Goal: Task Accomplishment & Management: Use online tool/utility

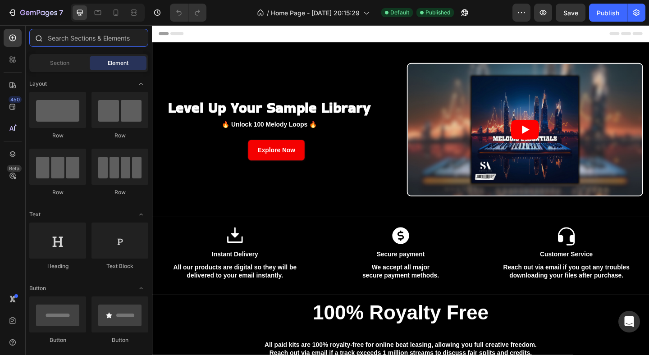
click at [92, 36] on input "text" at bounding box center [88, 38] width 119 height 18
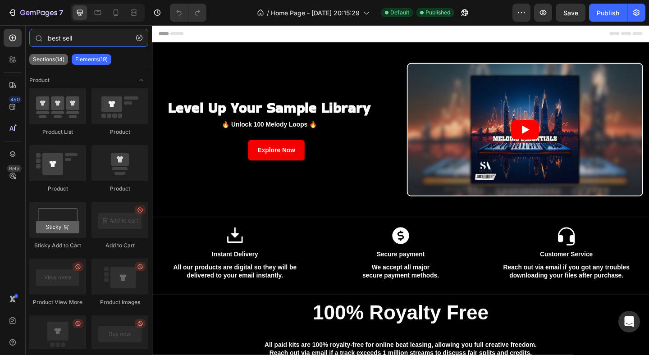
type input "best sell"
click at [46, 61] on p "Sections(14)" at bounding box center [49, 59] width 32 height 7
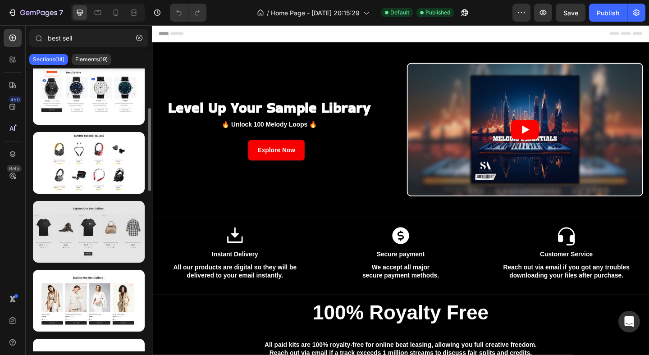
scroll to position [149, 0]
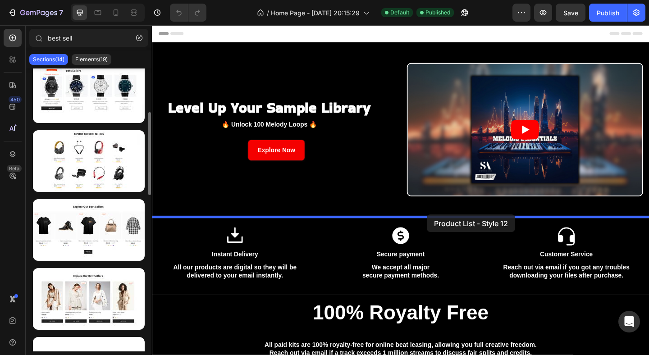
drag, startPoint x: 246, startPoint y: 267, endPoint x: 449, endPoint y: 233, distance: 206.1
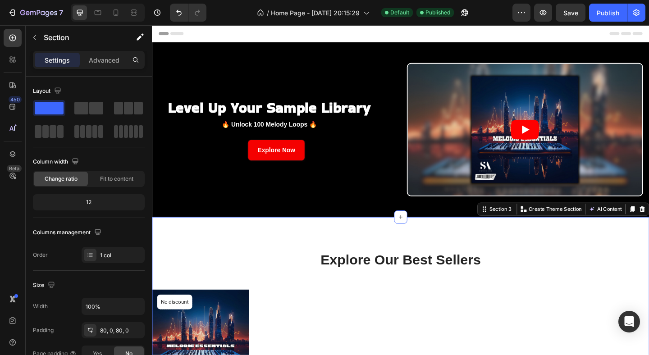
click at [100, 63] on p "Advanced" at bounding box center [104, 59] width 31 height 9
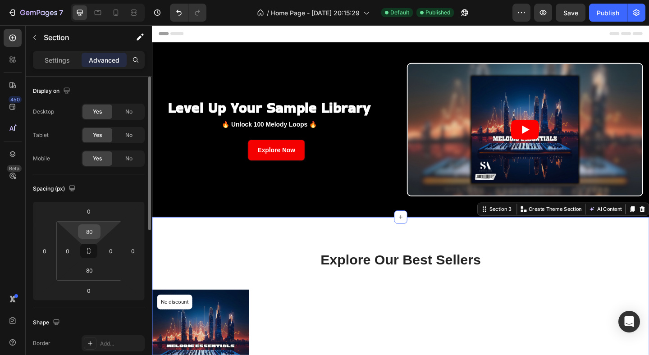
click at [93, 232] on input "80" at bounding box center [89, 232] width 18 height 14
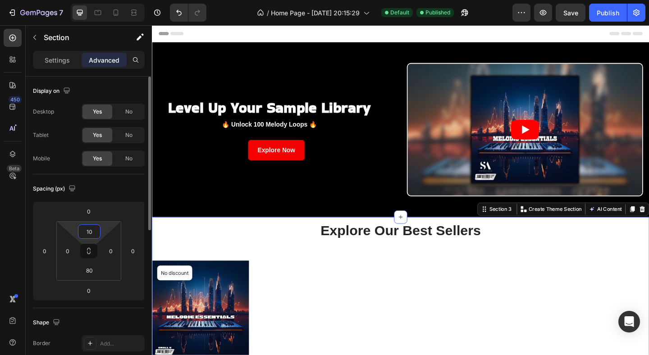
scroll to position [46, 0]
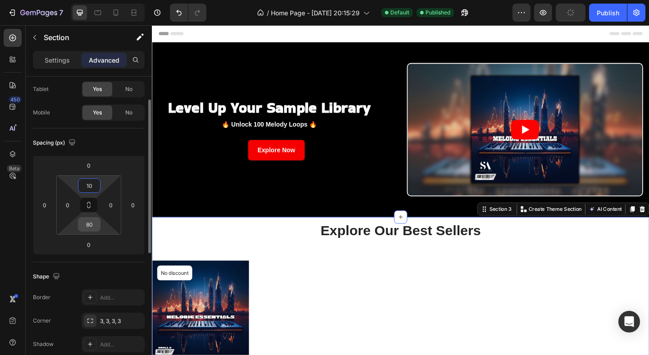
type input "10"
click at [89, 220] on input "80" at bounding box center [89, 225] width 18 height 14
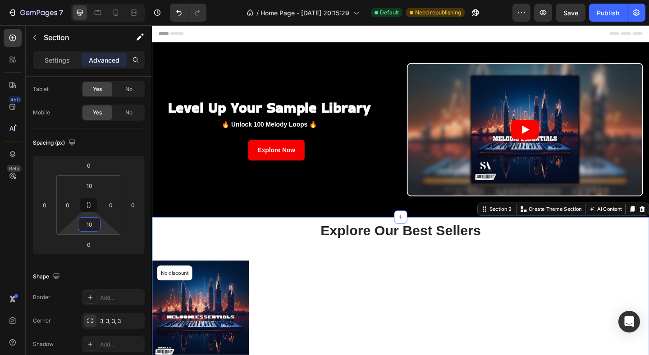
type input "10"
click at [121, 5] on div at bounding box center [108, 13] width 74 height 18
click at [119, 10] on icon at bounding box center [115, 12] width 9 height 9
type input "70"
type input "15"
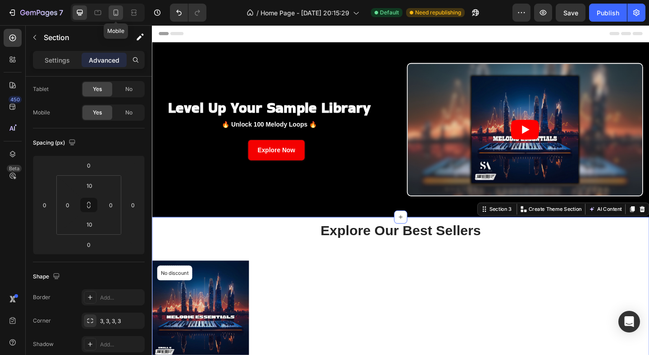
type input "70"
type input "15"
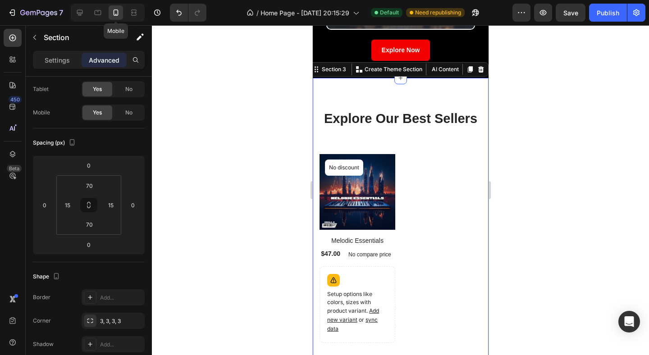
scroll to position [191, 0]
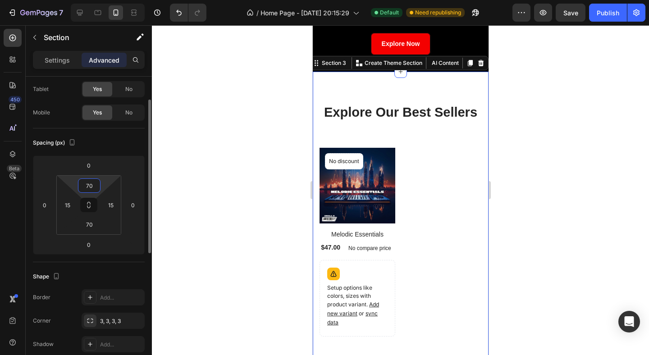
click at [89, 186] on input "70" at bounding box center [89, 186] width 18 height 14
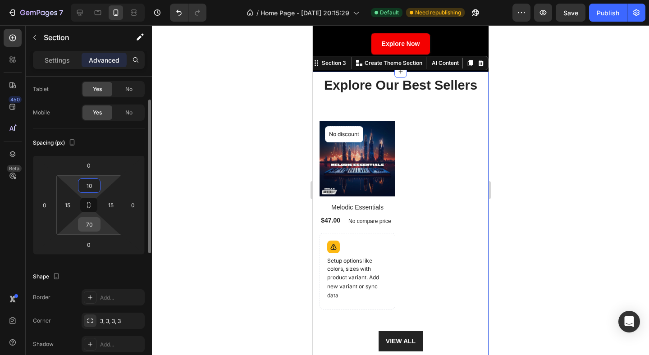
type input "10"
click at [89, 224] on input "70" at bounding box center [89, 225] width 18 height 14
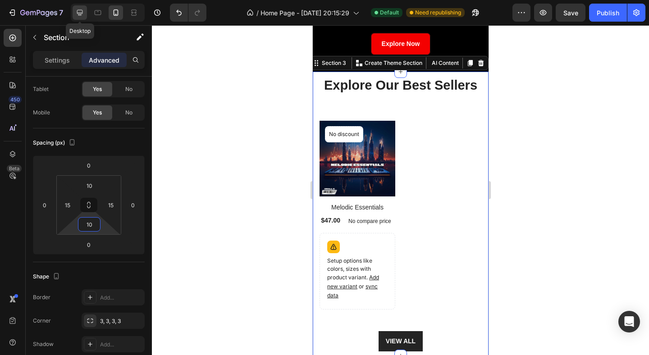
type input "10"
click at [82, 13] on icon at bounding box center [80, 13] width 6 height 6
type input "0"
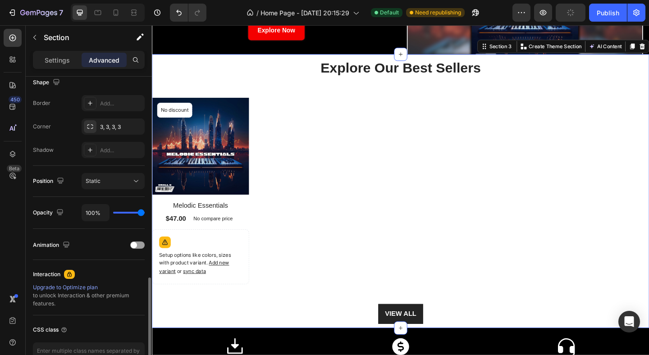
scroll to position [297, 0]
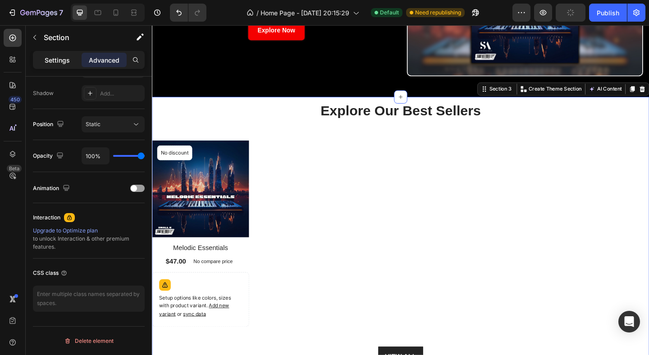
click at [58, 61] on p "Settings" at bounding box center [57, 59] width 25 height 9
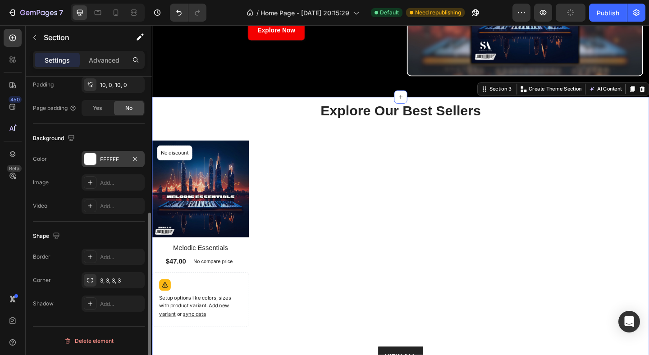
click at [89, 157] on div at bounding box center [90, 159] width 12 height 12
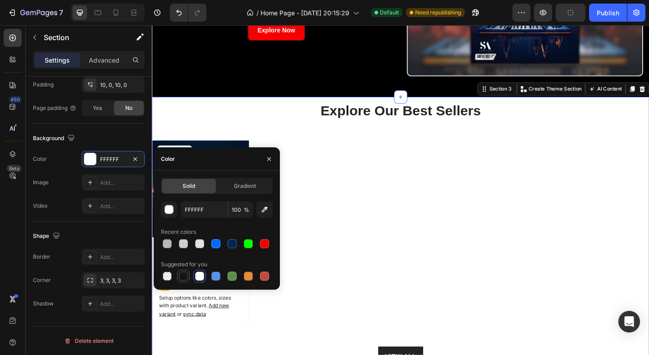
click at [185, 276] on div at bounding box center [183, 276] width 9 height 9
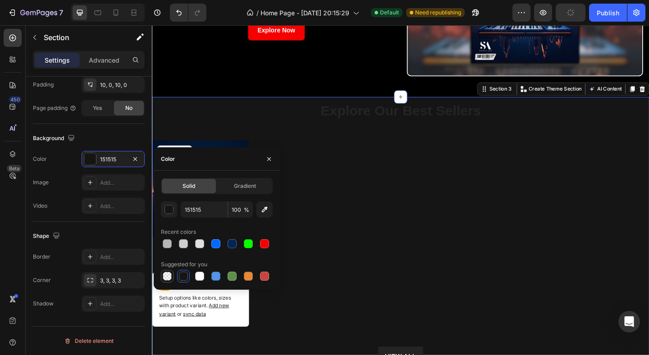
click at [166, 276] on div at bounding box center [167, 276] width 9 height 9
type input "000000"
type input "0"
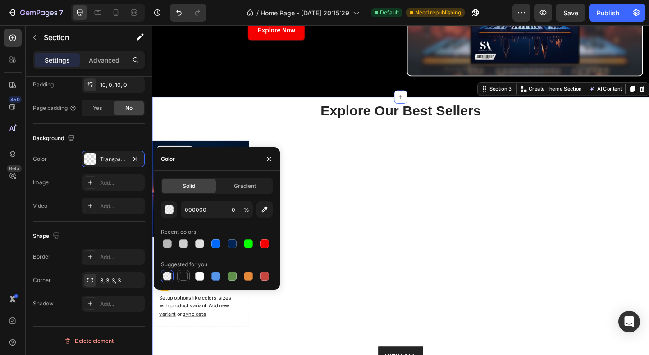
click at [182, 277] on div at bounding box center [183, 276] width 9 height 9
type input "151515"
type input "100"
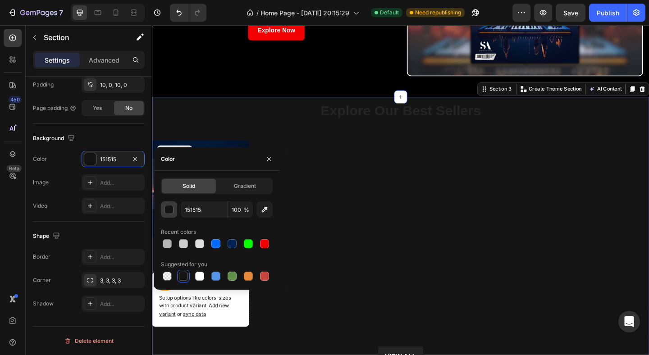
click at [166, 210] on div "button" at bounding box center [169, 210] width 9 height 9
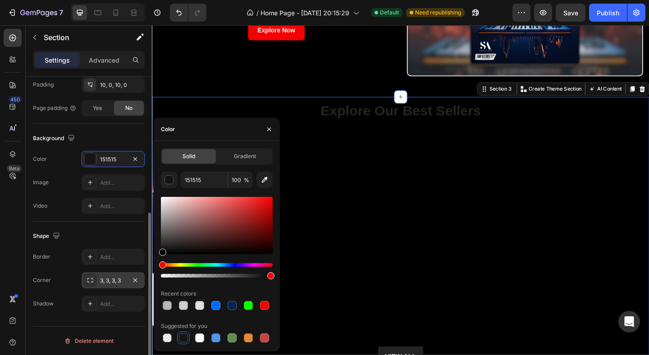
drag, startPoint x: 170, startPoint y: 235, endPoint x: 133, endPoint y: 287, distance: 63.9
click at [133, 287] on div "450 Beta best sell Sections(14) Elements(19) Product Product List Product Produ…" at bounding box center [76, 190] width 152 height 330
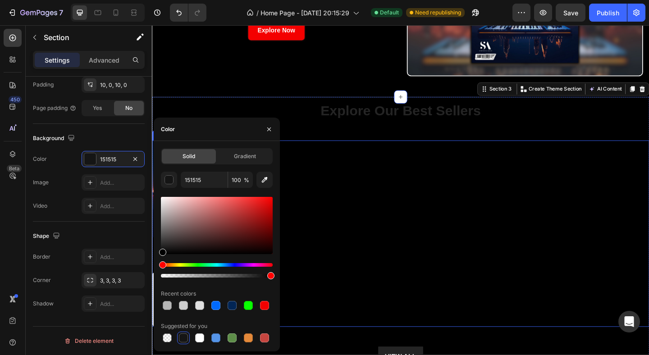
type input "000000"
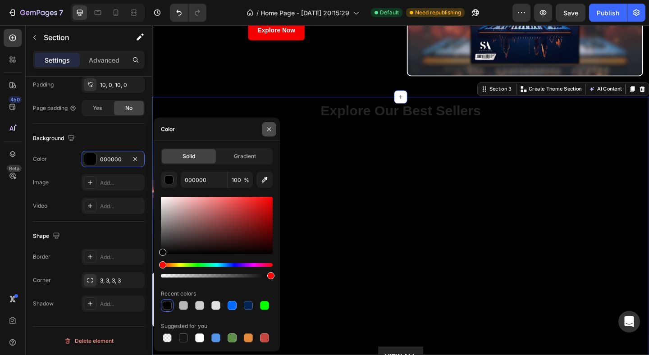
click at [267, 131] on icon "button" at bounding box center [268, 129] width 7 height 7
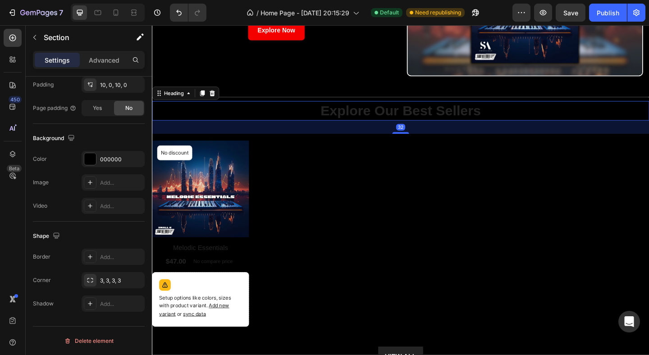
click at [375, 124] on p "Explore Our Best Sellers" at bounding box center [422, 118] width 539 height 19
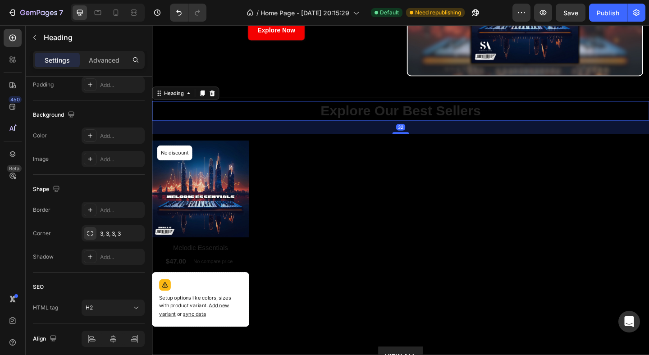
scroll to position [0, 0]
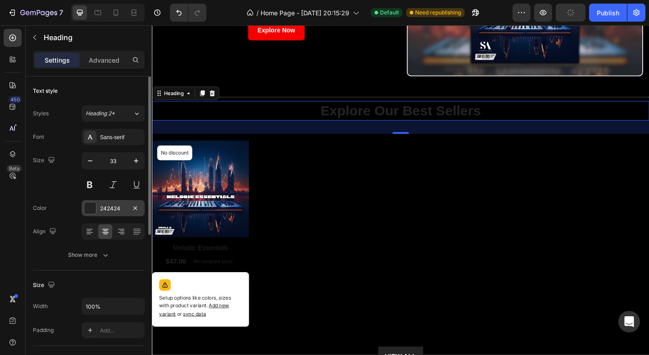
click at [92, 212] on div at bounding box center [90, 208] width 12 height 12
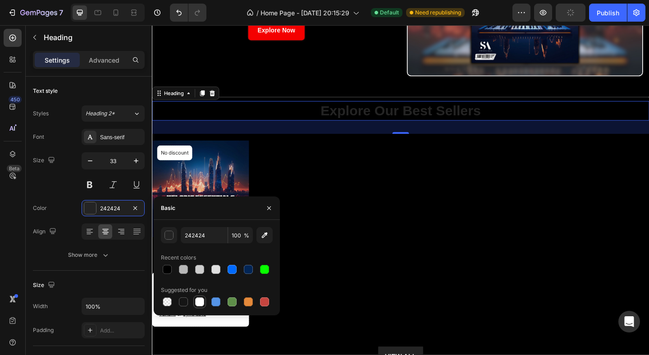
click at [199, 304] on div at bounding box center [199, 301] width 9 height 9
type input "FFFFFF"
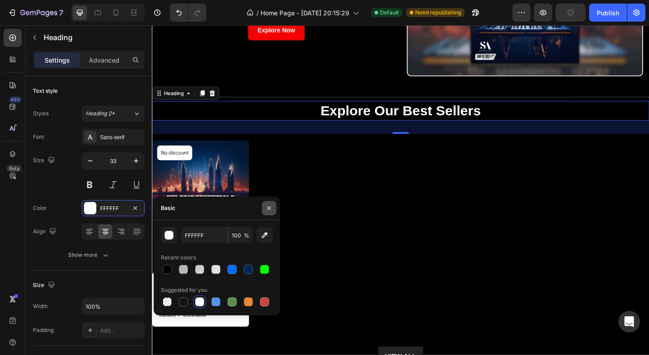
click at [269, 205] on icon "button" at bounding box center [268, 208] width 7 height 7
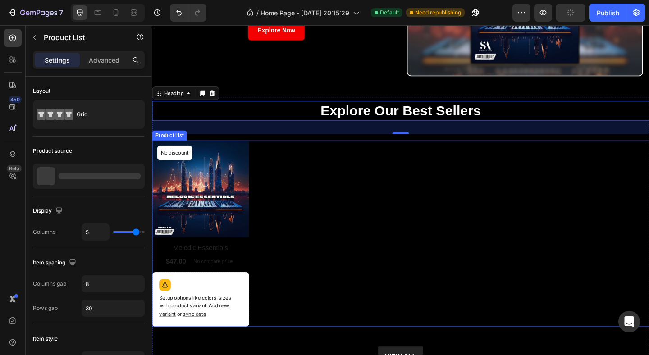
click at [347, 226] on div "(P) Images No discount Not be displayed when published Product Badge Row Melodi…" at bounding box center [422, 252] width 541 height 203
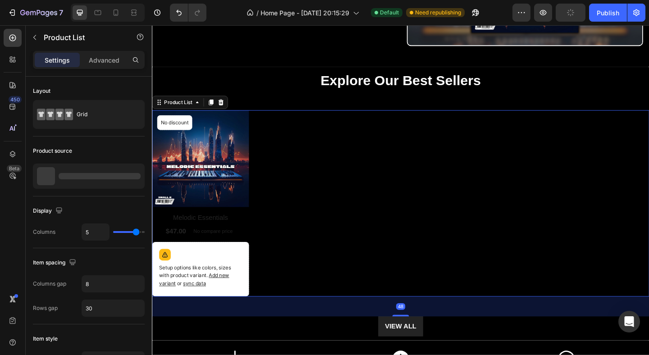
scroll to position [196, 0]
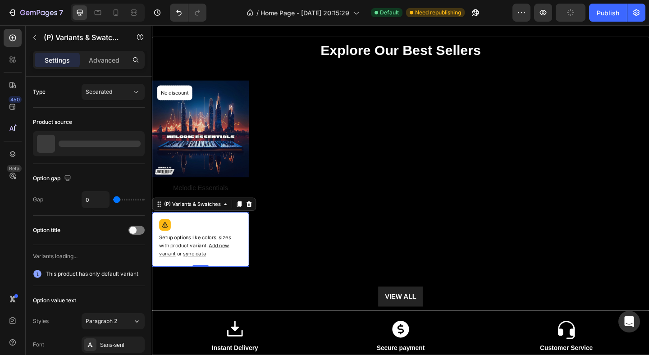
click at [216, 270] on p "Setup options like colors, sizes with product variant. Add new variant or sync …" at bounding box center [205, 265] width 90 height 26
click at [257, 220] on icon at bounding box center [258, 220] width 6 height 6
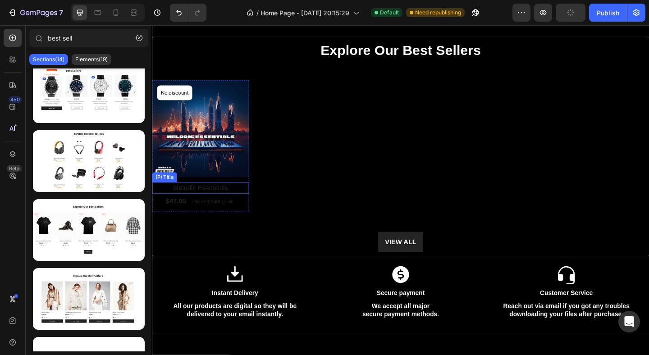
click at [225, 204] on h2 "Melodic Essentials" at bounding box center [204, 202] width 105 height 13
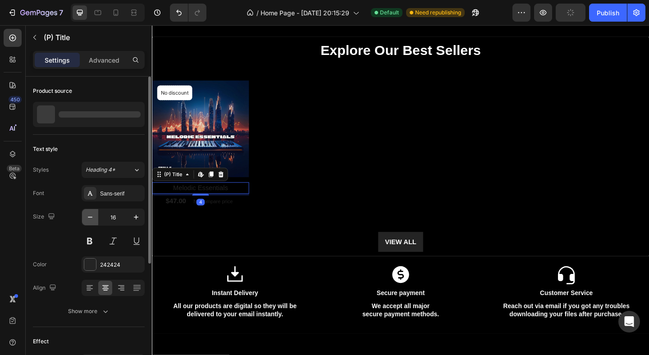
click at [88, 219] on icon "button" at bounding box center [90, 217] width 9 height 9
type input "15"
click at [89, 265] on div at bounding box center [90, 265] width 12 height 12
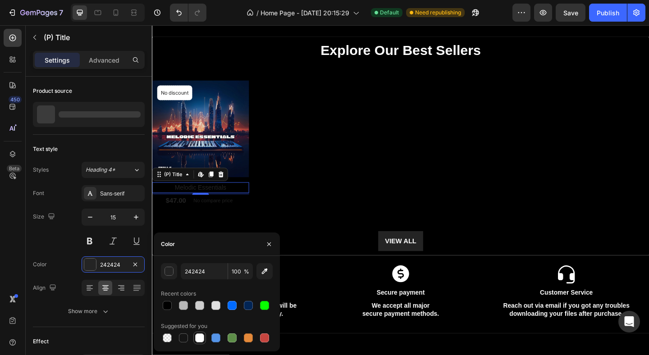
click at [200, 338] on div at bounding box center [199, 338] width 9 height 9
type input "FFFFFF"
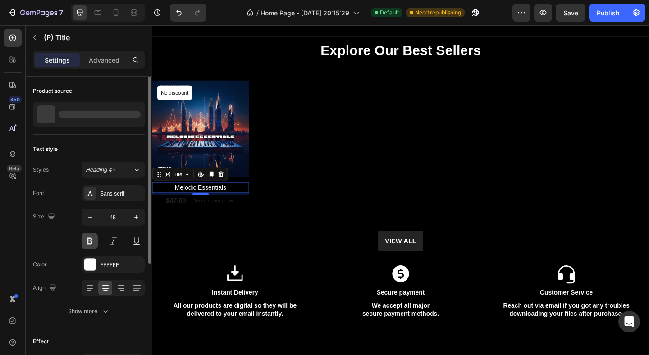
click at [89, 248] on button at bounding box center [90, 241] width 16 height 16
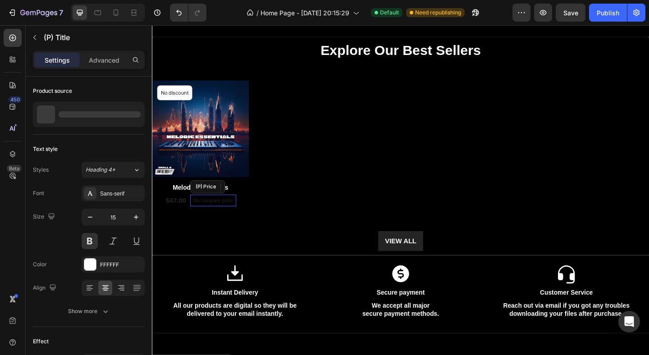
click at [213, 218] on p "No compare price" at bounding box center [218, 215] width 43 height 5
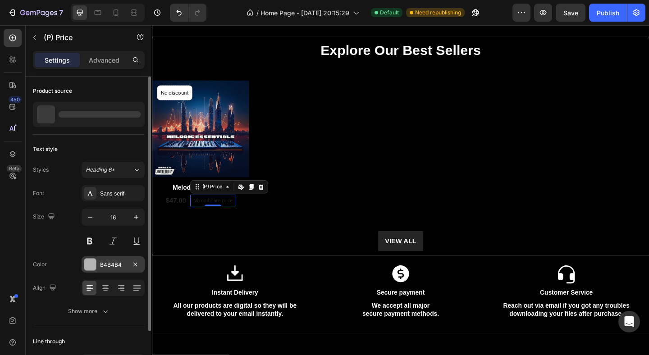
click at [89, 265] on div at bounding box center [90, 265] width 12 height 12
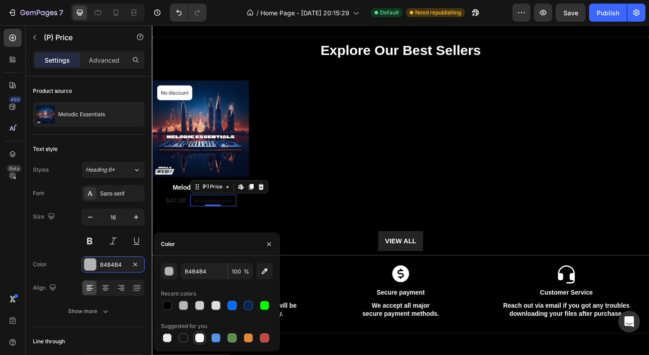
click at [201, 341] on div at bounding box center [199, 338] width 9 height 9
type input "FFFFFF"
click at [180, 217] on div "$47.00" at bounding box center [178, 216] width 24 height 13
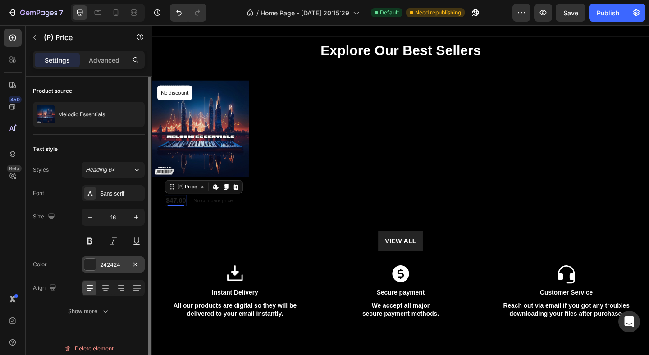
click at [93, 263] on div at bounding box center [90, 265] width 12 height 12
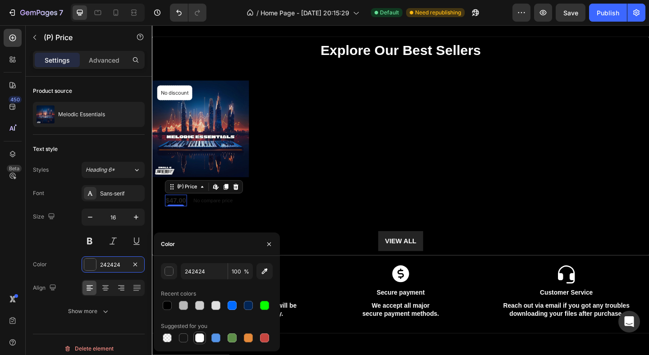
click at [202, 339] on div at bounding box center [199, 338] width 9 height 9
type input "FFFFFF"
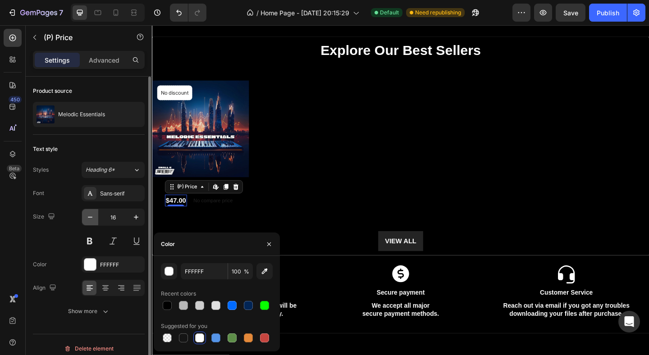
click at [89, 219] on icon "button" at bounding box center [90, 217] width 9 height 9
type input "15"
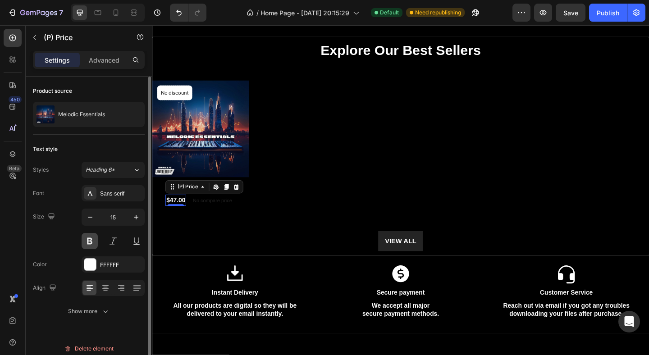
click at [89, 243] on button at bounding box center [90, 241] width 16 height 16
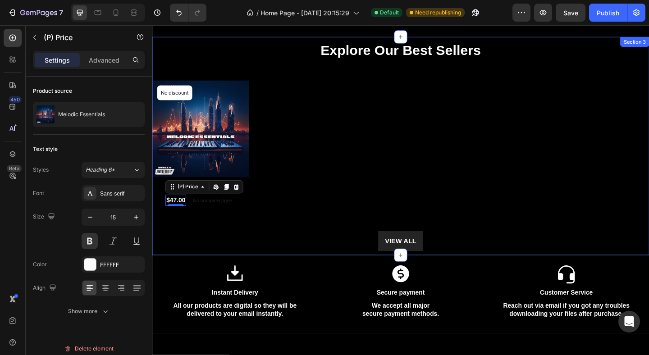
click at [296, 233] on div "Explore Our Best Sellers Heading Row (P) Images No discount Not be displayed wh…" at bounding box center [422, 156] width 541 height 229
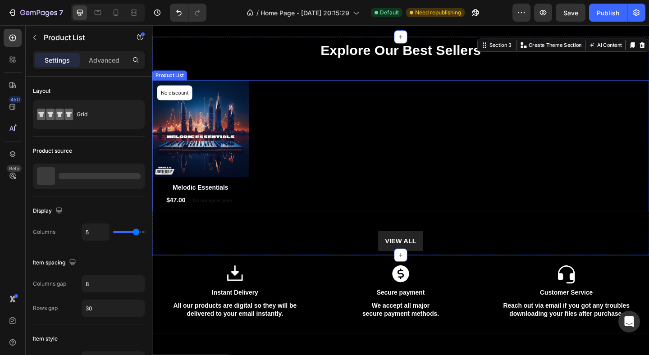
click at [365, 182] on div "(P) Images No discount Not be displayed when published Product Badge Row Melodi…" at bounding box center [422, 156] width 541 height 142
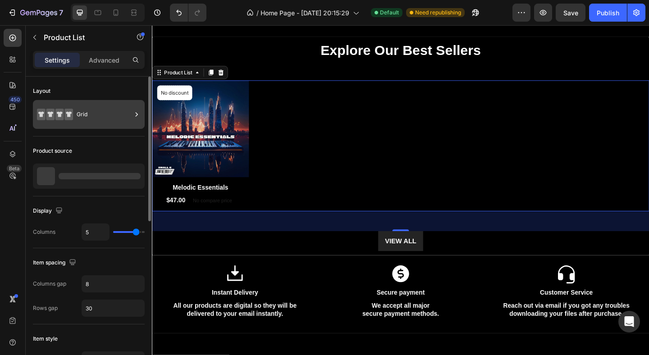
click at [62, 106] on icon at bounding box center [55, 114] width 36 height 21
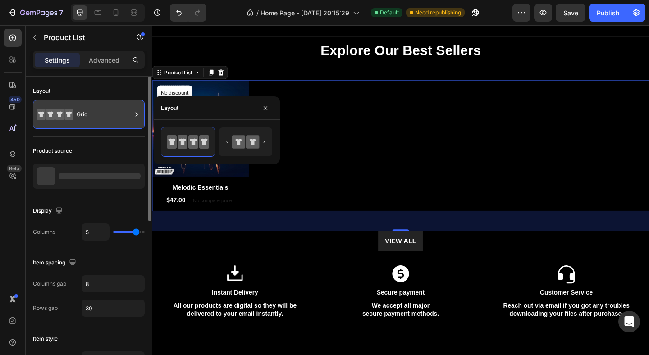
click at [65, 116] on icon at bounding box center [68, 115] width 9 height 12
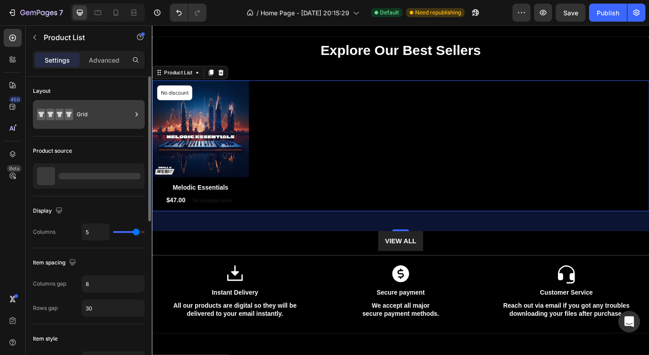
click at [80, 114] on div "Grid" at bounding box center [104, 114] width 55 height 21
click at [82, 181] on div at bounding box center [89, 176] width 112 height 25
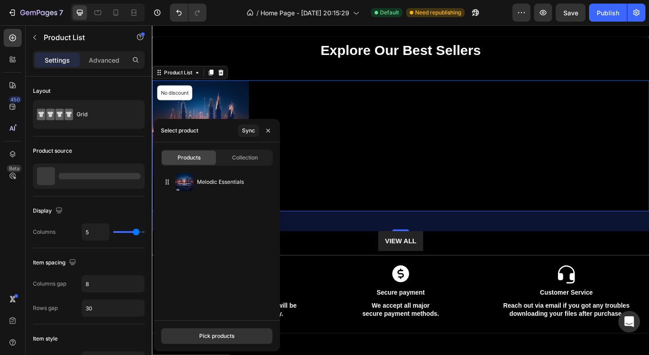
click at [215, 326] on div "Pick products" at bounding box center [217, 335] width 126 height 31
click at [215, 339] on div "Pick products" at bounding box center [216, 336] width 35 height 8
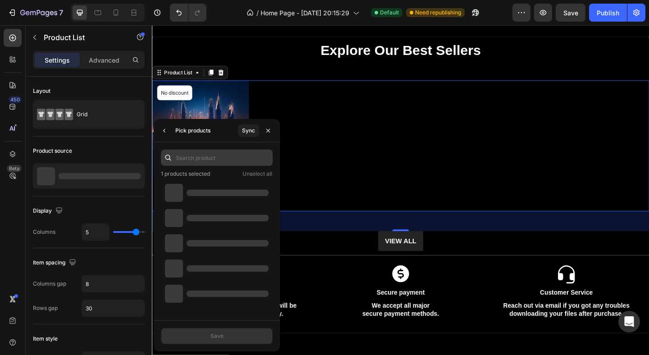
click at [234, 157] on input "text" at bounding box center [217, 158] width 112 height 16
click at [247, 133] on div "Sync" at bounding box center [248, 131] width 13 height 8
click at [236, 155] on input "text" at bounding box center [217, 158] width 112 height 16
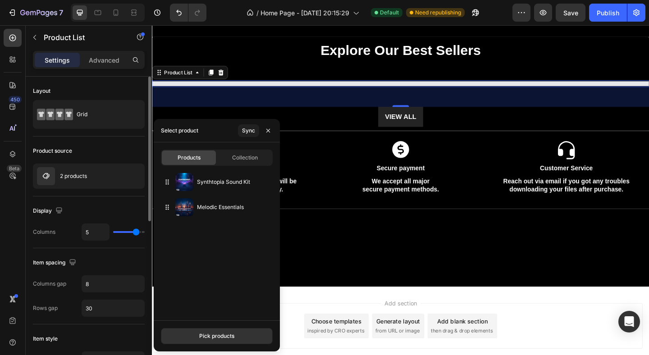
type input "4"
type input "3"
type input "2"
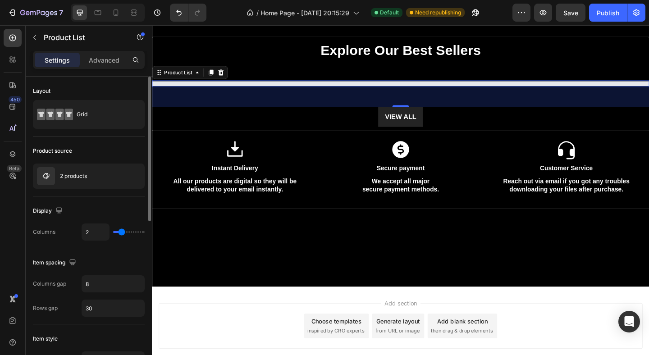
drag, startPoint x: 135, startPoint y: 233, endPoint x: 120, endPoint y: 233, distance: 14.4
type input "2"
click at [120, 233] on input "range" at bounding box center [129, 232] width 32 height 2
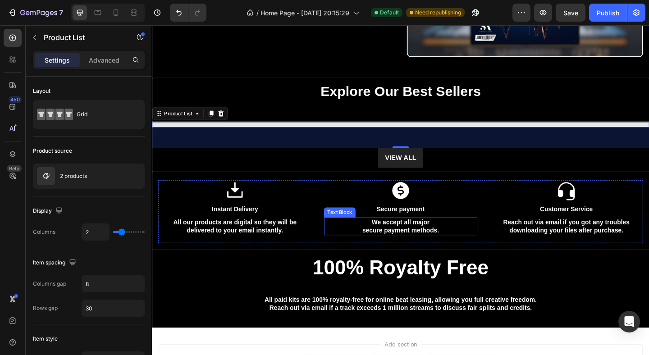
scroll to position [0, 0]
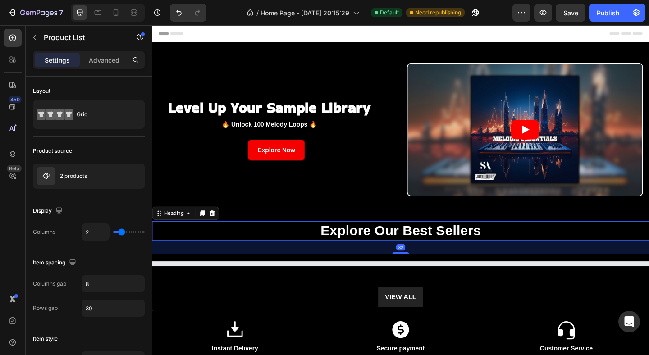
click at [400, 252] on p "Explore Our Best Sellers" at bounding box center [422, 248] width 539 height 19
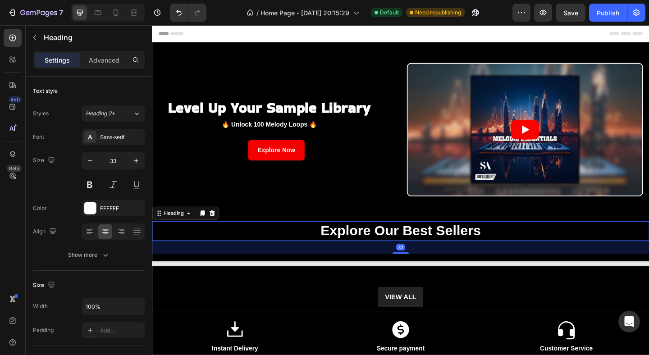
click at [415, 252] on p "Explore Our Best Sellers" at bounding box center [422, 248] width 539 height 19
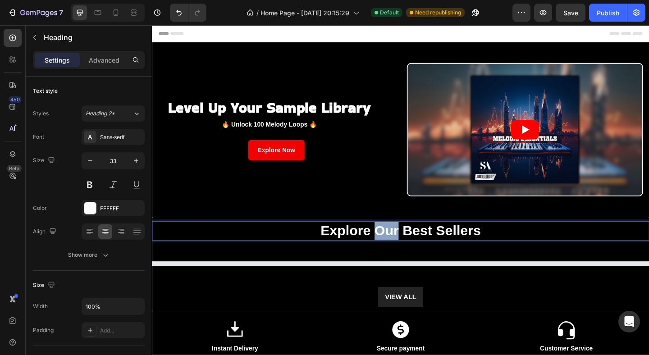
click at [415, 252] on p "Explore Our Best Sellers" at bounding box center [422, 248] width 539 height 19
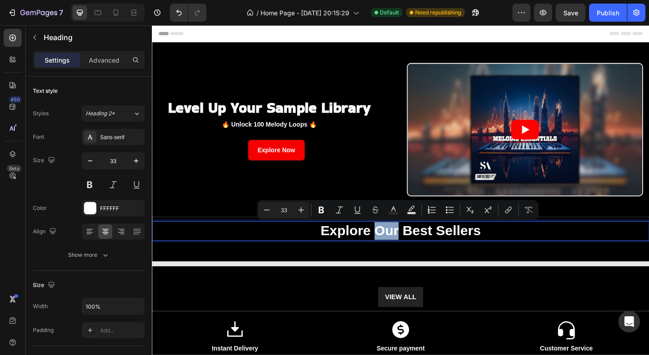
click at [415, 252] on p "Explore Our Best Sellers" at bounding box center [422, 248] width 539 height 19
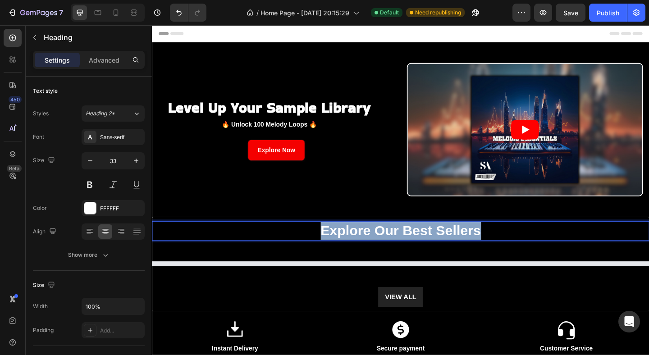
click at [415, 252] on p "Explore Our Best Sellers" at bounding box center [422, 248] width 539 height 19
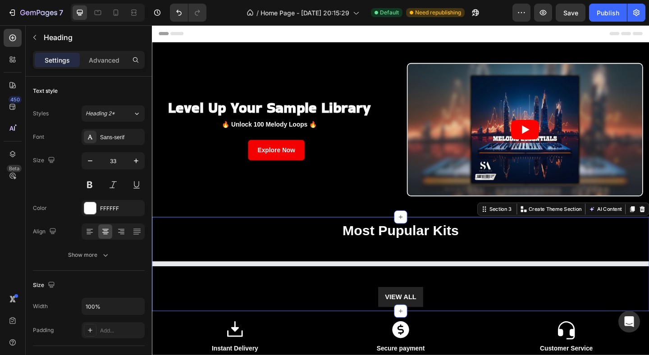
click at [526, 236] on div "Most Pupular Kits Heading Row Product List VIEW ALL Button Section 3 Create The…" at bounding box center [422, 285] width 541 height 102
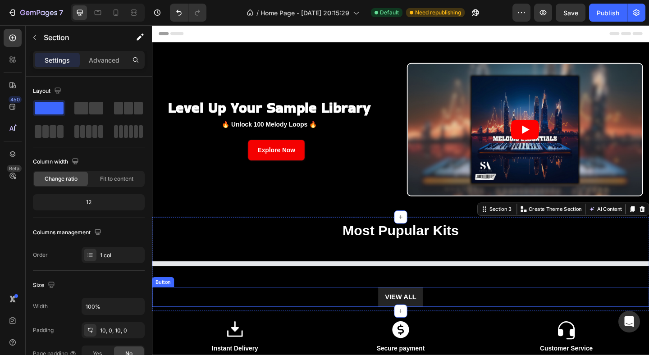
click at [458, 325] on div "VIEW ALL Button" at bounding box center [422, 321] width 541 height 22
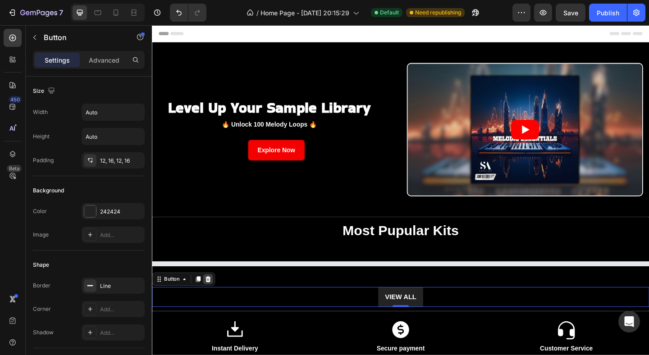
click at [211, 302] on icon at bounding box center [213, 301] width 6 height 6
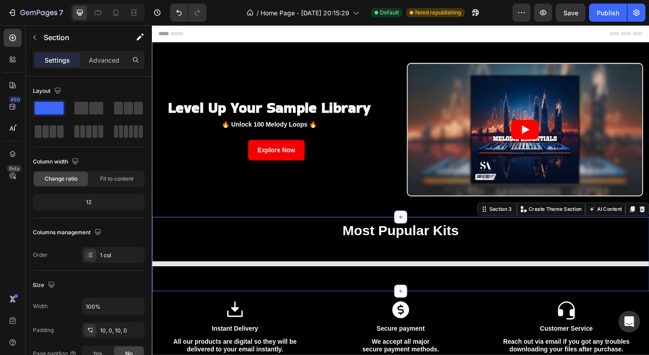
click at [339, 310] on div "Most Pupular Kits Heading Row Product List" at bounding box center [422, 274] width 541 height 72
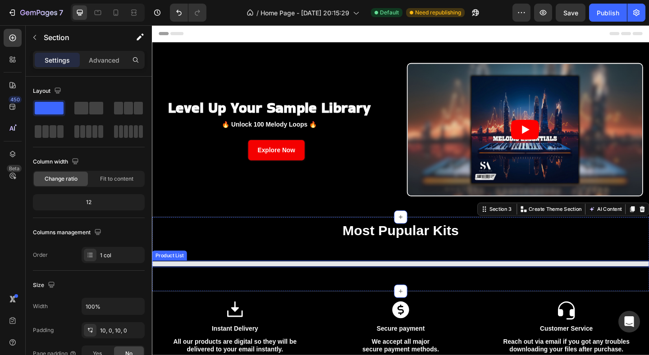
click at [185, 282] on div at bounding box center [168, 284] width 33 height 5
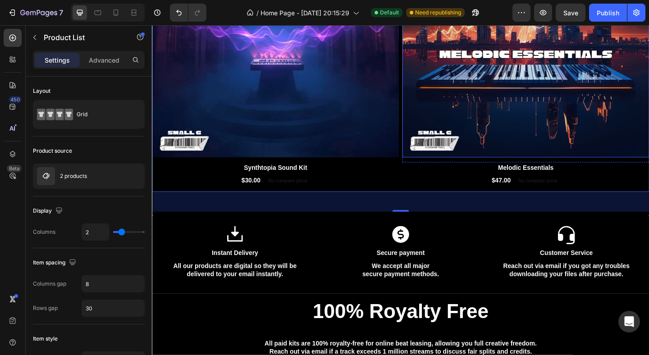
scroll to position [402, 0]
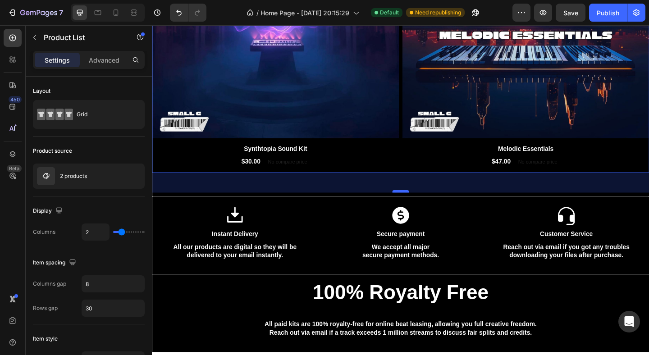
click at [416, 205] on div at bounding box center [422, 206] width 18 height 3
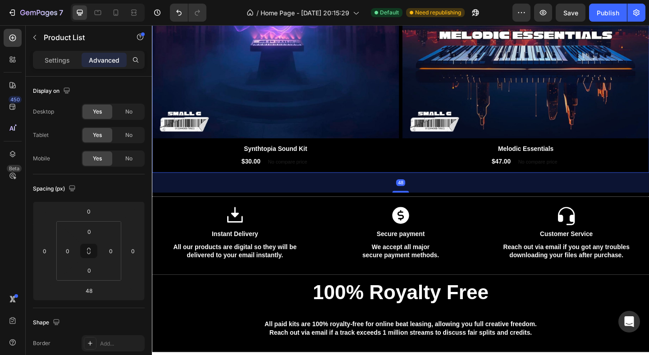
click at [418, 196] on div "48" at bounding box center [422, 196] width 10 height 7
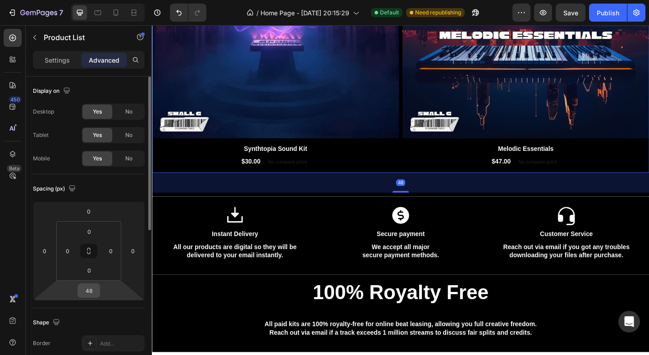
click at [89, 292] on input "48" at bounding box center [89, 291] width 18 height 14
type input "0"
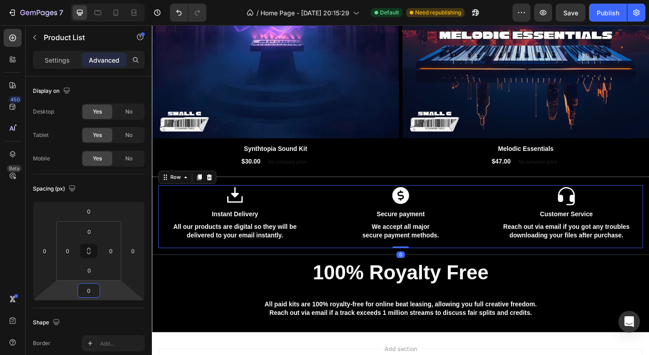
click at [367, 261] on div "Icon Secure payment Text Block We accept all major secure payment methods. Text…" at bounding box center [422, 233] width 167 height 69
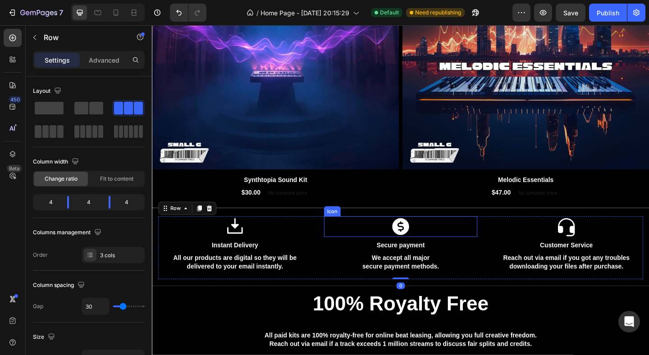
scroll to position [309, 0]
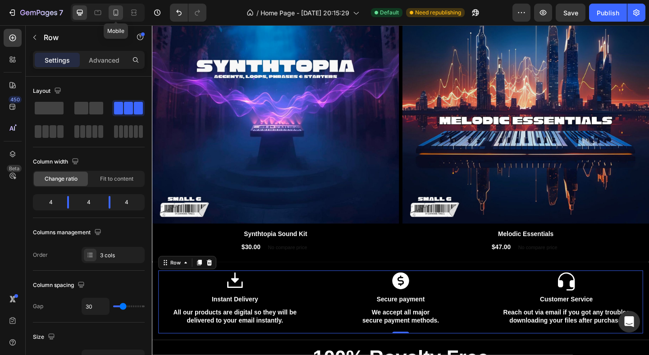
click at [114, 13] on icon at bounding box center [116, 12] width 5 height 6
type input "0"
type input "100%"
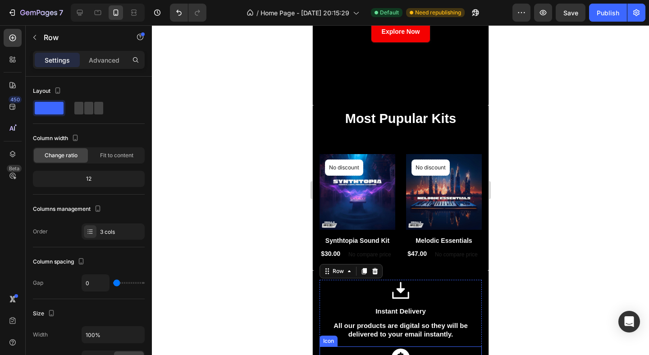
scroll to position [184, 0]
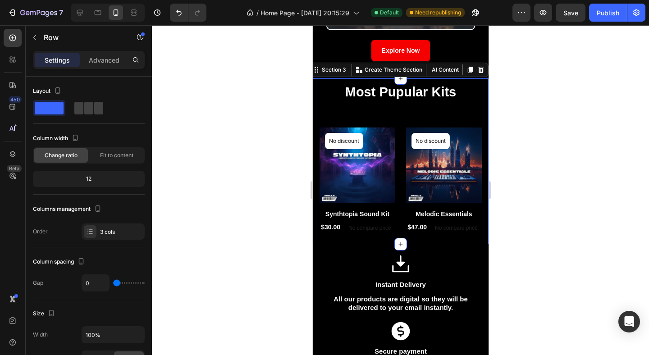
click at [446, 227] on div "Most Pupular Kits Heading Row (P) Images No discount Not be displayed when publ…" at bounding box center [400, 161] width 176 height 166
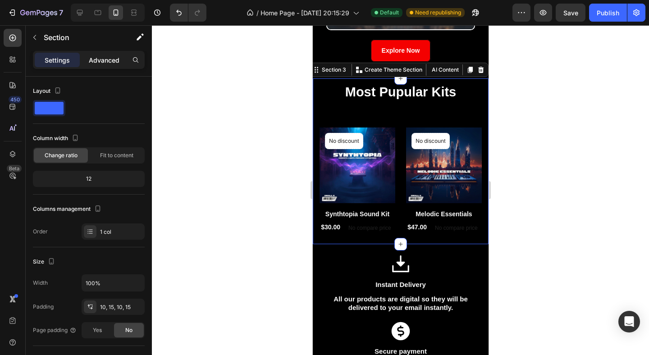
click at [98, 63] on p "Advanced" at bounding box center [104, 59] width 31 height 9
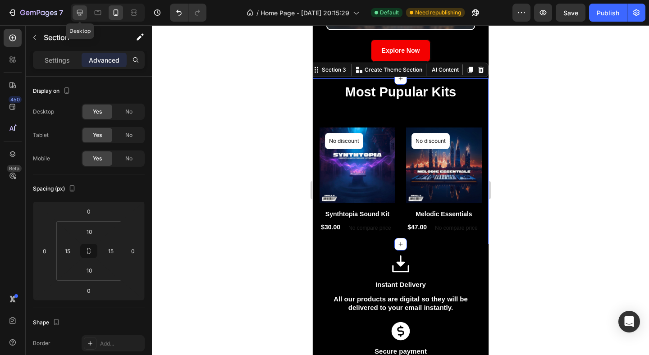
click at [83, 10] on icon at bounding box center [79, 12] width 9 height 9
type input "0"
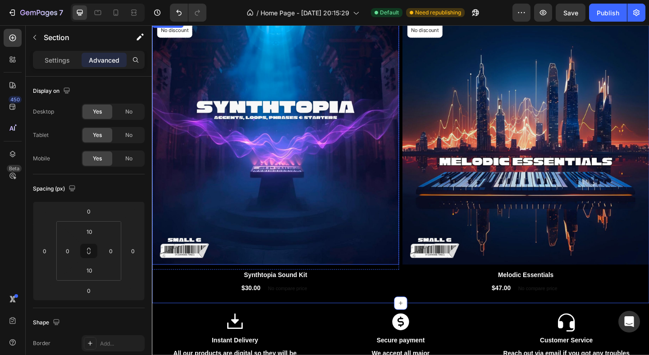
scroll to position [246, 0]
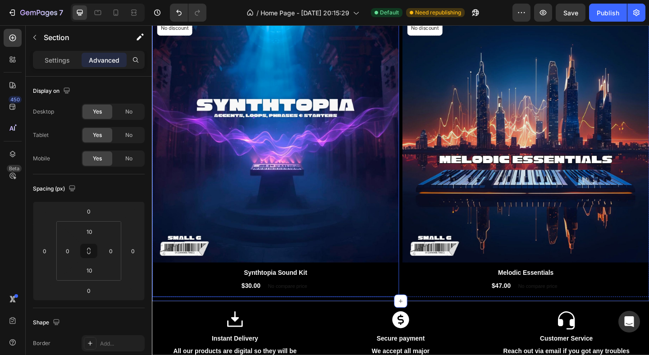
click at [410, 316] on div "(P) Images No discount Not be displayed when published Product Badge Row Syntht…" at bounding box center [286, 168] width 269 height 306
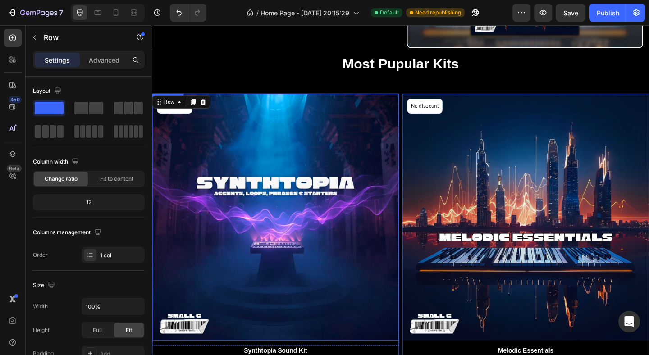
scroll to position [149, 0]
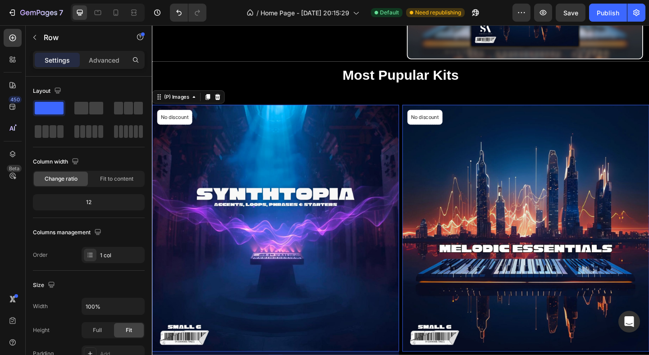
click at [275, 201] on img at bounding box center [286, 246] width 269 height 269
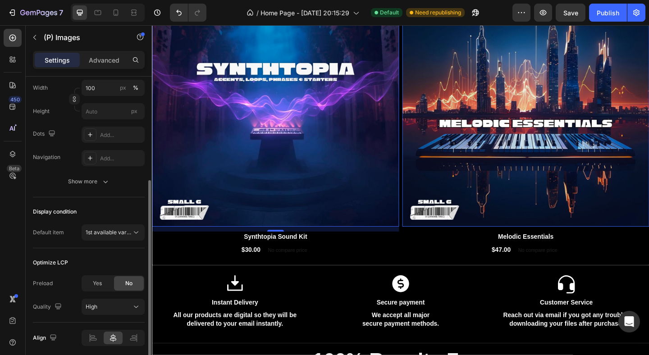
scroll to position [169, 0]
click at [97, 183] on div "Show more" at bounding box center [89, 182] width 42 height 9
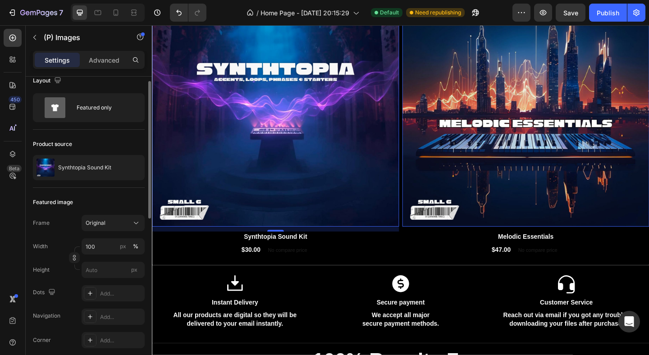
scroll to position [0, 0]
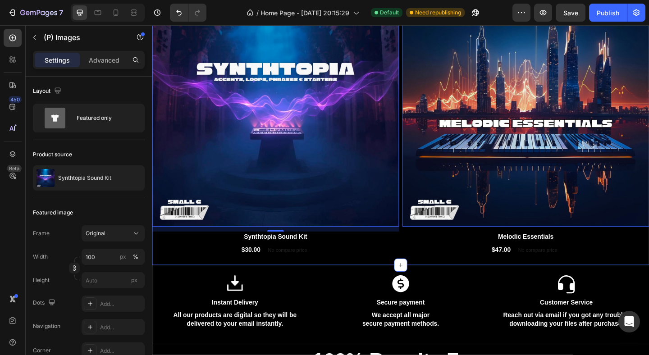
click at [438, 285] on div "Most Pupular Kits Heading Row (P) Images 12 No discount Not be displayed when p…" at bounding box center [422, 106] width 541 height 357
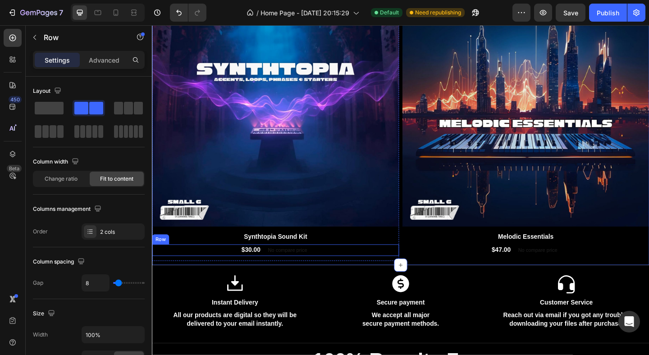
click at [348, 272] on div "$30.00 (P) Price (P) Price No compare price (P) Price Row" at bounding box center [286, 270] width 269 height 13
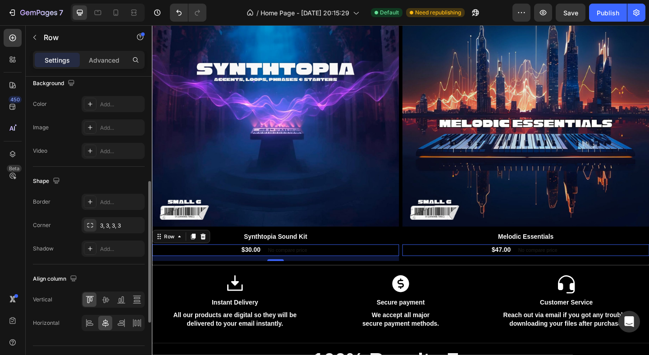
scroll to position [348, 0]
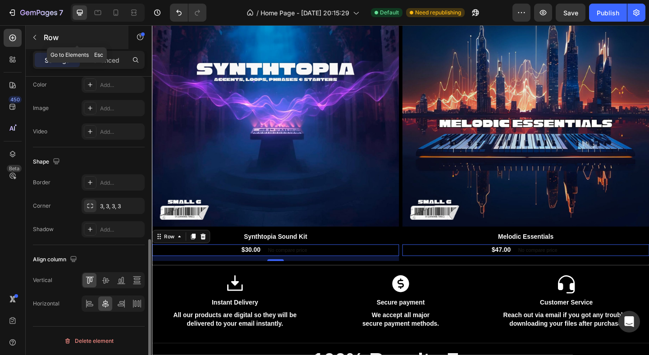
click at [34, 42] on button "button" at bounding box center [34, 37] width 14 height 14
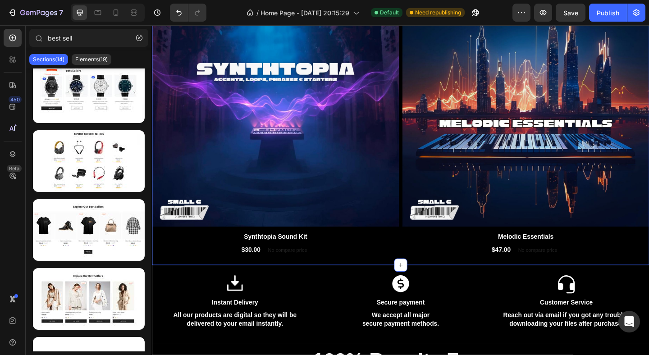
click at [347, 283] on div "Most Pupular Kits Heading Row (P) Images No discount Not be displayed when publ…" at bounding box center [422, 106] width 541 height 357
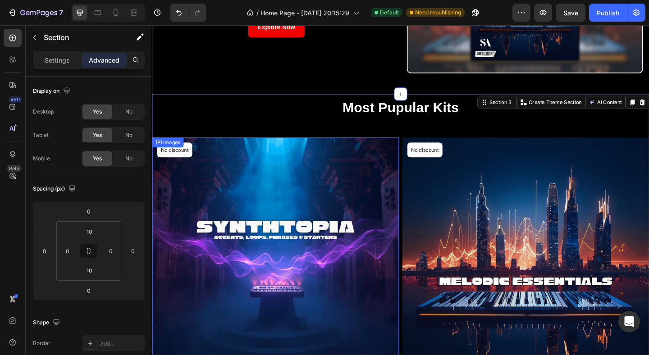
scroll to position [128, 0]
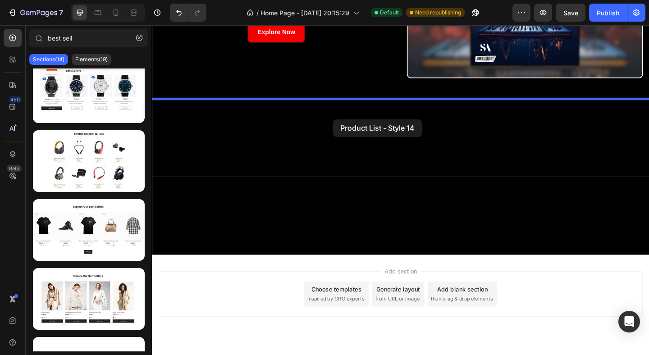
drag, startPoint x: 232, startPoint y: 321, endPoint x: 349, endPoint y: 128, distance: 225.9
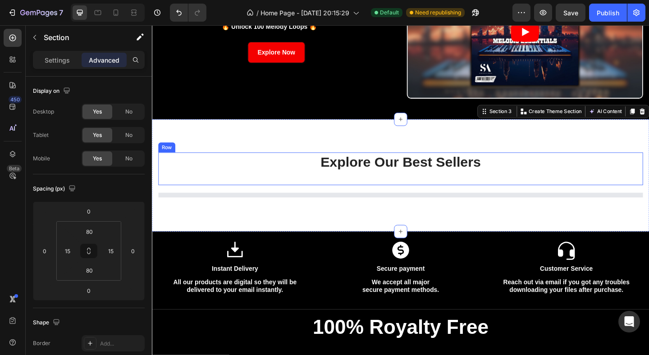
scroll to position [100, 0]
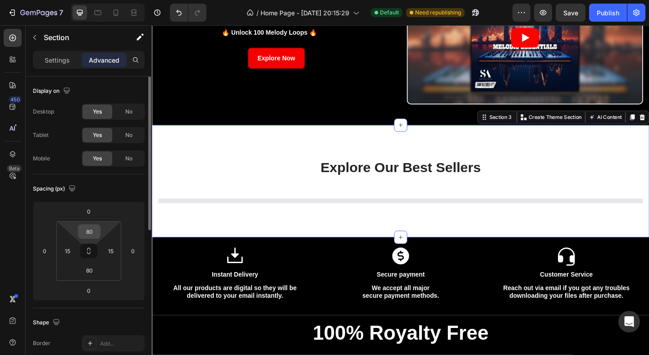
click at [89, 231] on input "80" at bounding box center [89, 232] width 18 height 14
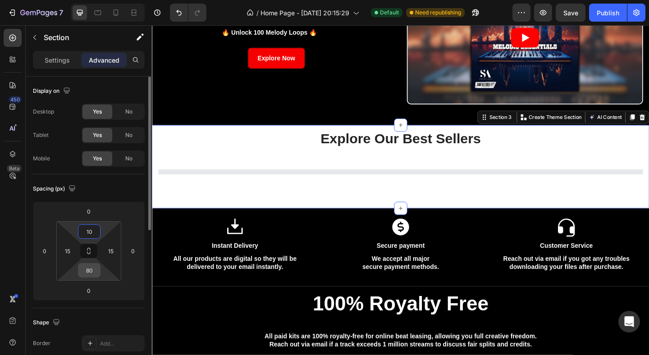
type input "10"
click at [90, 268] on input "80" at bounding box center [89, 271] width 18 height 14
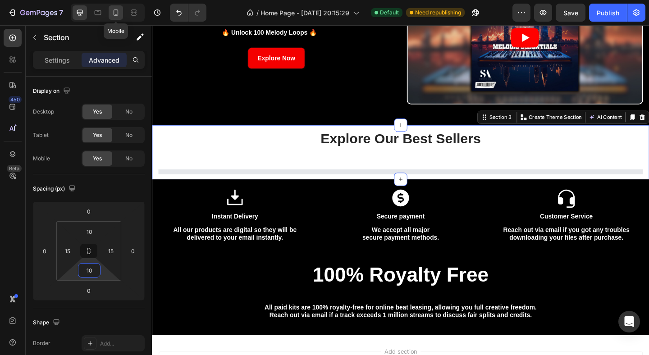
type input "10"
click at [115, 16] on icon at bounding box center [115, 12] width 9 height 9
type input "70"
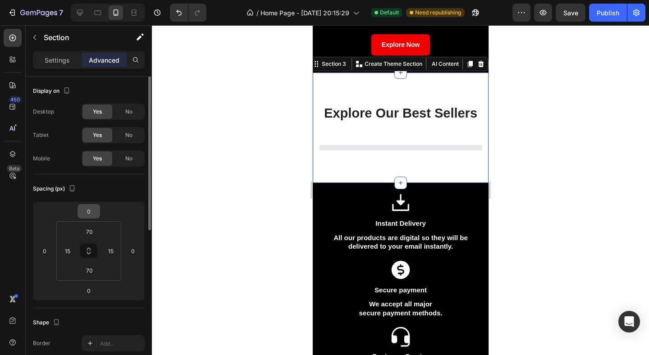
scroll to position [191, 0]
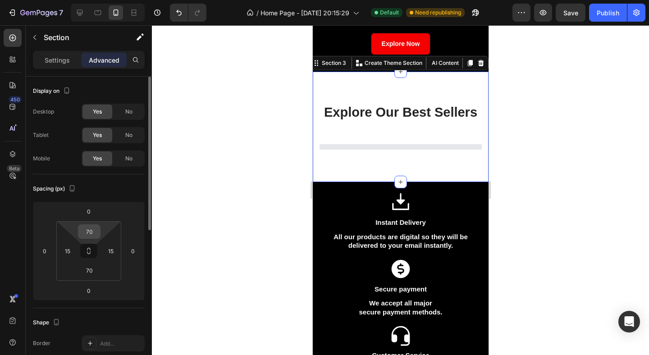
click at [90, 230] on input "70" at bounding box center [89, 232] width 18 height 14
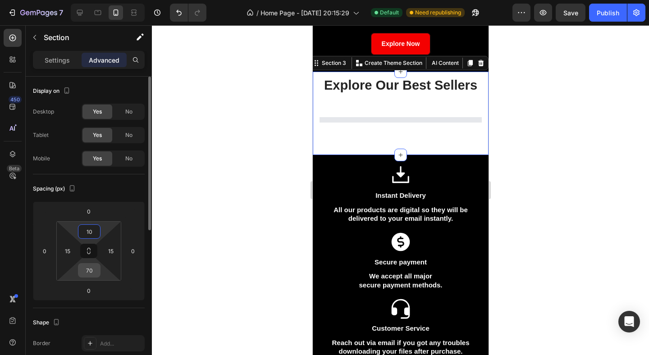
type input "10"
click at [92, 269] on input "70" at bounding box center [89, 271] width 18 height 14
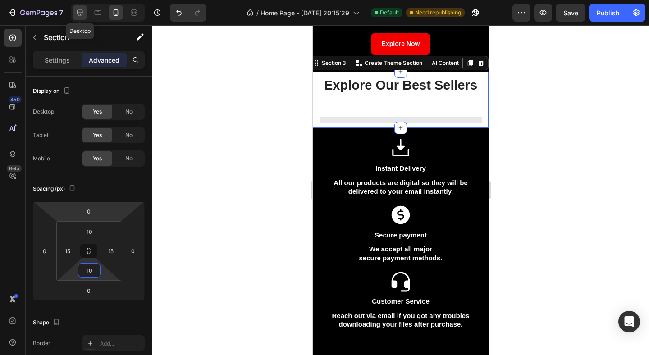
type input "10"
click at [81, 13] on icon at bounding box center [79, 12] width 9 height 9
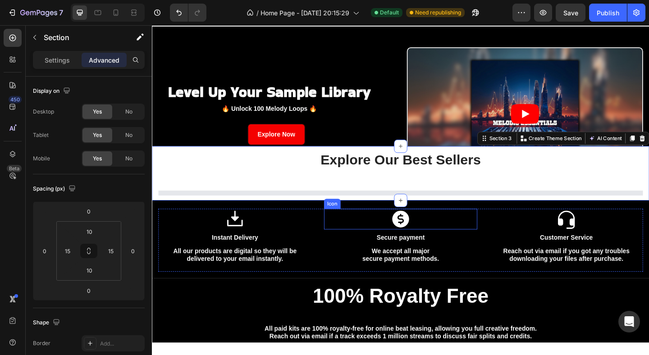
scroll to position [23, 0]
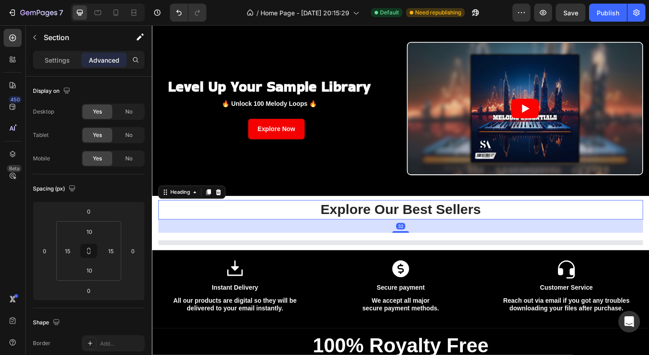
click at [445, 229] on p "Explore Our Best Sellers" at bounding box center [423, 225] width 526 height 19
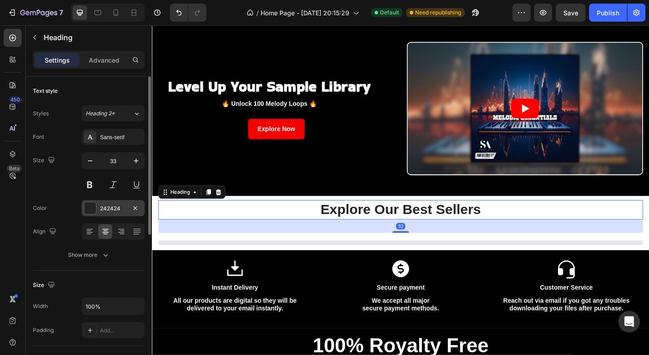
click at [92, 206] on div at bounding box center [90, 208] width 12 height 12
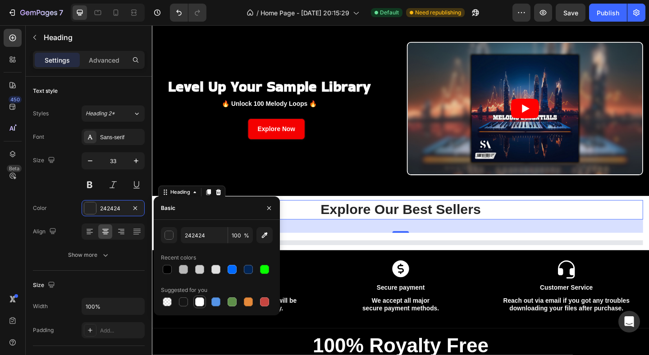
click at [200, 301] on div at bounding box center [199, 301] width 9 height 9
type input "FFFFFF"
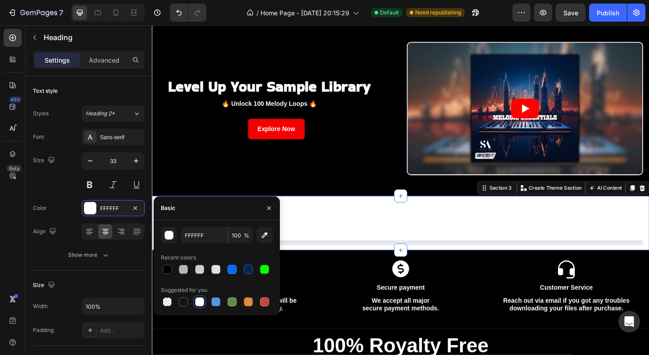
click at [376, 211] on div "Explore Our Best Sellers Heading Row Product List Row Section 3 Create Theme Se…" at bounding box center [422, 240] width 541 height 59
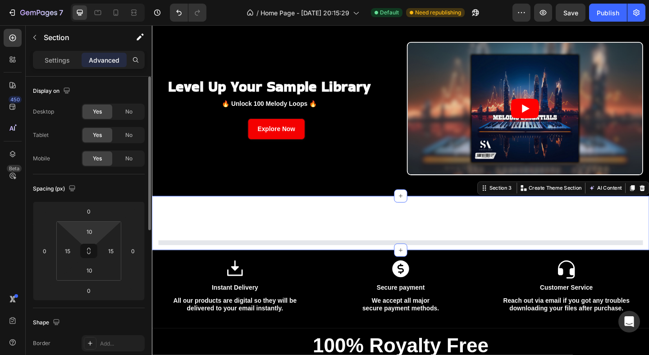
scroll to position [297, 0]
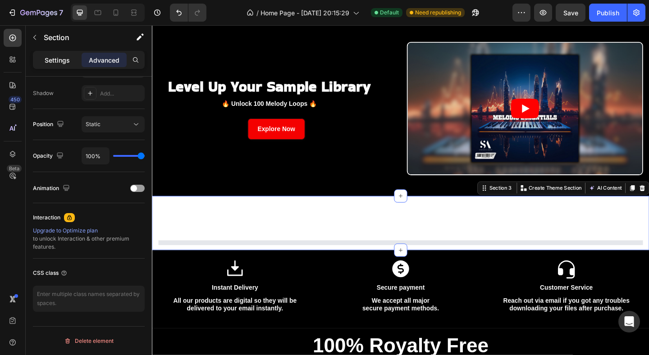
click at [64, 57] on p "Settings" at bounding box center [57, 59] width 25 height 9
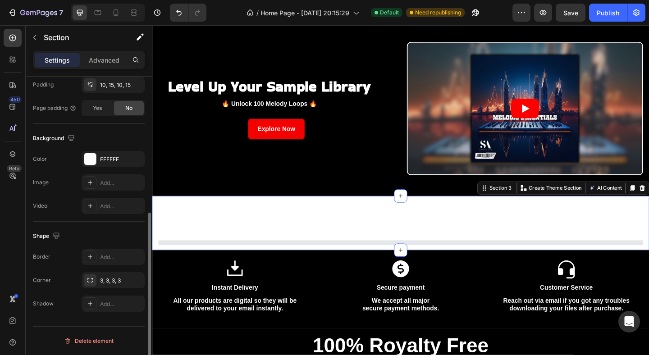
scroll to position [246, 0]
click at [89, 156] on div at bounding box center [90, 159] width 12 height 12
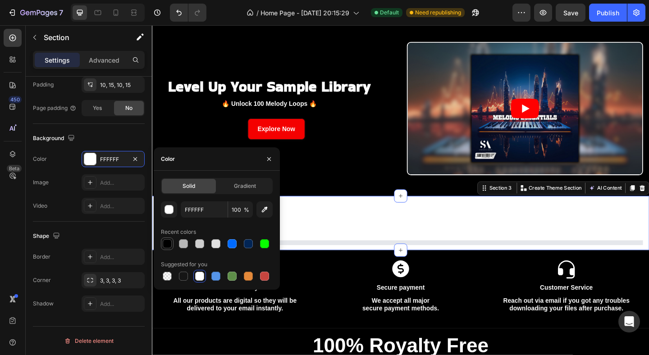
click at [165, 249] on div at bounding box center [167, 243] width 11 height 11
type input "000000"
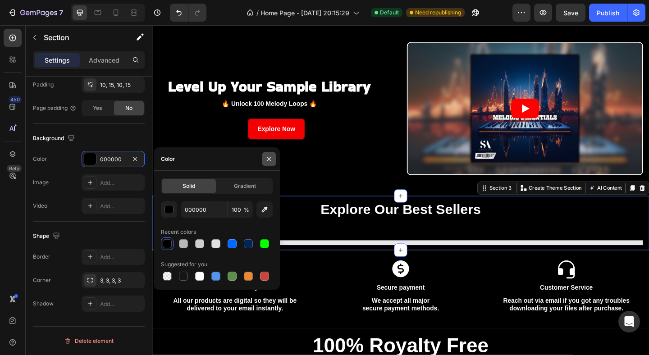
click at [270, 160] on icon "button" at bounding box center [269, 159] width 4 height 4
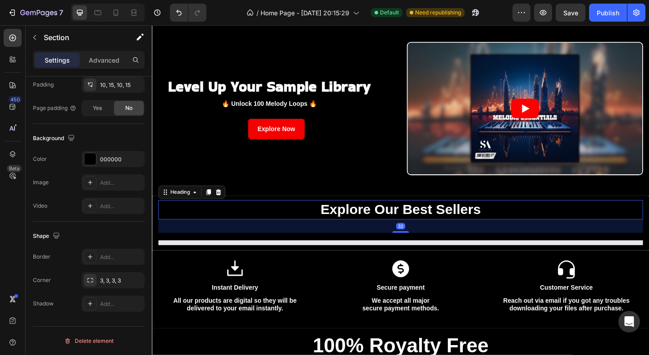
click at [371, 235] on p "Explore Our Best Sellers" at bounding box center [423, 225] width 526 height 19
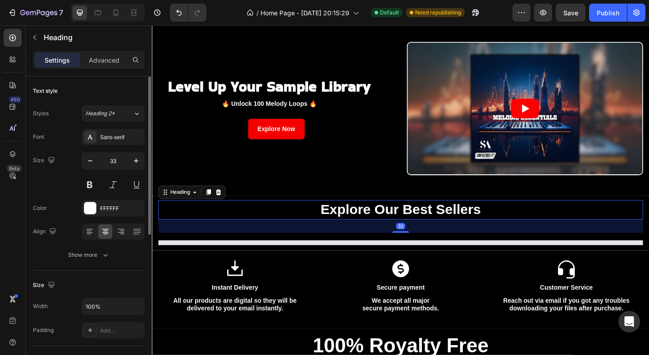
click at [375, 227] on p "Explore Our Best Sellers" at bounding box center [423, 225] width 526 height 19
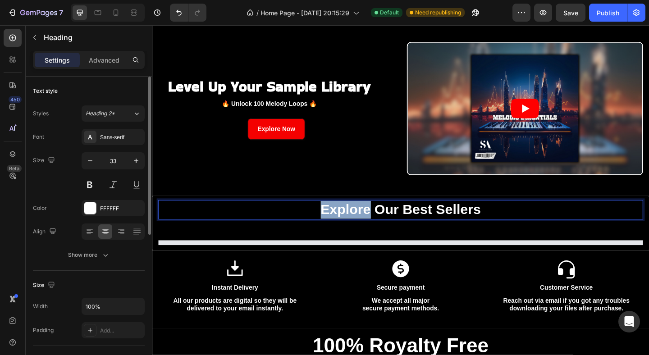
click at [375, 227] on p "Explore Our Best Sellers" at bounding box center [423, 225] width 526 height 19
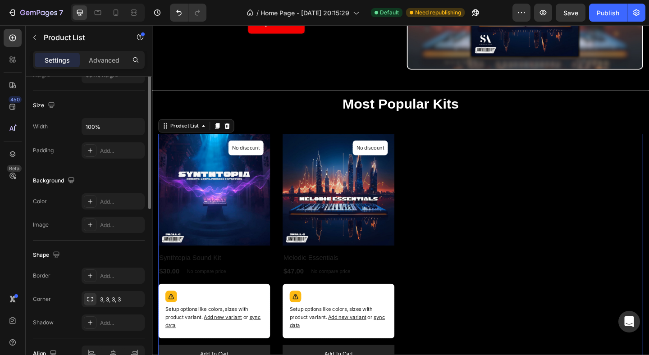
scroll to position [334, 0]
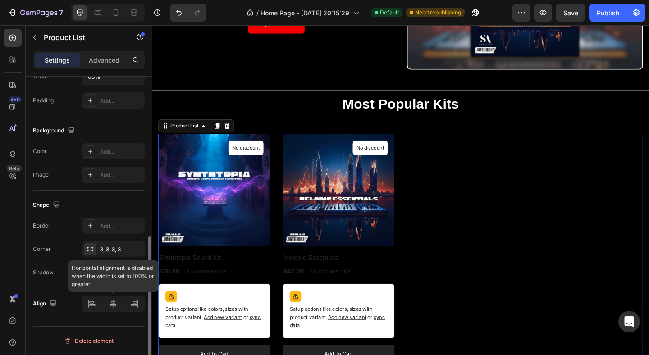
click at [114, 305] on div at bounding box center [113, 304] width 63 height 16
click at [113, 308] on div at bounding box center [113, 304] width 63 height 16
click at [114, 302] on div at bounding box center [113, 304] width 63 height 16
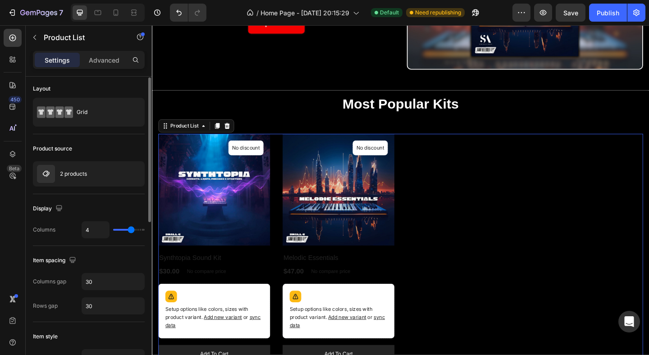
scroll to position [0, 0]
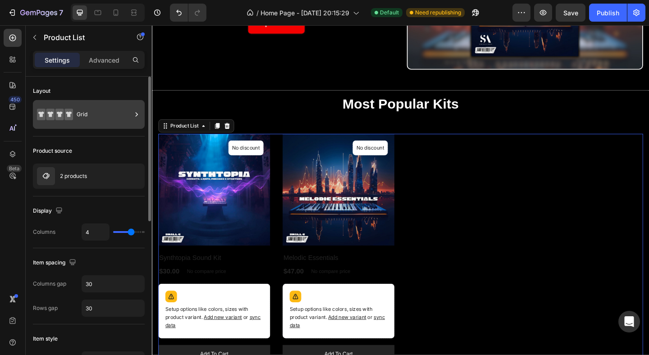
click at [115, 117] on div "Grid" at bounding box center [104, 114] width 55 height 21
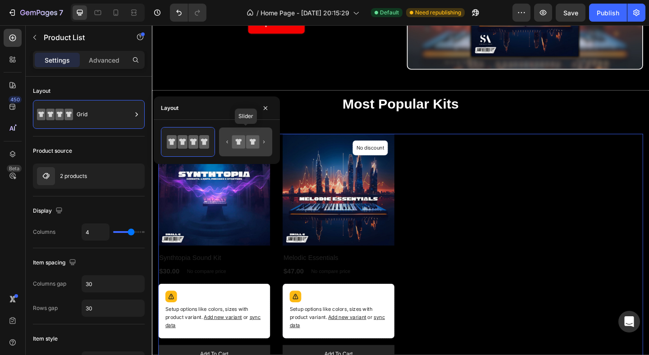
click at [247, 142] on icon at bounding box center [252, 141] width 13 height 13
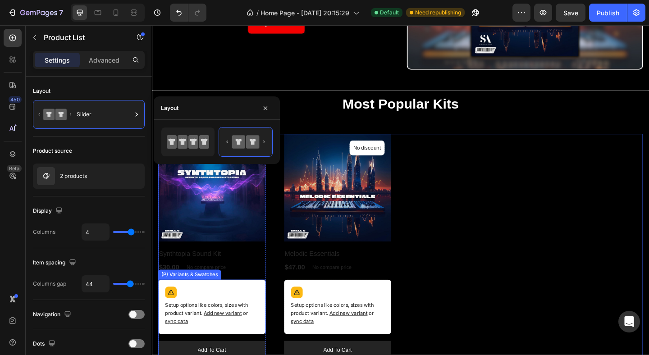
click at [241, 310] on div "Setup options like colors, sizes with product variant. Add new variant or sync …" at bounding box center [217, 331] width 109 height 51
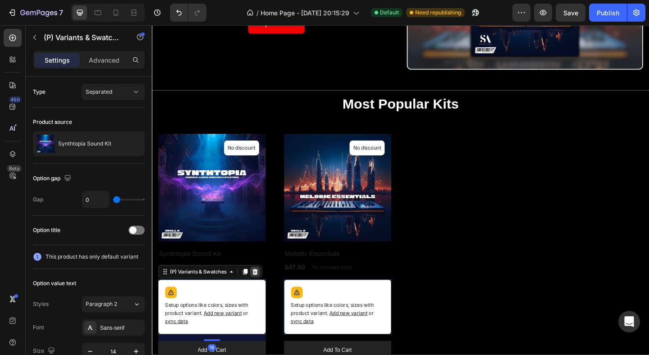
click at [265, 293] on icon at bounding box center [264, 293] width 7 height 7
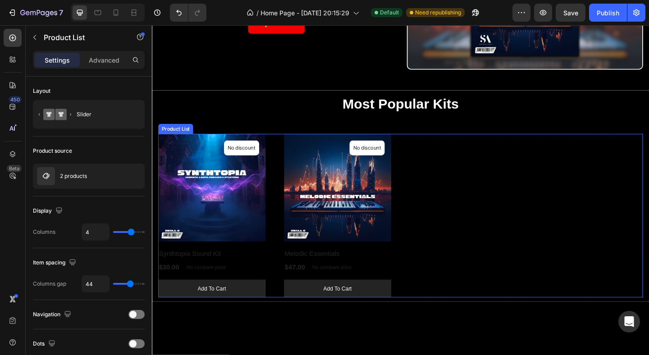
click at [457, 209] on div "(P) Images No discount Not be displayed when published Product Badge Row Syntht…" at bounding box center [422, 232] width 527 height 178
type input "3"
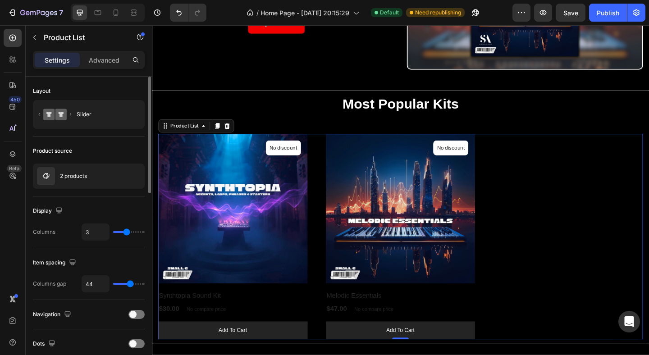
type input "2"
type input "1"
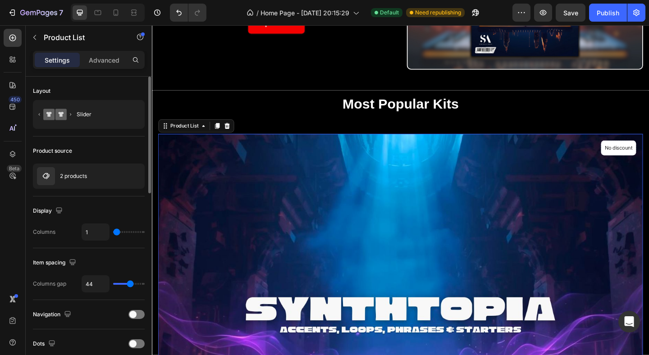
type input "2"
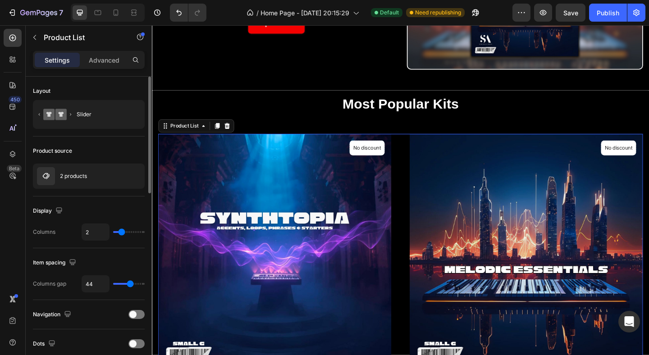
type input "2"
drag, startPoint x: 132, startPoint y: 233, endPoint x: 121, endPoint y: 232, distance: 10.9
click at [121, 232] on input "range" at bounding box center [129, 232] width 32 height 2
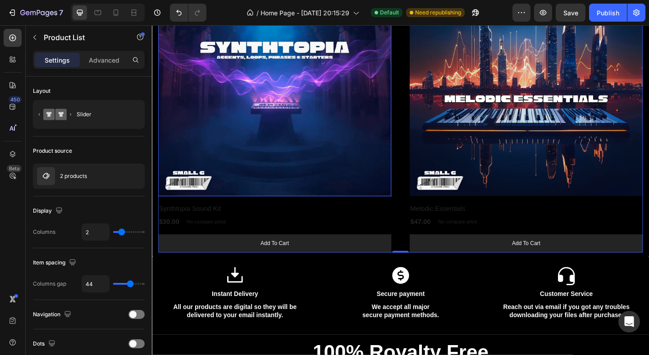
scroll to position [334, 0]
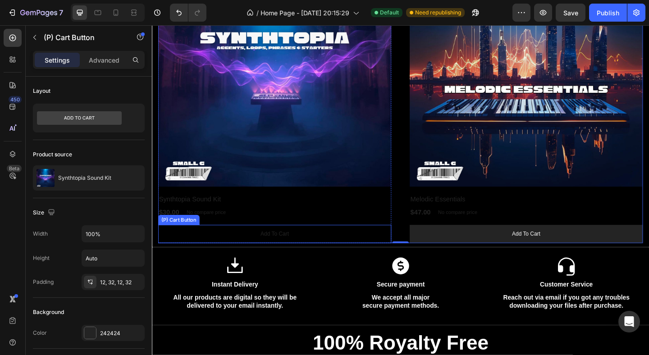
click at [404, 247] on button "Add to cart" at bounding box center [286, 252] width 254 height 20
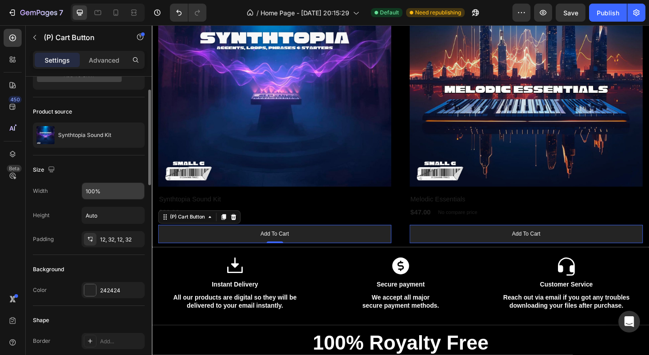
scroll to position [64, 0]
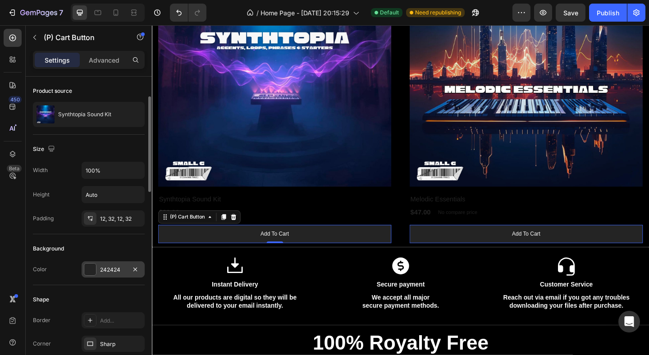
click at [92, 276] on div "242424" at bounding box center [113, 269] width 63 height 16
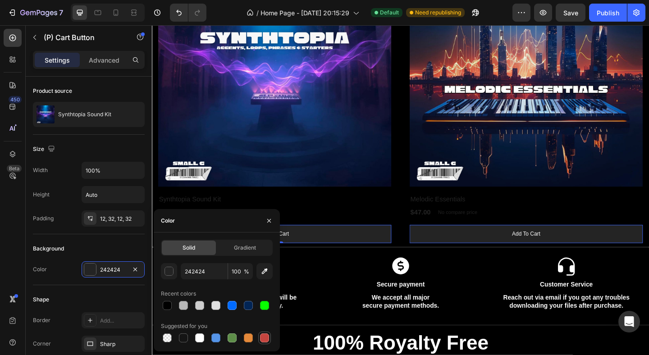
click at [268, 339] on div at bounding box center [264, 338] width 9 height 9
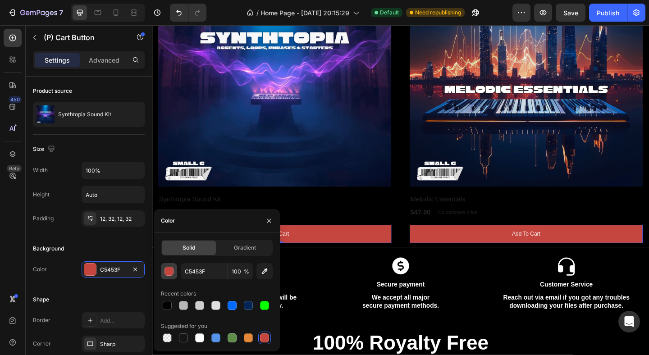
click at [166, 270] on div "button" at bounding box center [169, 271] width 9 height 9
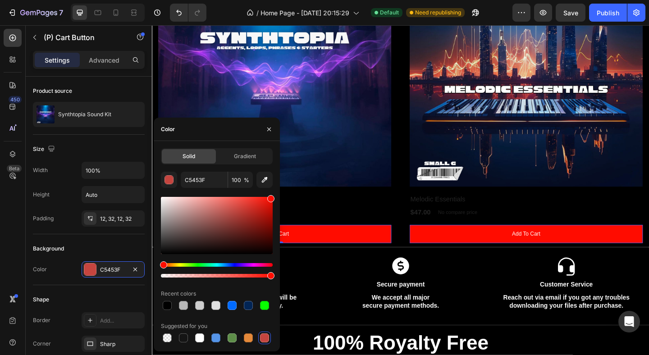
drag, startPoint x: 253, startPoint y: 217, endPoint x: 279, endPoint y: 176, distance: 48.2
click at [279, 176] on div "Solid Gradient C5453F 100 % Recent colors Suggested for you" at bounding box center [217, 246] width 126 height 196
type input "FF0C00"
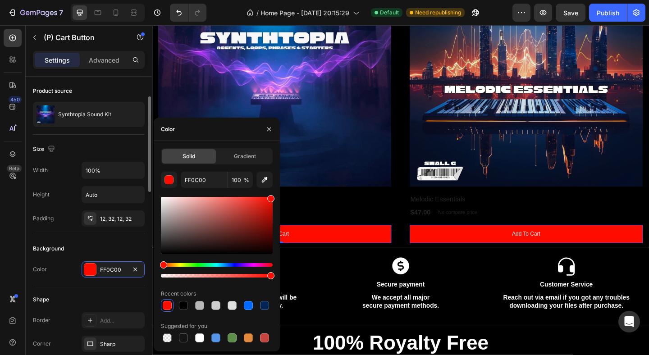
click at [92, 242] on div "Background" at bounding box center [89, 249] width 112 height 14
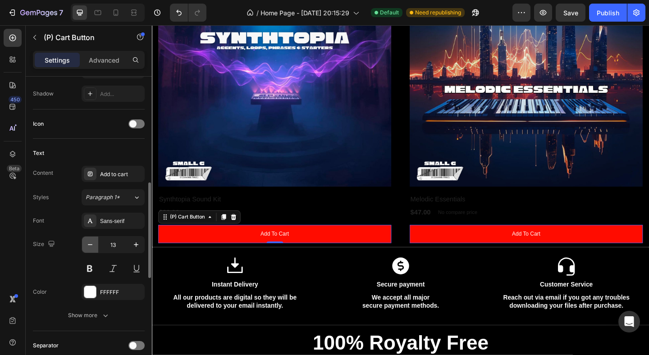
scroll to position [339, 0]
click at [136, 241] on icon "button" at bounding box center [136, 243] width 5 height 5
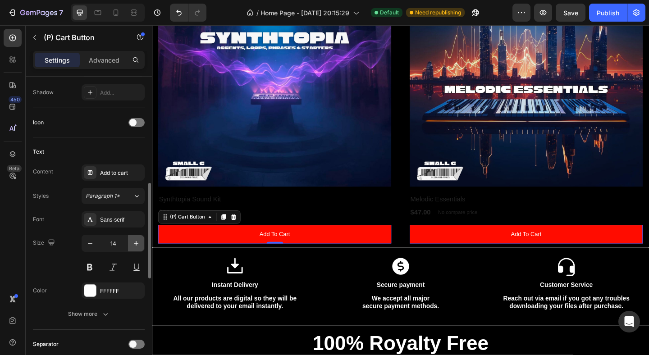
click at [136, 241] on icon "button" at bounding box center [136, 243] width 5 height 5
type input "15"
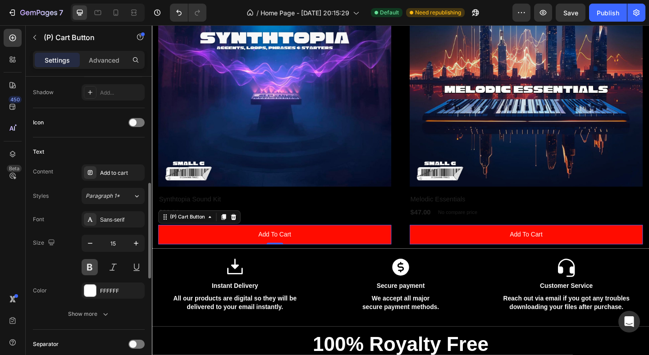
click at [90, 268] on button at bounding box center [90, 267] width 16 height 16
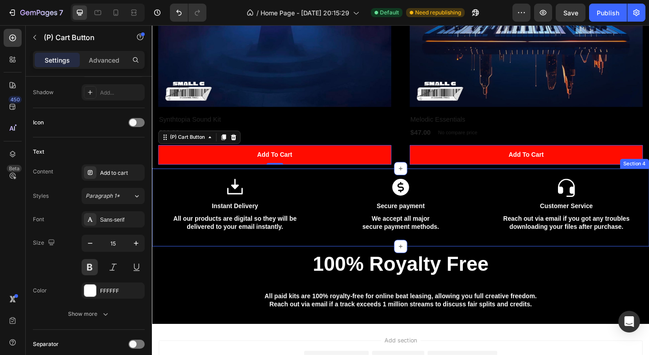
scroll to position [426, 0]
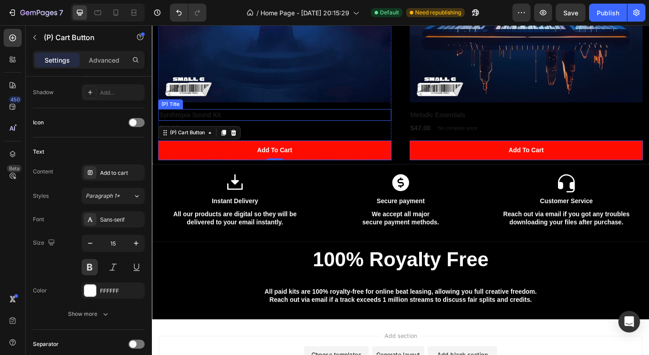
click at [247, 120] on h2 "Synthtopia Sound Kit" at bounding box center [286, 122] width 254 height 13
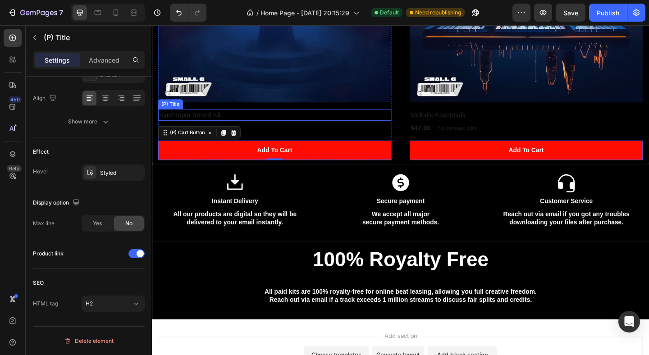
scroll to position [0, 0]
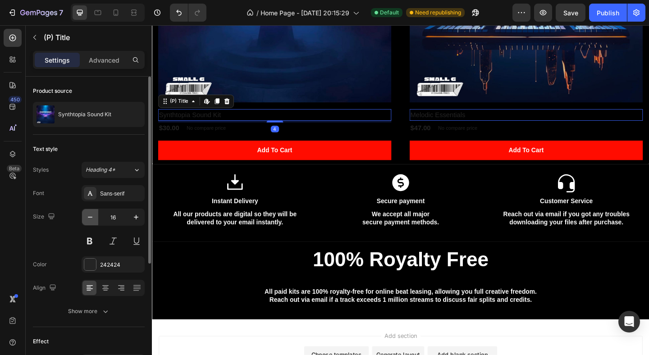
click at [92, 218] on icon "button" at bounding box center [90, 217] width 9 height 9
type input "15"
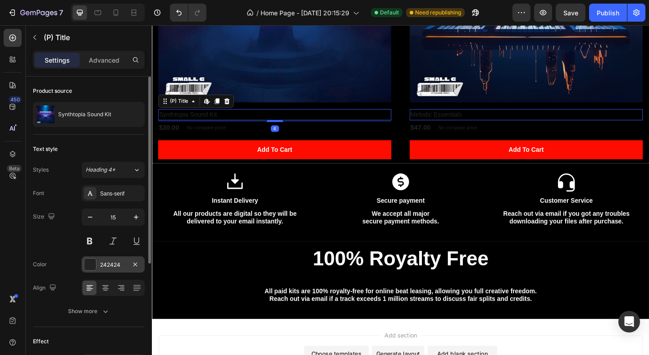
click at [89, 261] on div at bounding box center [90, 265] width 12 height 12
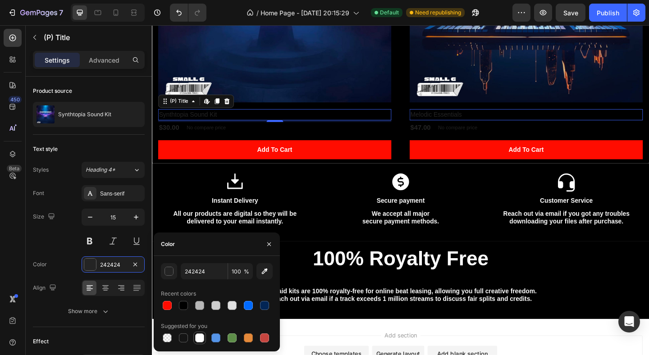
click at [198, 338] on div at bounding box center [199, 338] width 9 height 9
type input "FFFFFF"
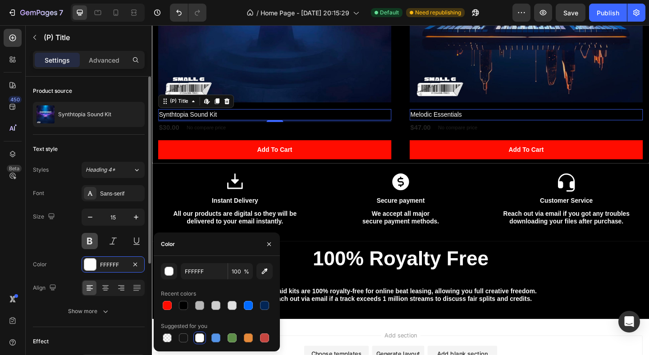
click at [93, 241] on button at bounding box center [90, 241] width 16 height 16
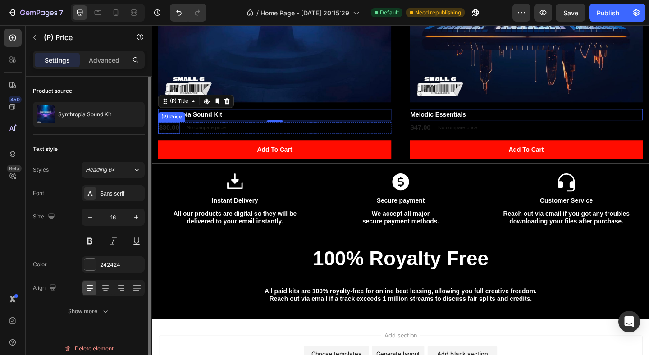
click at [171, 138] on div "$30.00" at bounding box center [171, 136] width 24 height 13
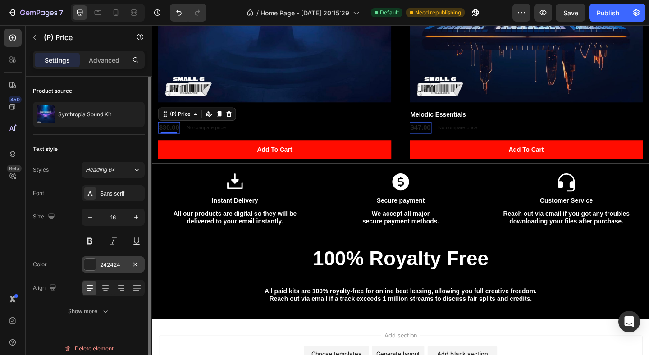
click at [88, 265] on div at bounding box center [90, 265] width 12 height 12
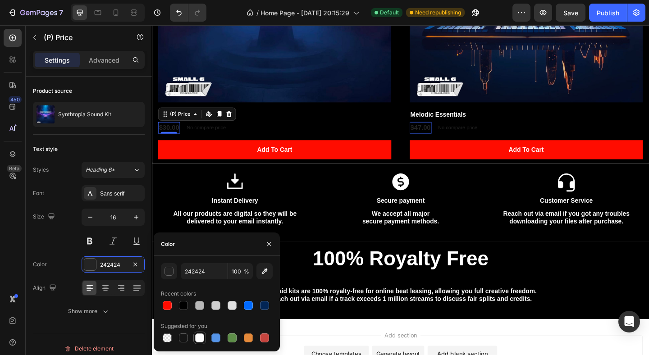
click at [200, 340] on div at bounding box center [199, 338] width 9 height 9
type input "FFFFFF"
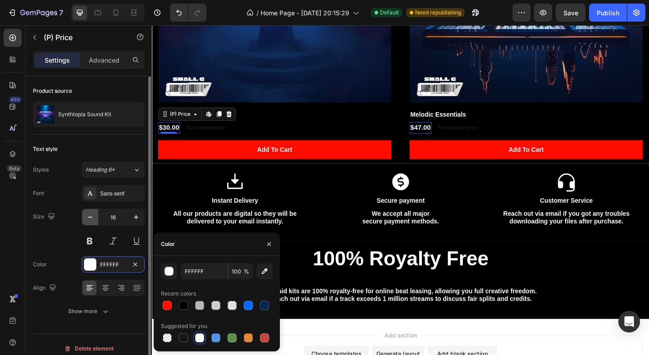
click at [92, 218] on icon "button" at bounding box center [90, 217] width 9 height 9
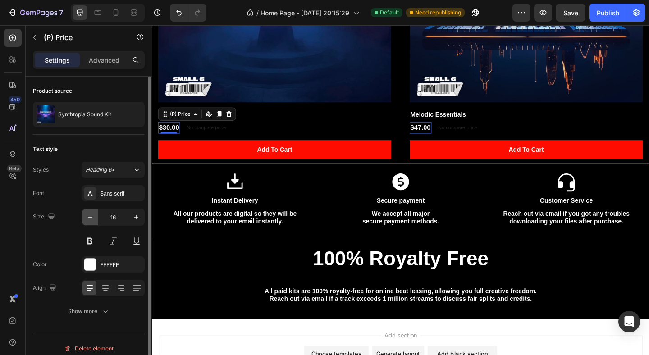
type input "15"
click at [89, 241] on button at bounding box center [90, 241] width 16 height 16
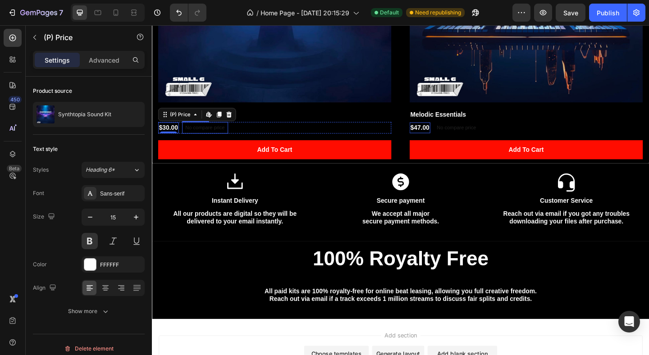
click at [215, 137] on p "No compare price" at bounding box center [209, 136] width 43 height 5
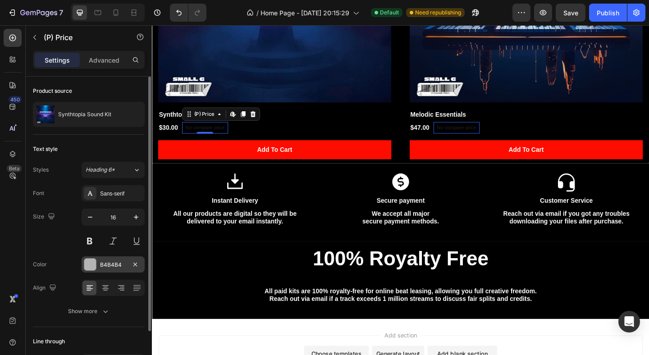
click at [91, 266] on div at bounding box center [90, 265] width 12 height 12
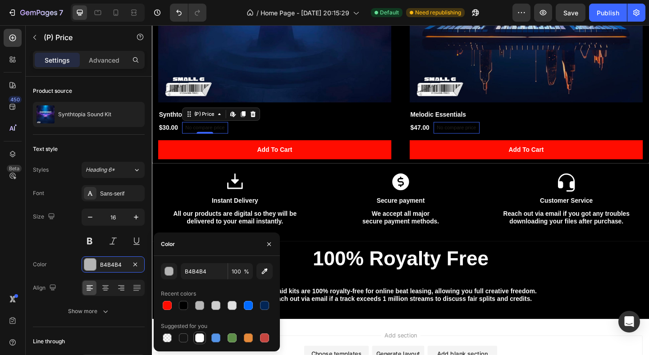
click at [201, 334] on div at bounding box center [199, 338] width 9 height 9
type input "FFFFFF"
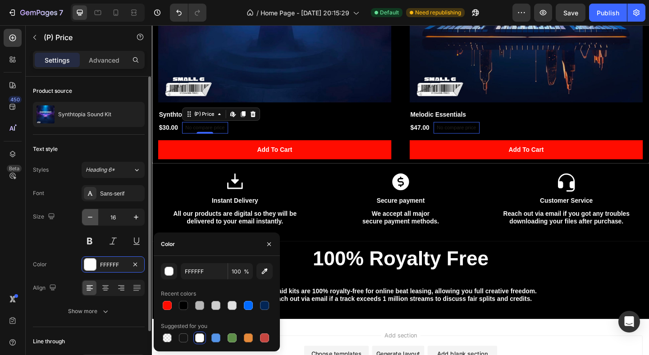
click at [86, 213] on icon "button" at bounding box center [90, 217] width 9 height 9
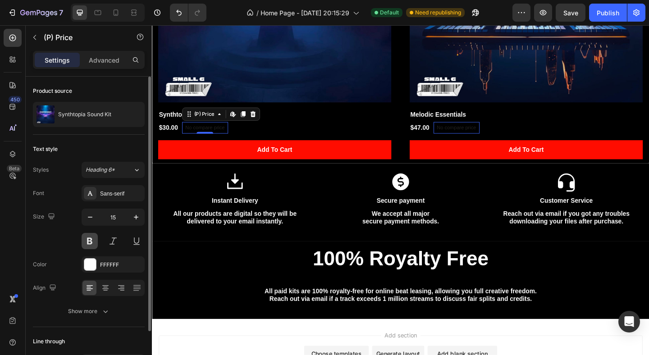
click at [88, 240] on button at bounding box center [90, 241] width 16 height 16
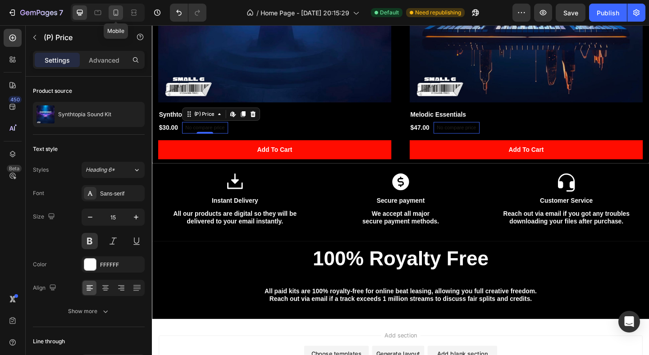
click at [114, 17] on icon at bounding box center [115, 12] width 9 height 9
type input "14"
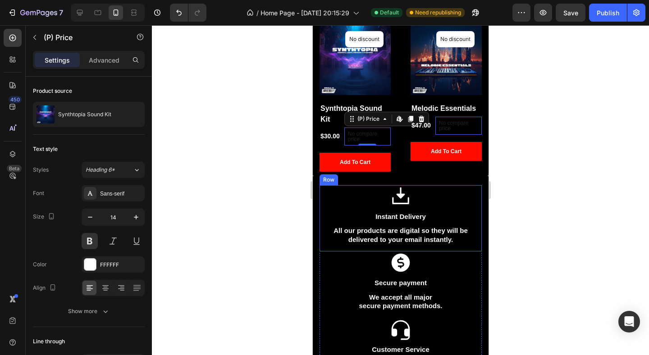
scroll to position [294, 0]
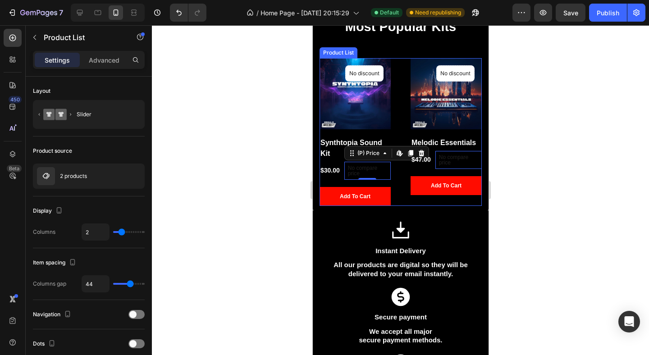
click at [417, 202] on div "(P) Images No discount Not be displayed when published Product Badge Row Melodi…" at bounding box center [445, 132] width 71 height 148
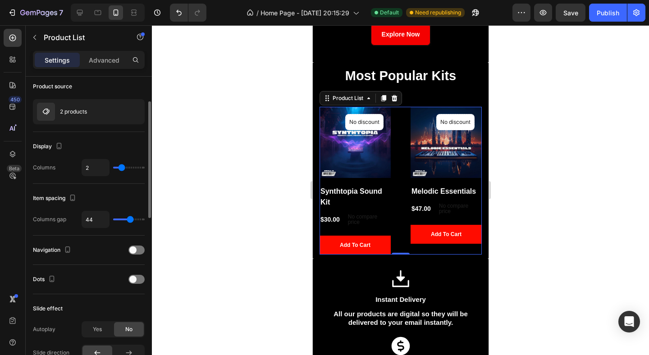
scroll to position [68, 0]
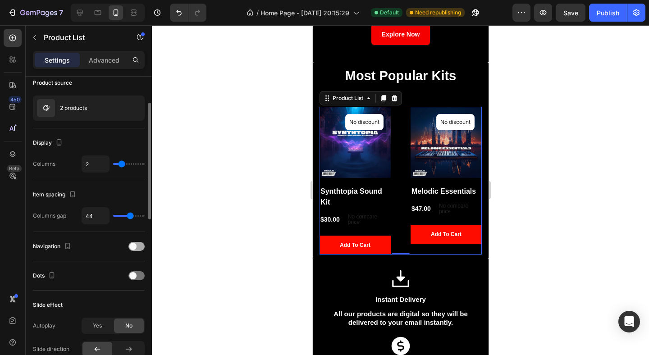
click at [133, 245] on span at bounding box center [132, 246] width 7 height 7
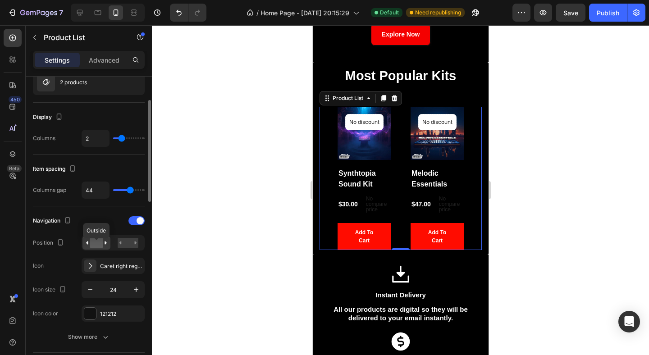
scroll to position [100, 0]
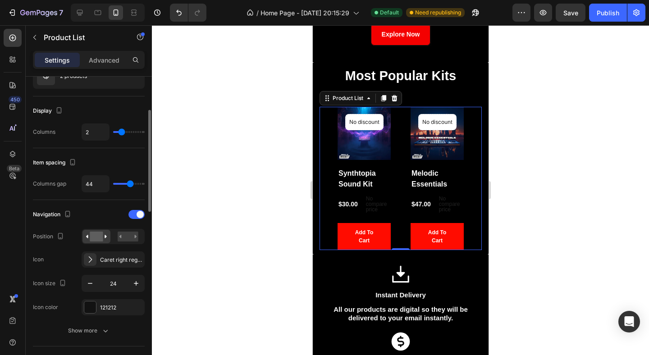
type input "1"
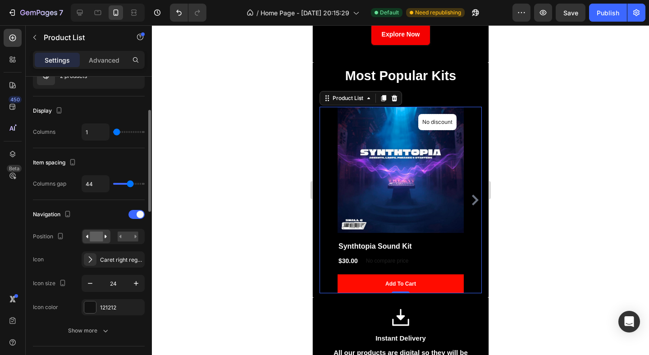
drag, startPoint x: 122, startPoint y: 132, endPoint x: 117, endPoint y: 132, distance: 5.0
type input "1"
click at [117, 132] on input "range" at bounding box center [129, 132] width 32 height 2
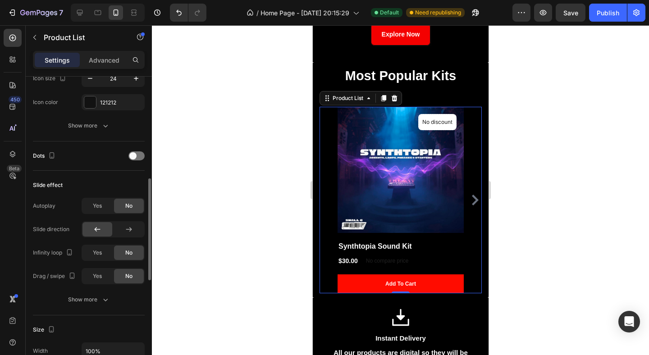
scroll to position [308, 0]
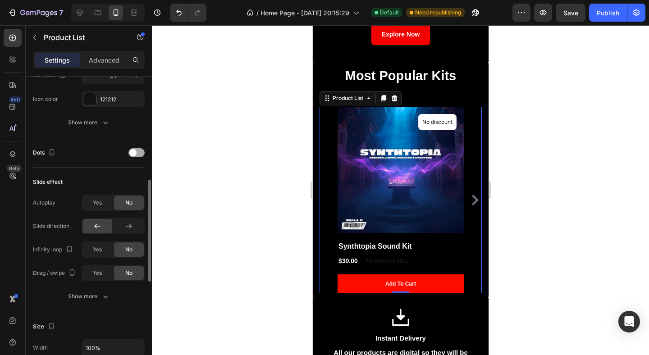
click at [133, 148] on div at bounding box center [136, 152] width 16 height 9
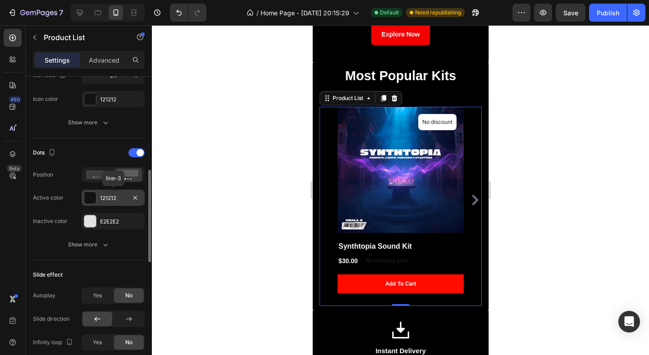
click at [87, 199] on div at bounding box center [90, 198] width 12 height 12
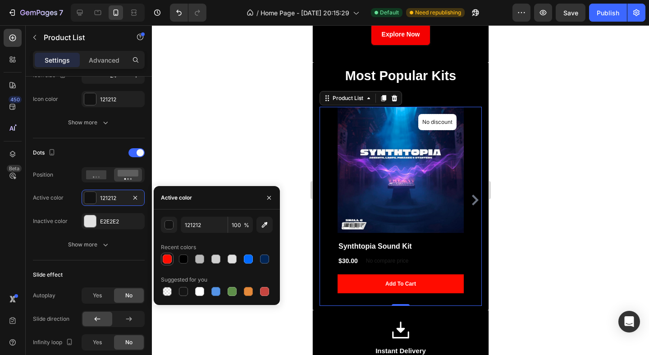
click at [164, 258] on div at bounding box center [167, 259] width 9 height 9
click at [200, 288] on div at bounding box center [199, 291] width 9 height 9
type input "FFFFFF"
click at [91, 221] on div at bounding box center [90, 221] width 12 height 12
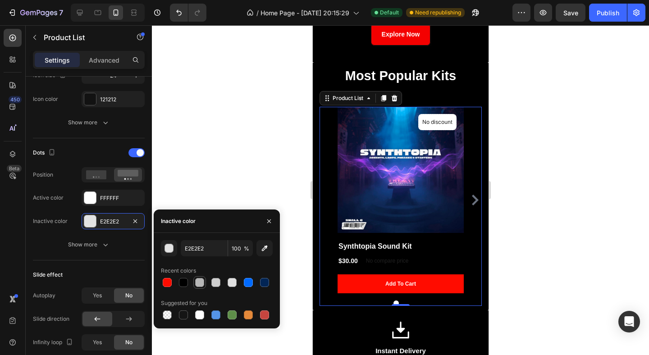
click at [196, 287] on div at bounding box center [199, 282] width 11 height 11
type input "B7B7B7"
click at [270, 224] on icon "button" at bounding box center [268, 221] width 7 height 7
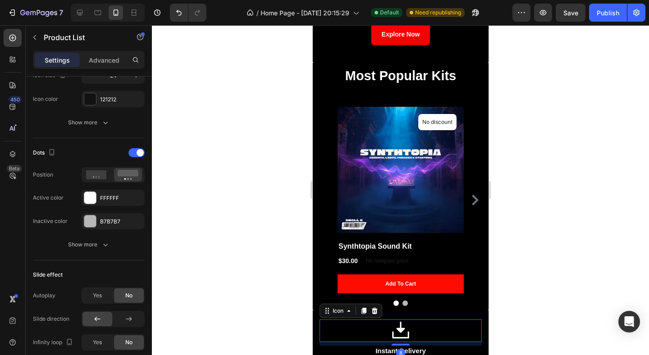
click at [377, 320] on div "Icon 8" at bounding box center [400, 331] width 162 height 23
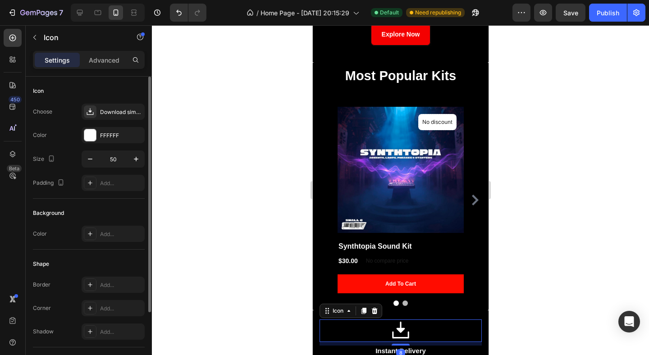
click at [539, 257] on div at bounding box center [400, 190] width 497 height 330
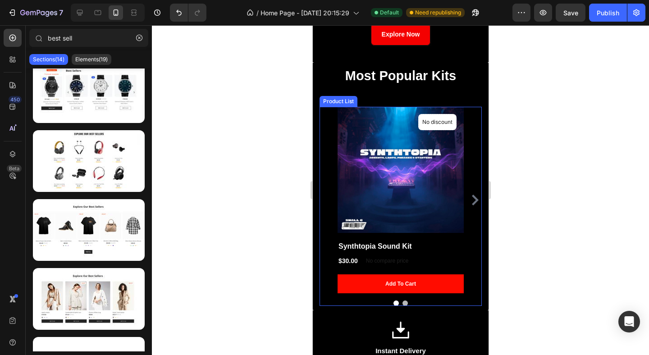
click at [472, 284] on div "(P) Images No discount Not be displayed when published Product Badge Row Syntht…" at bounding box center [400, 206] width 162 height 199
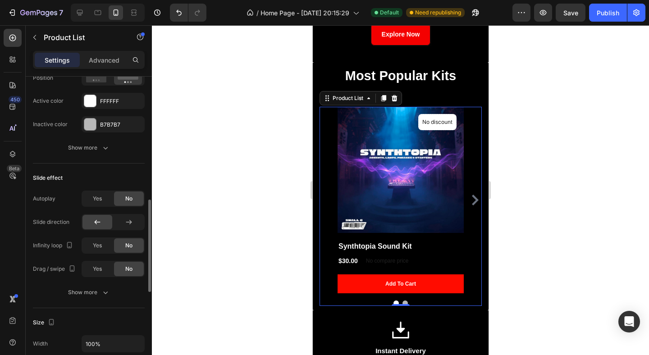
scroll to position [406, 0]
click at [95, 196] on span "Yes" at bounding box center [97, 198] width 9 height 8
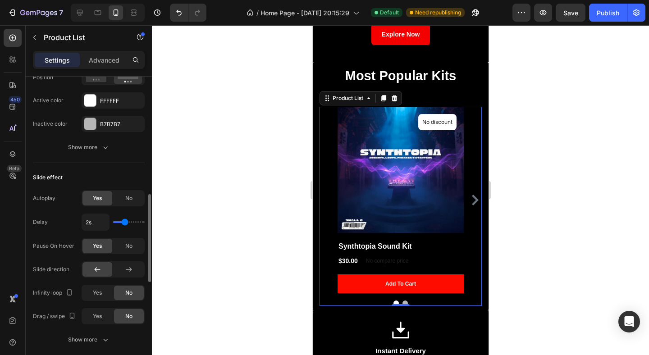
type input "2.6s"
type input "2.6"
type input "2.7s"
type input "2.7"
type input "2.8s"
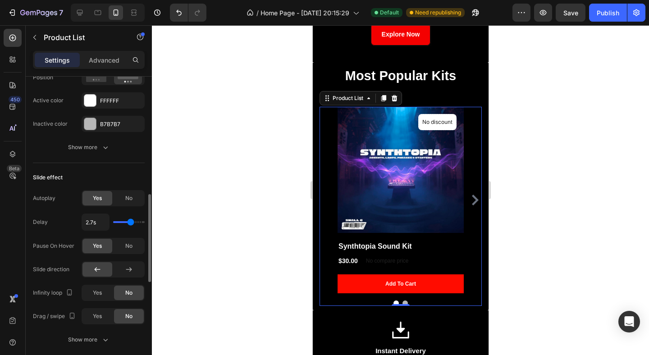
type input "2.8"
type input "3s"
type input "3"
type input "3.1s"
type input "3.1"
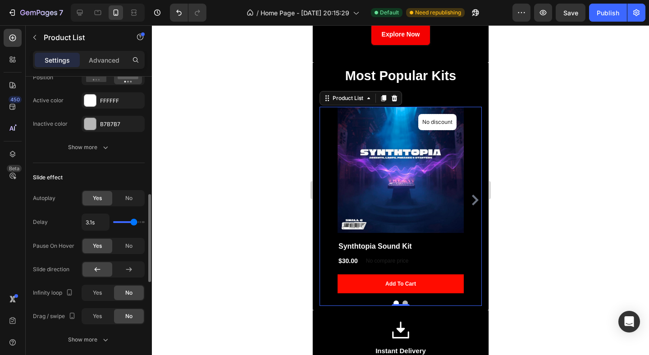
type input "3.2s"
type input "3.2"
type input "3.3s"
type input "3.3"
type input "3.4s"
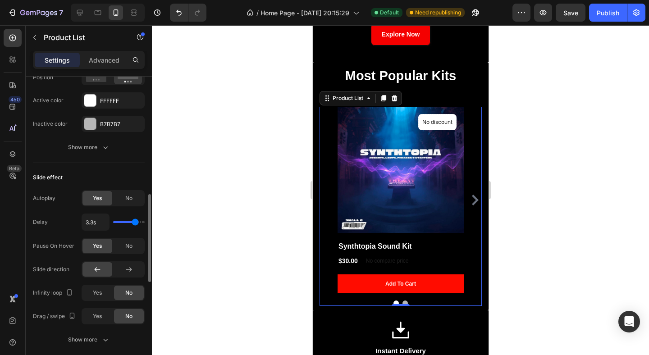
type input "3.4"
type input "3.5s"
type input "3.5"
type input "3.7s"
type input "3.7"
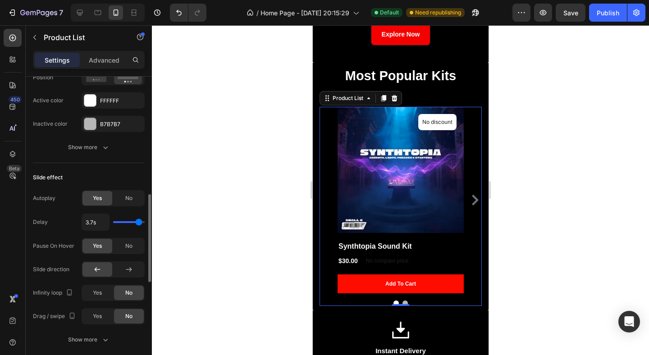
type input "4s"
type input "4"
type input "3.4s"
type input "3.4"
type input "3.3s"
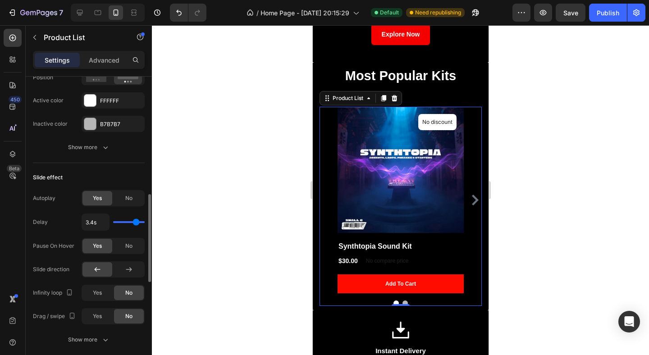
type input "3.3"
type input "2.9s"
type input "2.9"
type input "2.8s"
type input "2.8"
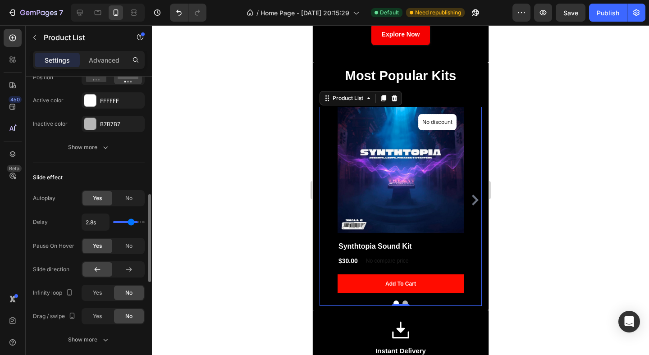
type input "2.7s"
type input "2.7"
type input "2.8s"
type input "2.8"
type input "2.9s"
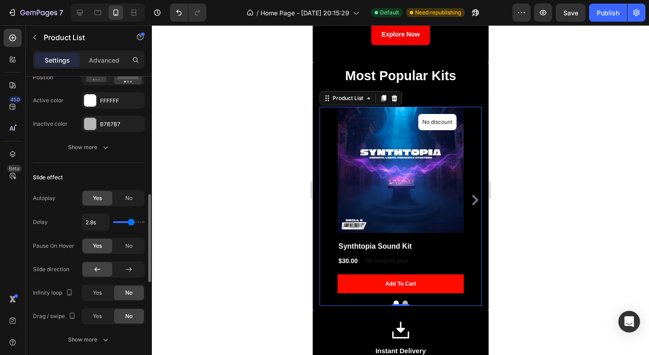
type input "2.9"
type input "3s"
drag, startPoint x: 125, startPoint y: 224, endPoint x: 133, endPoint y: 224, distance: 7.7
type input "3"
click at [133, 223] on input "range" at bounding box center [129, 222] width 32 height 2
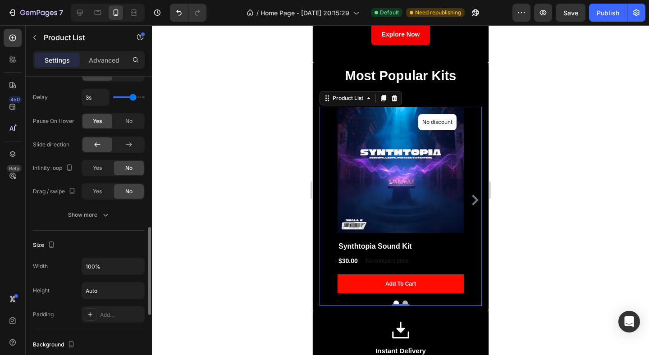
scroll to position [525, 0]
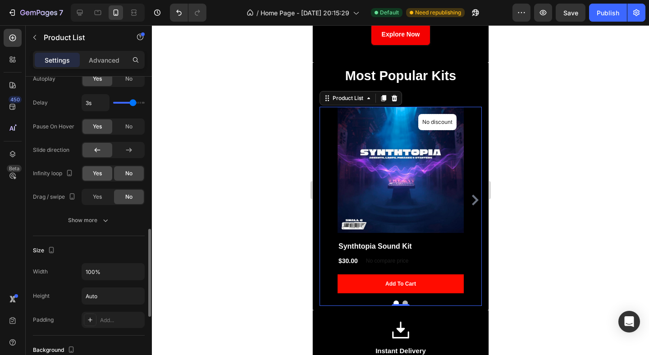
click at [101, 175] on span "Yes" at bounding box center [97, 173] width 9 height 8
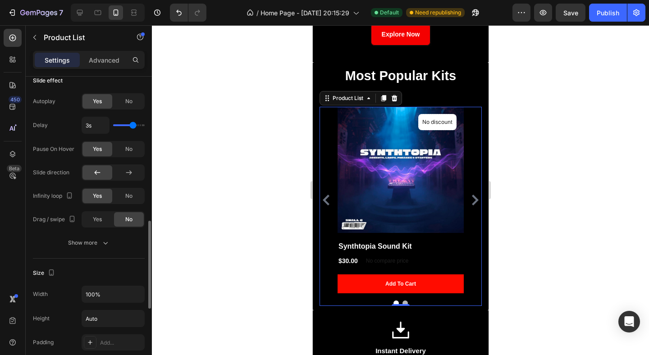
scroll to position [498, 0]
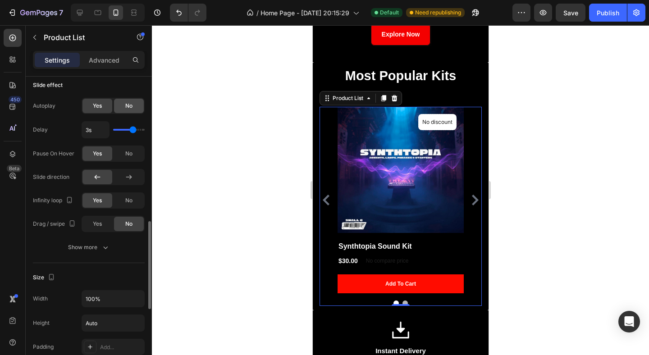
click at [131, 104] on span "No" at bounding box center [128, 106] width 7 height 8
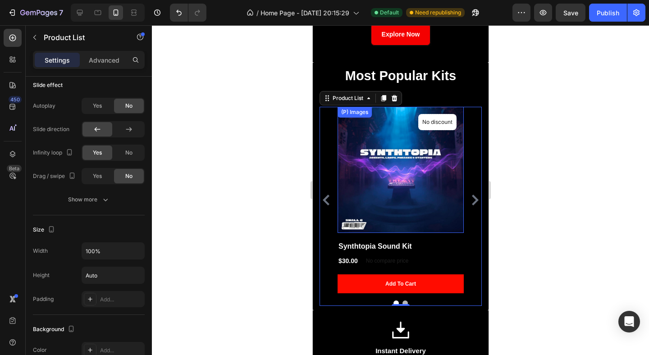
scroll to position [0, 0]
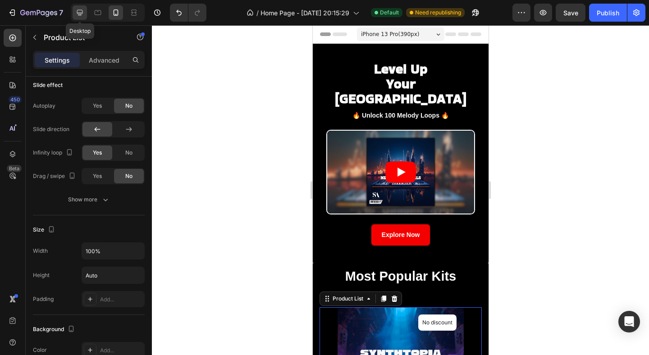
click at [77, 17] on icon at bounding box center [79, 12] width 9 height 9
type input "2"
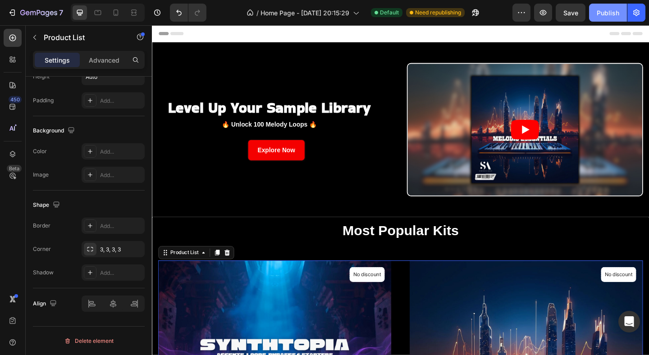
click at [607, 14] on div "Publish" at bounding box center [608, 12] width 23 height 9
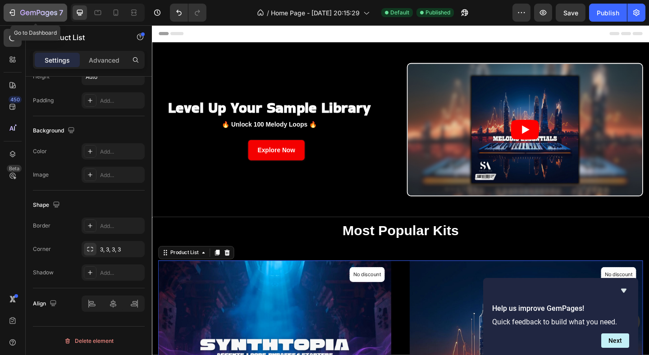
click at [46, 14] on icon "button" at bounding box center [48, 14] width 4 height 6
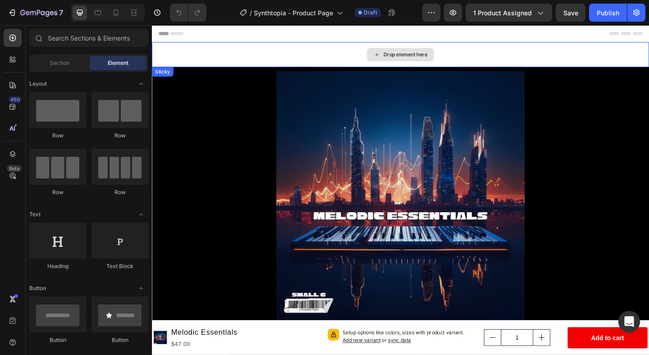
click at [348, 59] on div "Drop element here" at bounding box center [422, 57] width 541 height 27
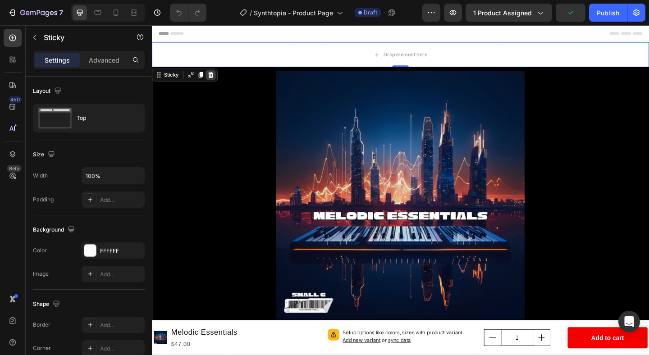
click at [218, 81] on icon at bounding box center [215, 79] width 7 height 7
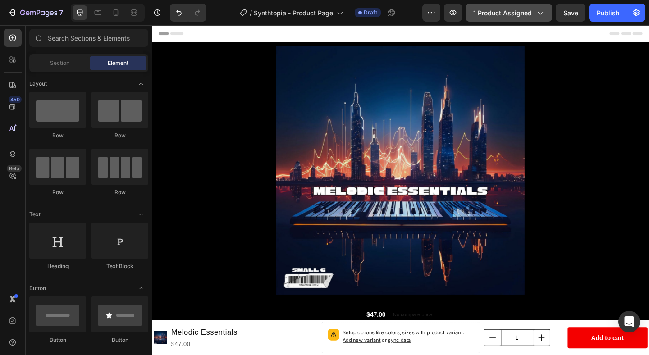
click at [496, 10] on span "1 product assigned" at bounding box center [502, 12] width 59 height 9
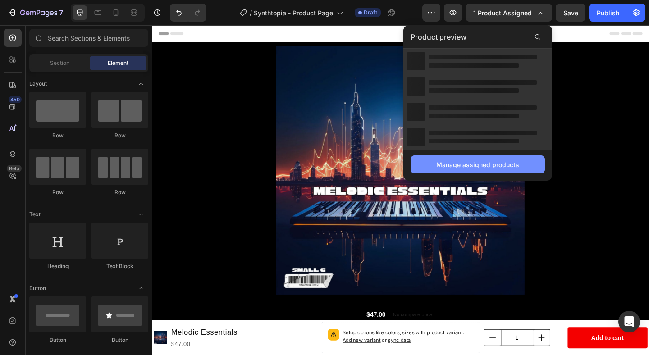
click at [523, 167] on button "Manage assigned products" at bounding box center [478, 165] width 134 height 18
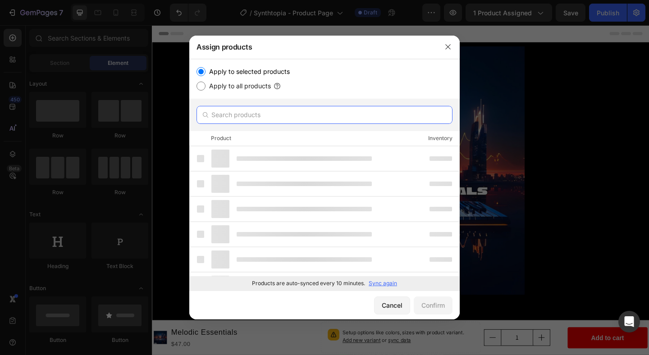
click at [375, 114] on input "text" at bounding box center [325, 115] width 256 height 18
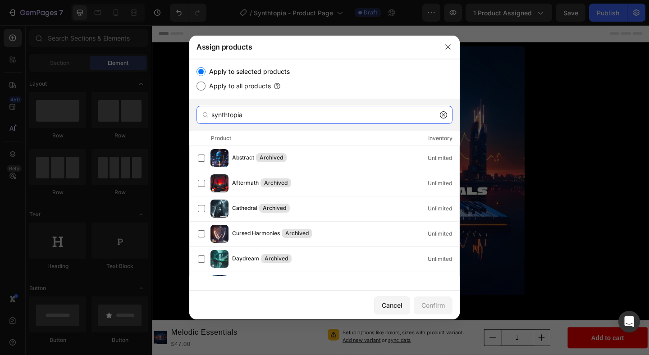
type input "synthtopia"
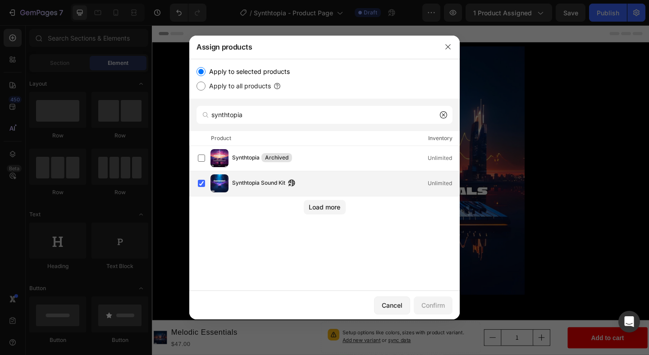
click at [379, 179] on div "Synthtopia Sound Kit Unlimited" at bounding box center [345, 183] width 227 height 10
click at [380, 181] on div "Synthtopia Sound Kit Unlimited" at bounding box center [345, 183] width 227 height 10
drag, startPoint x: 451, startPoint y: 46, endPoint x: 345, endPoint y: 46, distance: 105.5
click at [451, 46] on icon "button" at bounding box center [447, 46] width 7 height 7
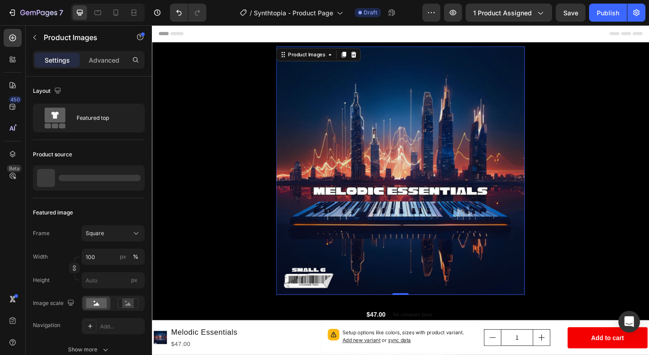
click at [501, 122] on img at bounding box center [422, 183] width 270 height 270
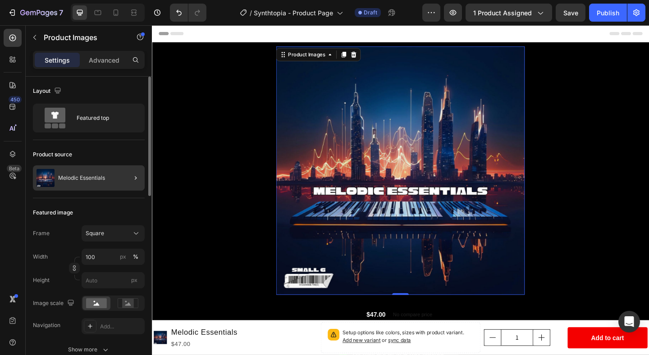
click at [124, 169] on div at bounding box center [131, 177] width 25 height 25
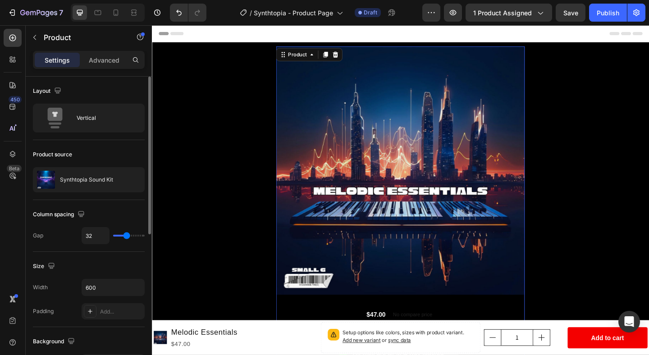
click at [128, 154] on div "Product source" at bounding box center [89, 154] width 112 height 14
click at [120, 180] on icon "button" at bounding box center [120, 179] width 7 height 7
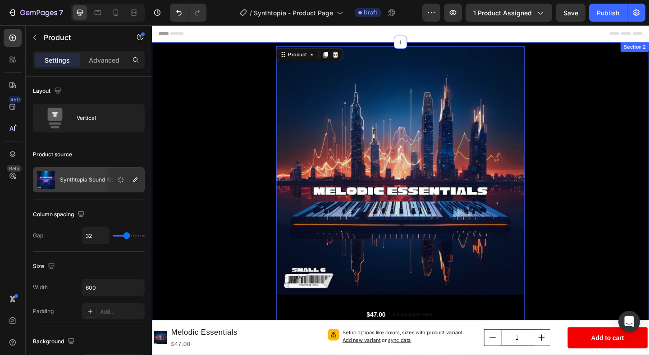
click at [247, 147] on div "Product Images $47.00 Product Price Product Price No compare price Product Pric…" at bounding box center [422, 250] width 541 height 404
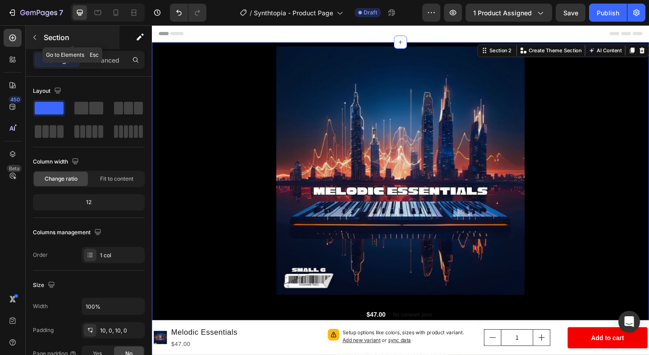
click at [33, 38] on icon "button" at bounding box center [34, 37] width 7 height 7
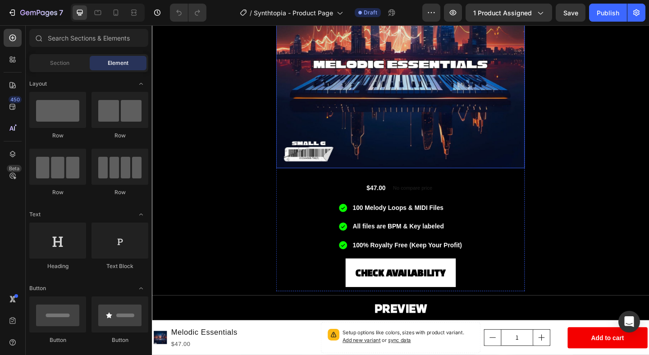
scroll to position [169, 0]
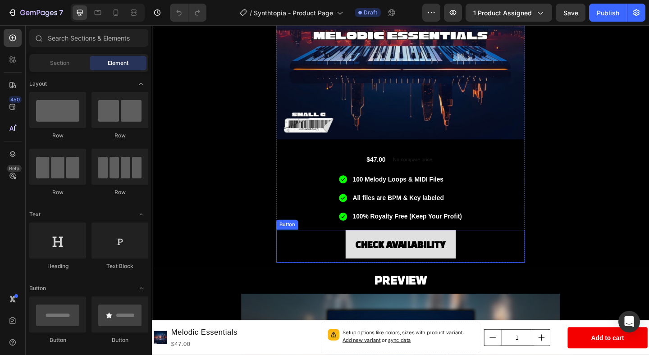
click at [475, 252] on link "CHECK AVAILABILITY" at bounding box center [422, 263] width 120 height 31
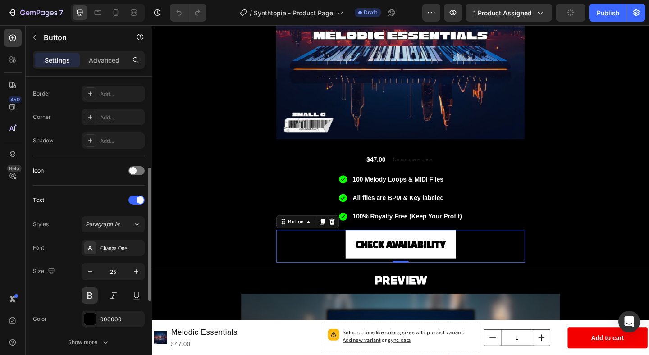
scroll to position [197, 0]
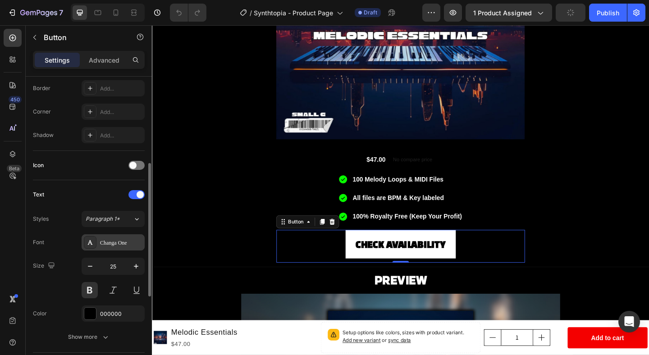
click at [100, 246] on div "Changa One" at bounding box center [121, 243] width 42 height 8
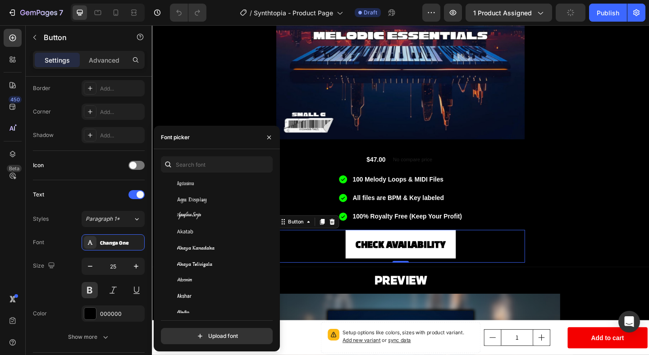
scroll to position [366, 0]
click at [211, 165] on input "text" at bounding box center [217, 164] width 112 height 16
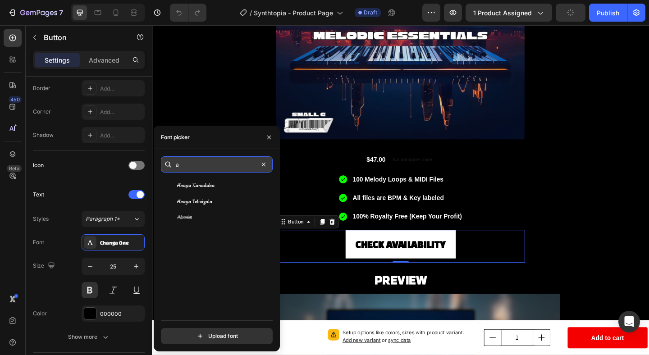
scroll to position [0, 0]
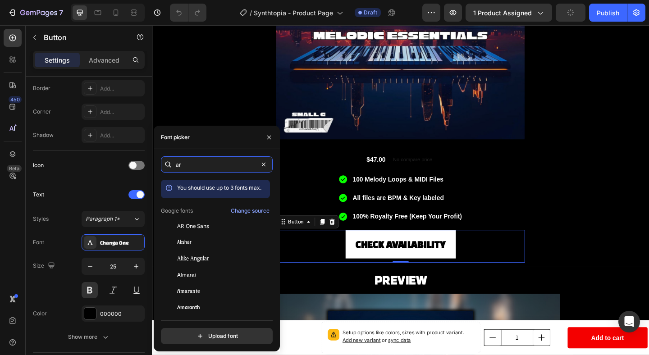
type input "a"
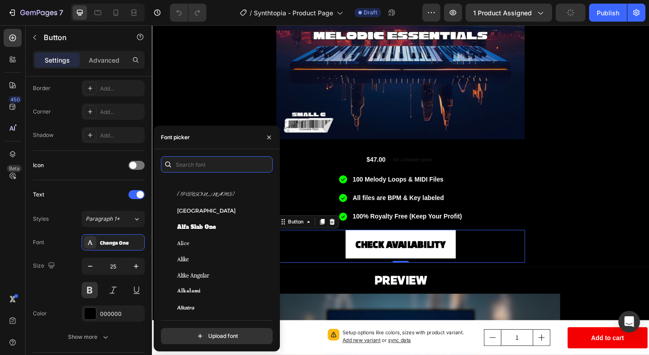
scroll to position [678, 0]
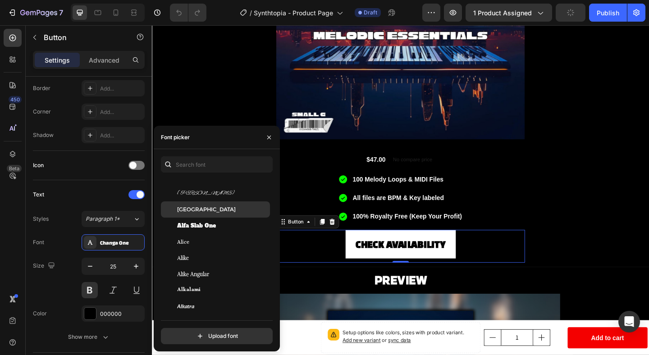
click at [228, 211] on div "Alexandria" at bounding box center [222, 210] width 91 height 8
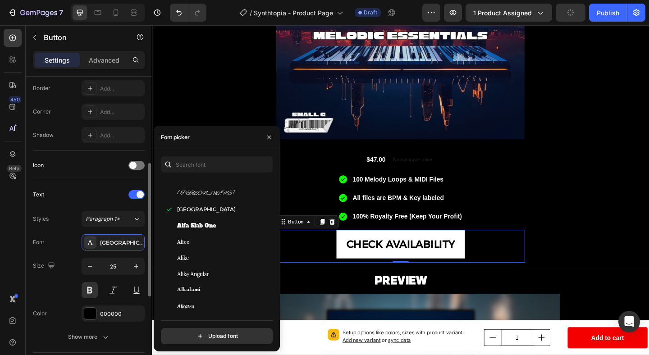
click at [102, 187] on div "Text Styles Paragraph 1* Font Alexandria Size 25 Color 000000 Show more" at bounding box center [89, 266] width 112 height 173
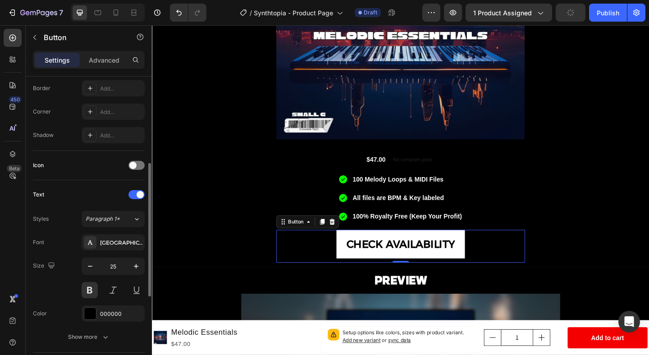
click at [114, 190] on div "Text" at bounding box center [89, 195] width 112 height 14
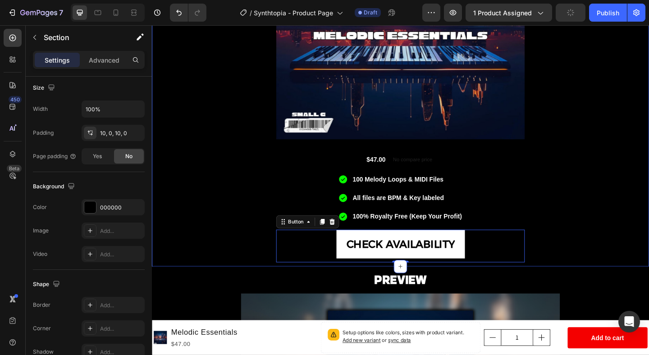
click at [267, 256] on div "Product Images $47.00 Product Price Product Price No compare price Product Pric…" at bounding box center [422, 81] width 541 height 404
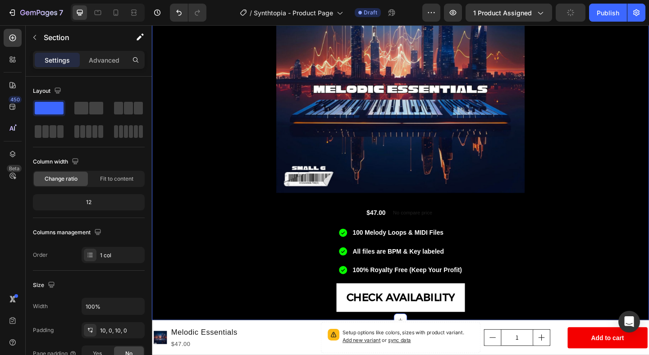
scroll to position [0, 0]
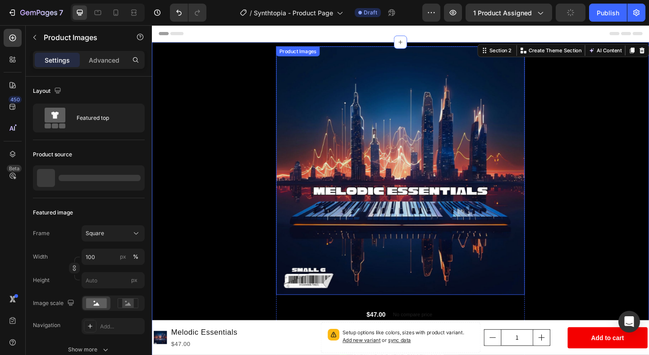
click at [533, 118] on img at bounding box center [422, 183] width 270 height 270
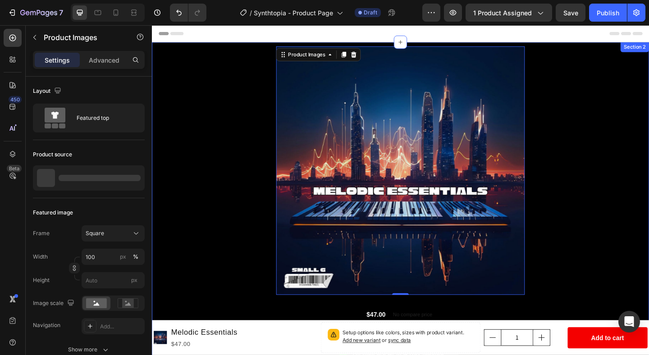
scroll to position [178, 0]
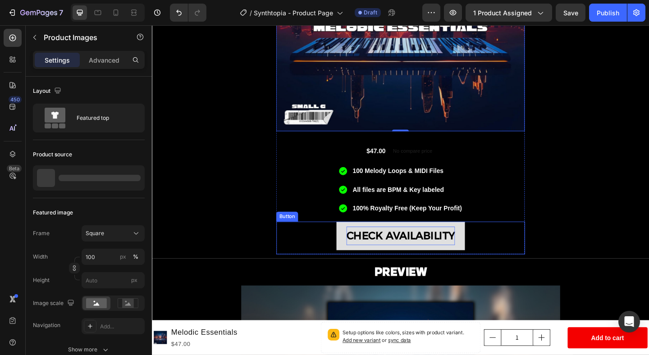
click at [437, 256] on p "CHECK AVAILABILITY" at bounding box center [422, 254] width 118 height 20
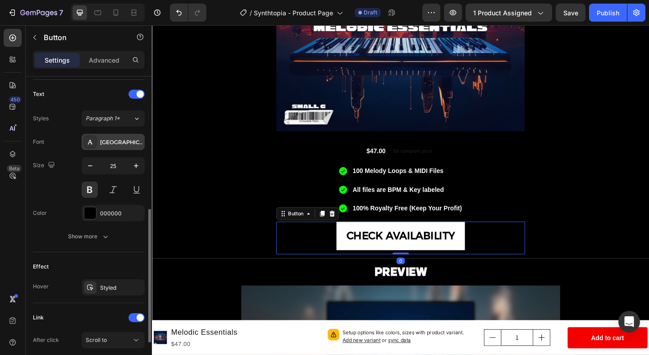
scroll to position [301, 0]
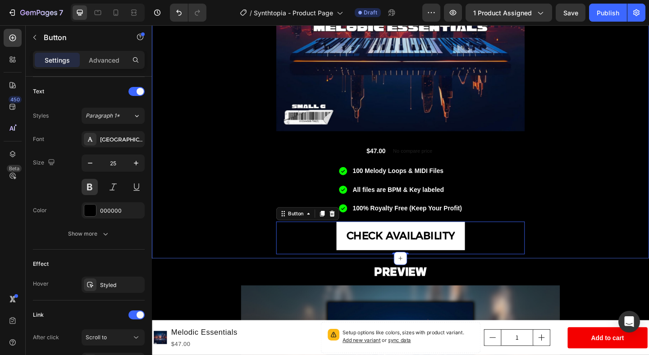
click at [634, 252] on div "Product Images $47.00 Product Price Product Price No compare price Product Pric…" at bounding box center [422, 72] width 541 height 404
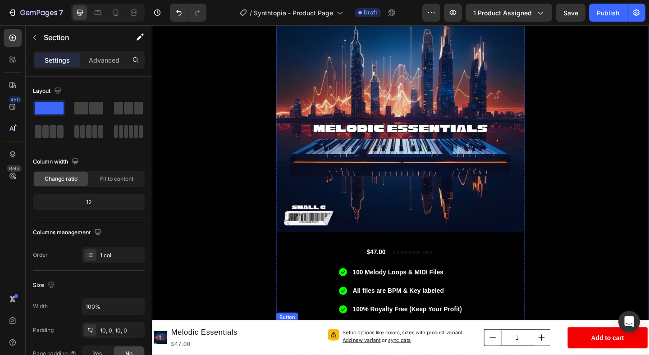
scroll to position [0, 0]
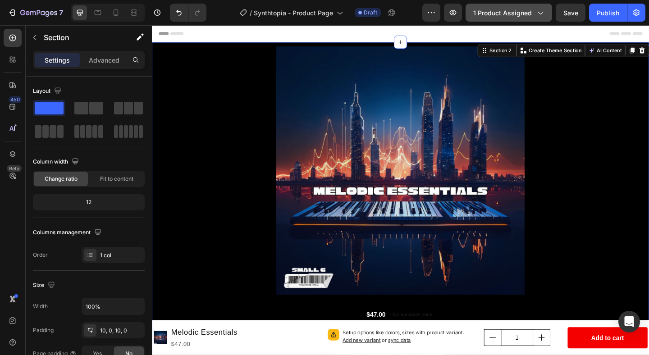
click at [507, 13] on span "1 product assigned" at bounding box center [502, 12] width 59 height 9
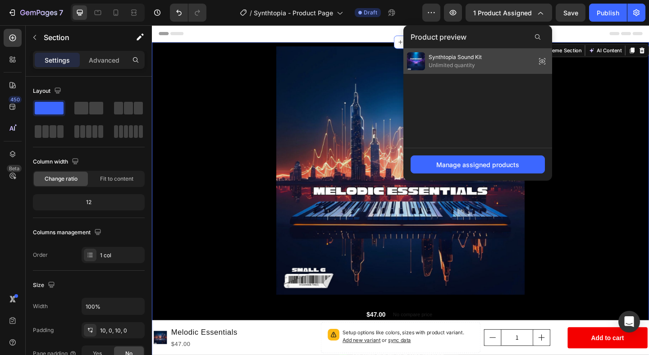
click at [493, 63] on div "Synthtopia Sound Kit Unlimited quantity" at bounding box center [477, 61] width 149 height 25
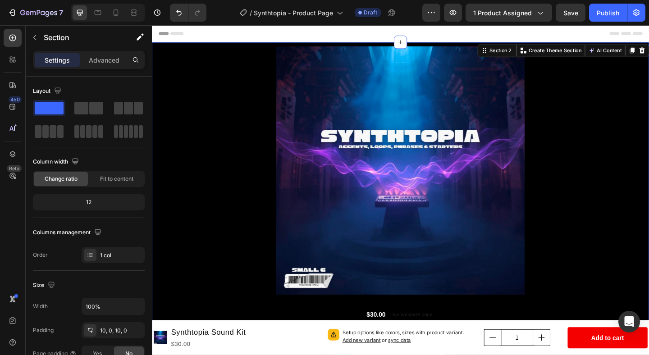
click at [631, 139] on div "Product Images $30.00 Product Price Product Price No compare price Product Pric…" at bounding box center [422, 250] width 541 height 404
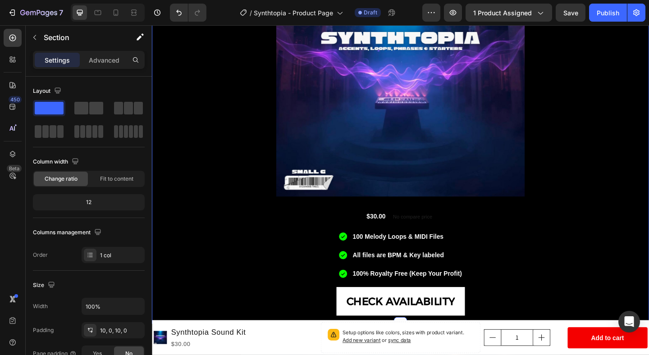
scroll to position [113, 0]
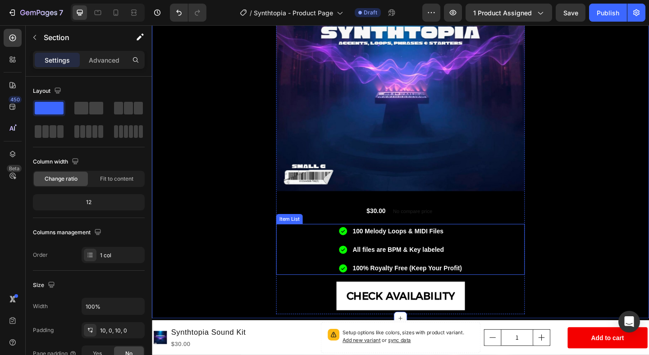
click at [425, 251] on p "100 Melody Loops & MIDI Files" at bounding box center [429, 249] width 119 height 12
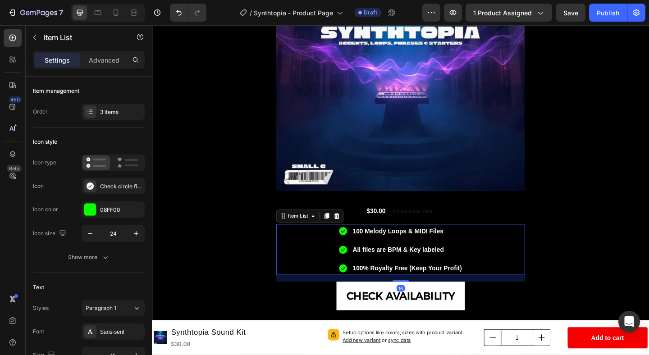
click at [435, 249] on p "100 Melody Loops & MIDI Files" at bounding box center [429, 249] width 119 height 12
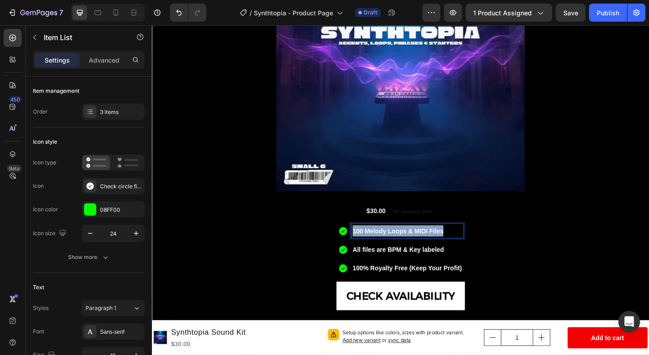
click at [435, 249] on p "100 Melody Loops & MIDI Files" at bounding box center [429, 249] width 119 height 12
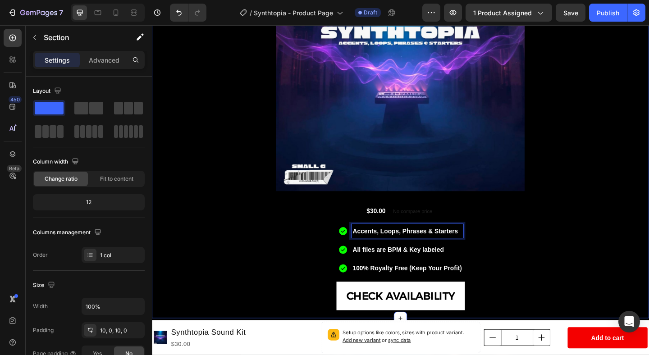
click at [593, 256] on div "Product Images $30.00 Product Price Product Price No compare price Product Pric…" at bounding box center [422, 138] width 541 height 404
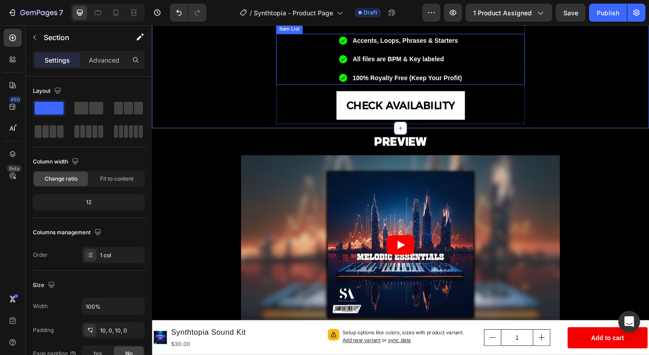
scroll to position [371, 0]
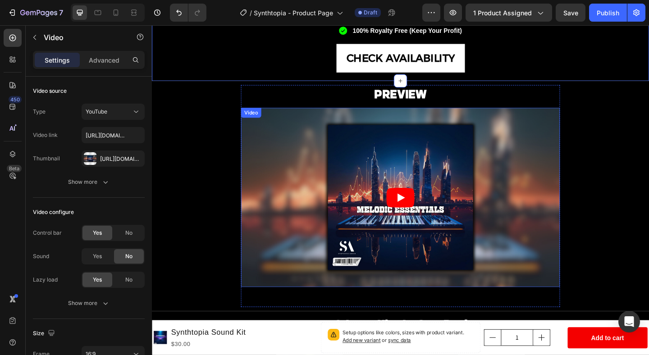
click at [548, 218] on article at bounding box center [422, 212] width 347 height 195
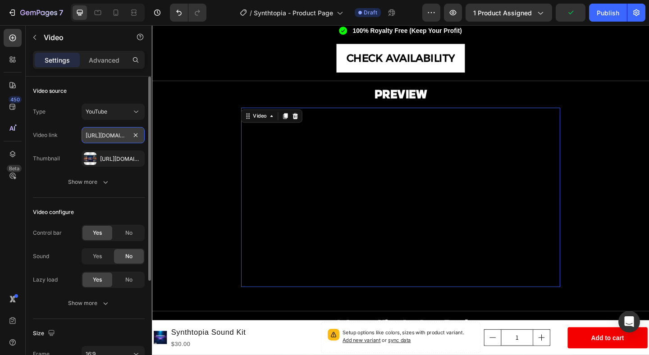
click at [106, 137] on input "https://youtu.be/IgAbvzCoqmI?si=mocj1pqUCQ2HXywt" at bounding box center [113, 135] width 63 height 16
paste input "www.youtube.com/watch?v=2BoAMJrWfnY"
type input "https://www.youtube.com/watch?v=2BoAMJrWfnY"
click at [106, 158] on div "Https://cdn.Shopify.Com/s/files/1/0892/5423/2409/files/gempages_536743774492034…" at bounding box center [113, 159] width 26 height 8
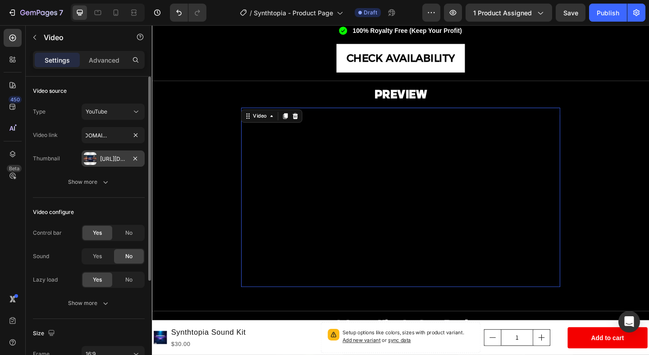
scroll to position [0, 0]
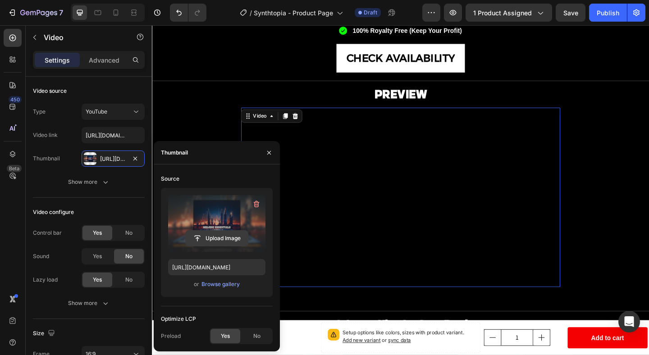
click at [207, 237] on input "file" at bounding box center [217, 238] width 62 height 15
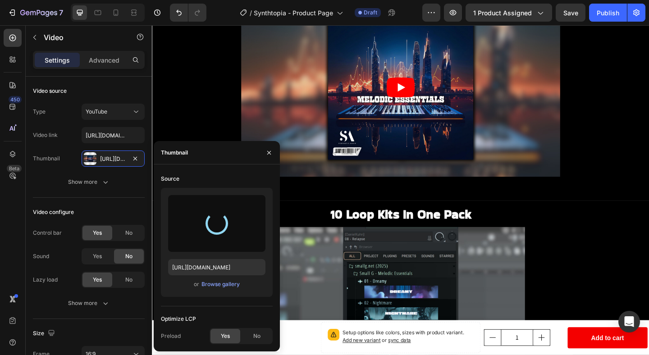
scroll to position [490, 0]
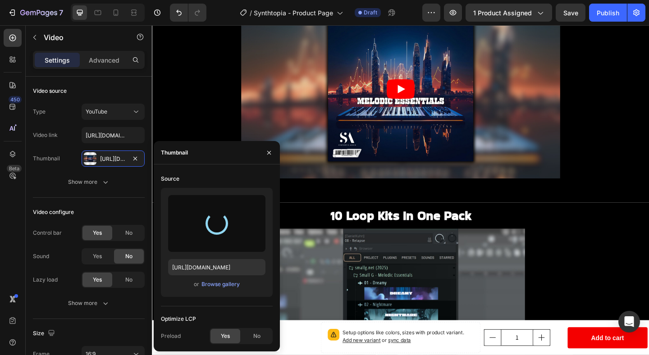
type input "https://cdn.shopify.com/s/files/1/0892/5423/2409/files/gempages_536743774492034…"
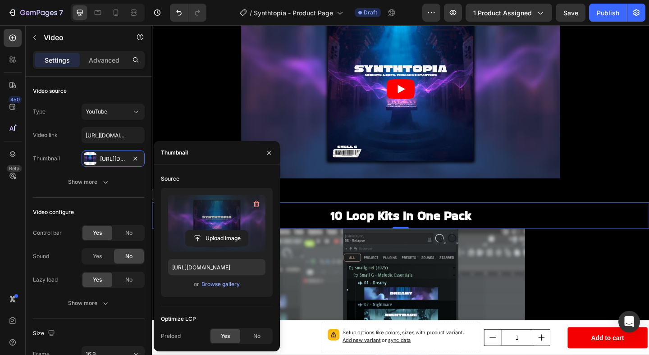
click at [384, 234] on h2 "10 Loop Kits In One Pack" at bounding box center [422, 232] width 541 height 19
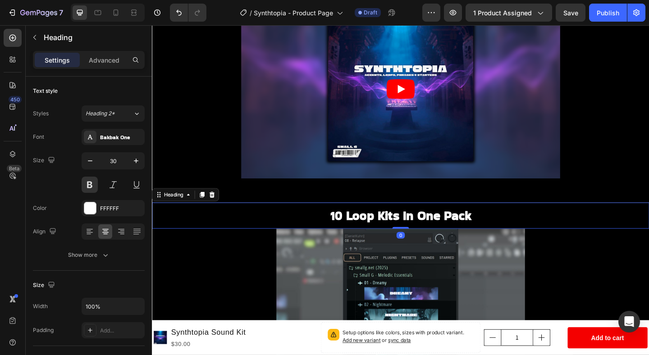
click at [384, 234] on h2 "10 Loop Kits In One Pack" at bounding box center [422, 232] width 541 height 19
click at [384, 234] on p "10 Loop Kits In One Pack" at bounding box center [422, 233] width 539 height 18
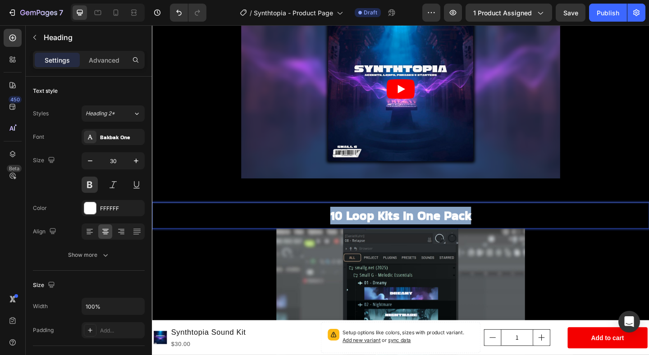
click at [384, 234] on p "10 Loop Kits In One Pack" at bounding box center [422, 233] width 539 height 18
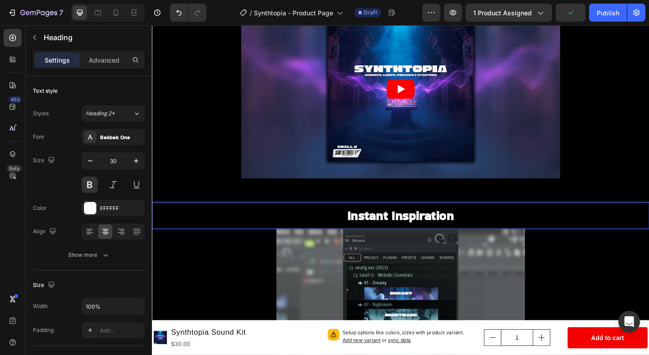
click at [361, 236] on p "Instant Inspiration" at bounding box center [422, 233] width 539 height 18
click at [501, 236] on p "🔥 Instant Inspiration" at bounding box center [422, 233] width 539 height 18
click at [486, 231] on p "🔥 Instant Inspiration 💡" at bounding box center [422, 233] width 539 height 18
click at [365, 235] on p "🔥 Instant Inspiration💡" at bounding box center [422, 233] width 539 height 18
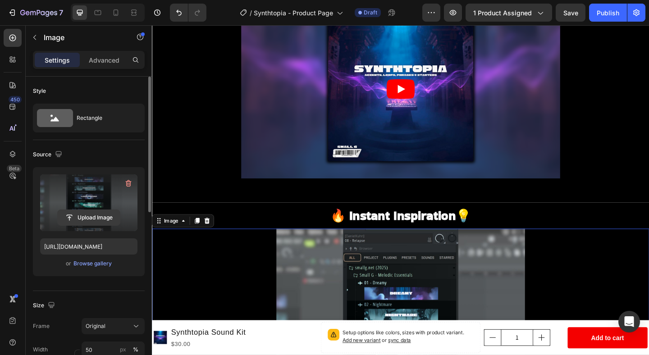
click at [83, 220] on input "file" at bounding box center [89, 217] width 62 height 15
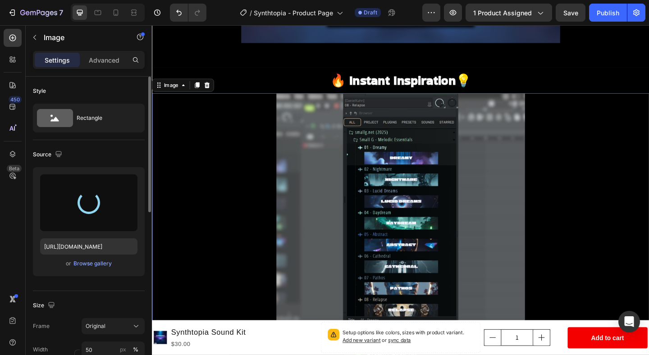
scroll to position [636, 0]
type input "https://cdn.shopify.com/s/files/1/0892/5423/2409/files/gempages_536743774492034…"
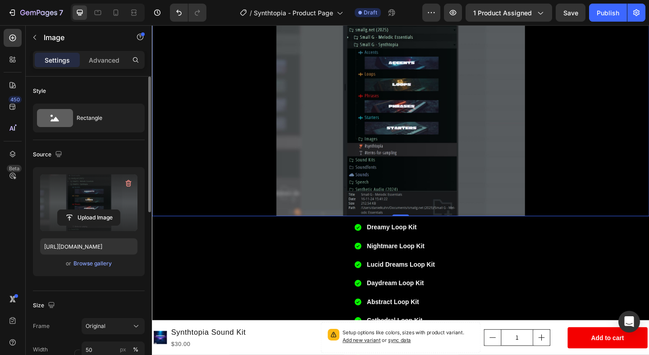
scroll to position [784, 0]
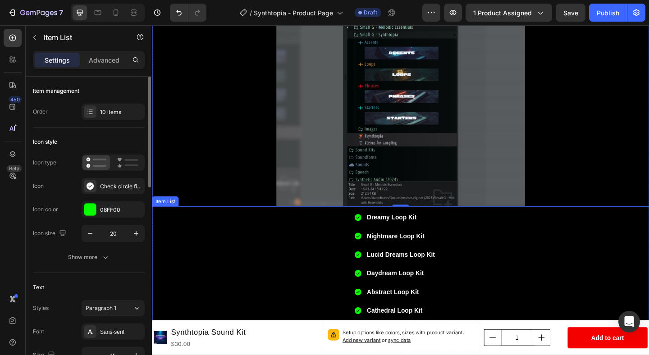
click at [408, 235] on p "Dreamy Loop Kit" at bounding box center [428, 234] width 86 height 12
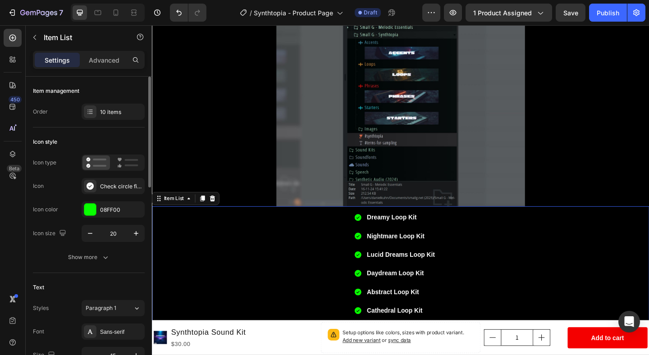
click at [423, 234] on p "Dreamy Loop Kit" at bounding box center [428, 234] width 86 height 12
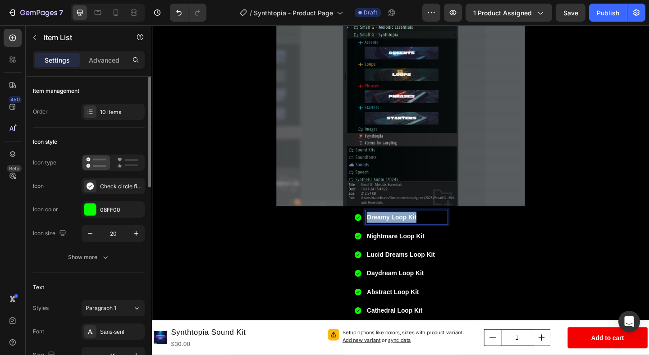
click at [423, 234] on p "Dreamy Loop Kit" at bounding box center [428, 234] width 86 height 12
click at [435, 255] on p "Nightmare Loop Kit" at bounding box center [428, 254] width 86 height 12
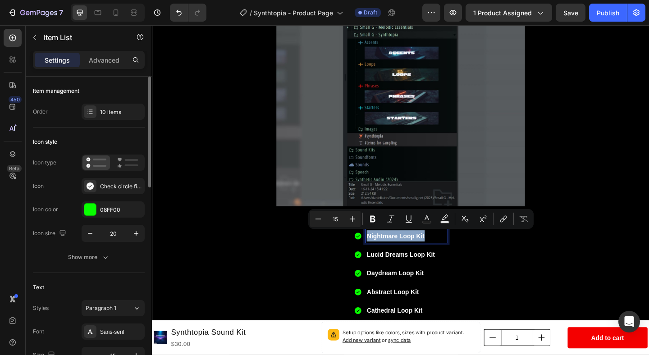
click at [435, 255] on p "Nightmare Loop Kit" at bounding box center [428, 254] width 86 height 12
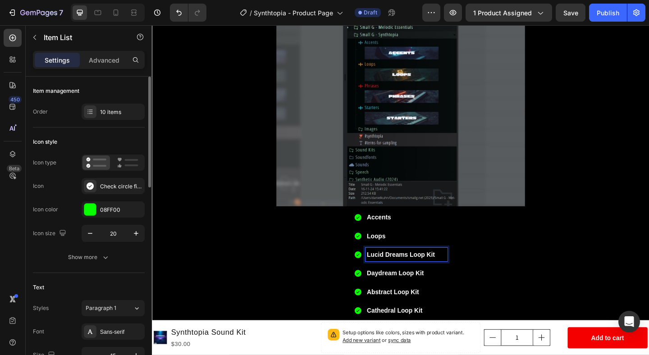
click at [437, 273] on p "Lucid Dreams Loop Kit" at bounding box center [428, 275] width 86 height 12
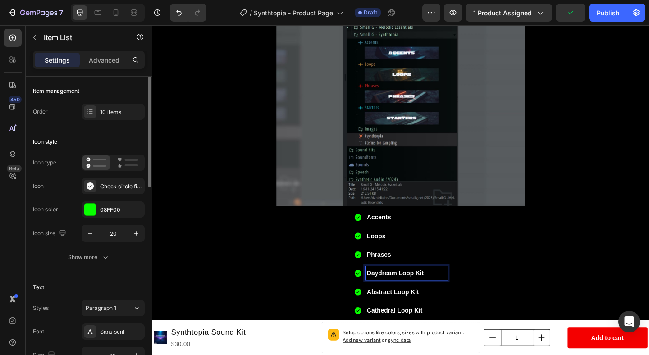
click at [441, 295] on p "Daydream Loop Kit" at bounding box center [428, 295] width 86 height 12
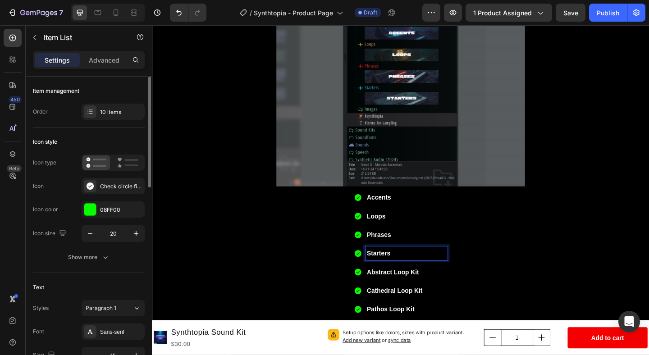
scroll to position [837, 0]
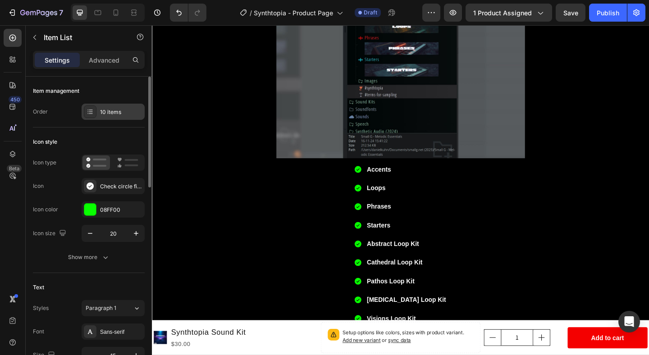
click at [125, 117] on div "10 items" at bounding box center [113, 112] width 63 height 16
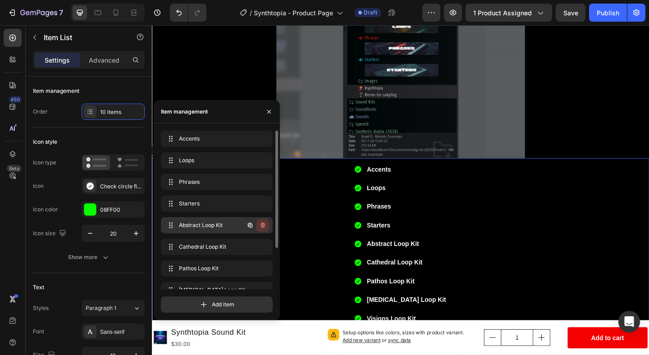
click at [265, 224] on icon "button" at bounding box center [262, 225] width 7 height 7
click at [264, 224] on div "Delete" at bounding box center [256, 225] width 17 height 8
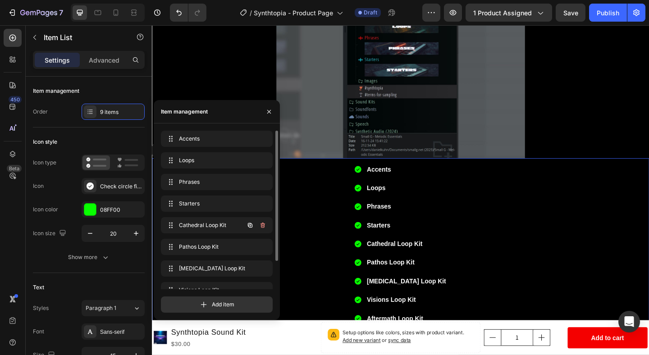
click at [264, 224] on icon "button" at bounding box center [263, 225] width 5 height 5
click at [264, 224] on div "Delete" at bounding box center [256, 225] width 17 height 8
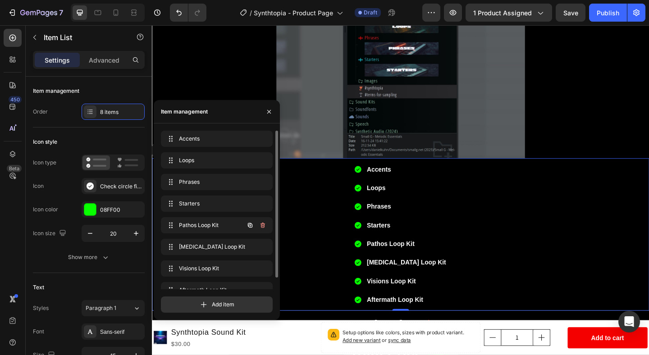
click at [264, 224] on icon "button" at bounding box center [263, 225] width 5 height 5
click at [264, 224] on div "Delete" at bounding box center [256, 225] width 17 height 8
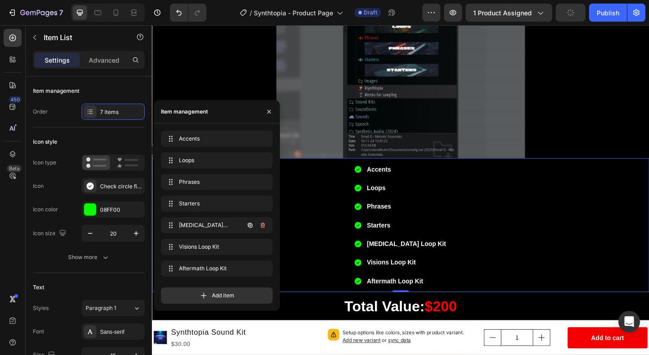
click at [264, 224] on icon "button" at bounding box center [263, 225] width 5 height 5
click at [264, 224] on div "Delete" at bounding box center [256, 225] width 17 height 8
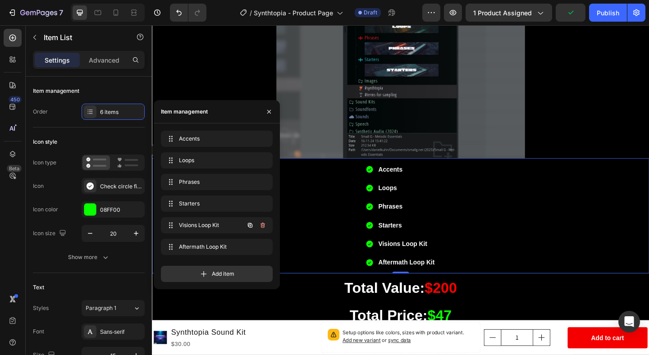
click at [264, 224] on icon "button" at bounding box center [263, 225] width 5 height 5
click at [264, 224] on div "Delete" at bounding box center [256, 225] width 17 height 8
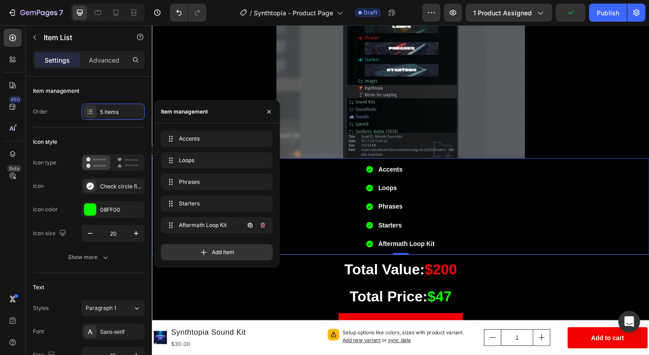
click at [264, 224] on icon "button" at bounding box center [263, 225] width 5 height 5
click at [264, 224] on div "Delete" at bounding box center [256, 225] width 17 height 8
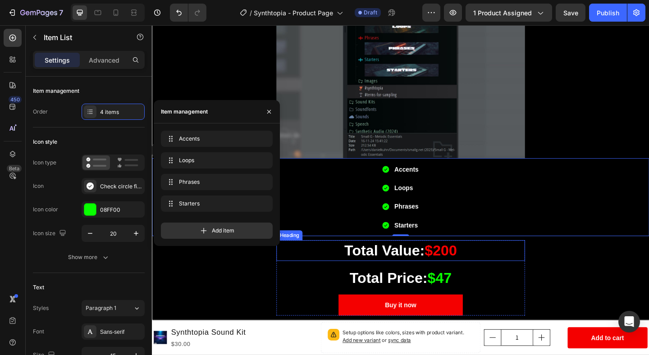
click at [544, 275] on h2 "Total Value: $200" at bounding box center [422, 270] width 270 height 23
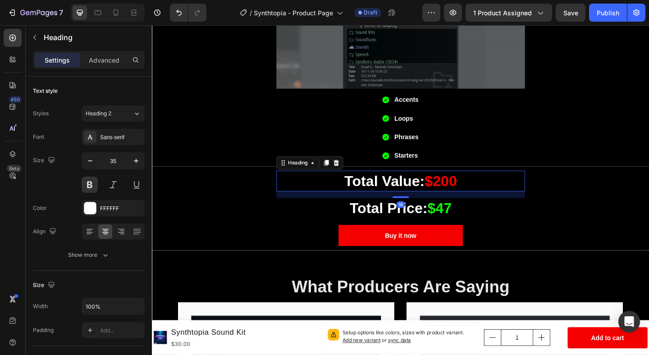
scroll to position [915, 0]
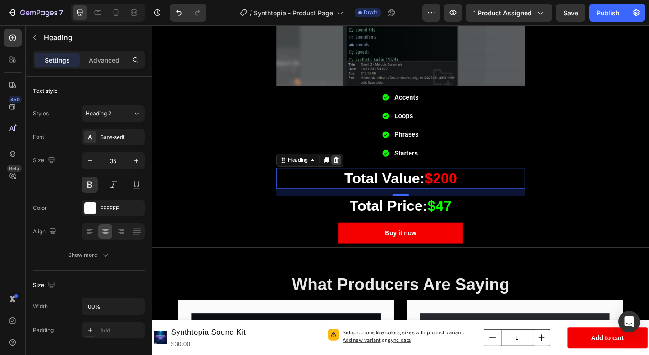
click at [356, 173] on icon at bounding box center [352, 172] width 7 height 7
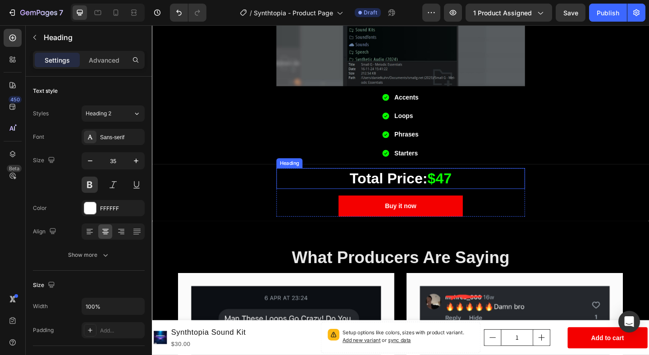
click at [404, 189] on h2 "Total Price: $47" at bounding box center [422, 192] width 270 height 23
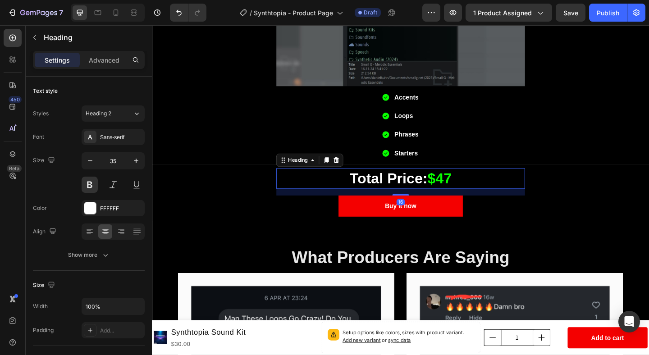
click at [404, 189] on h2 "Total Price: $47" at bounding box center [422, 192] width 270 height 23
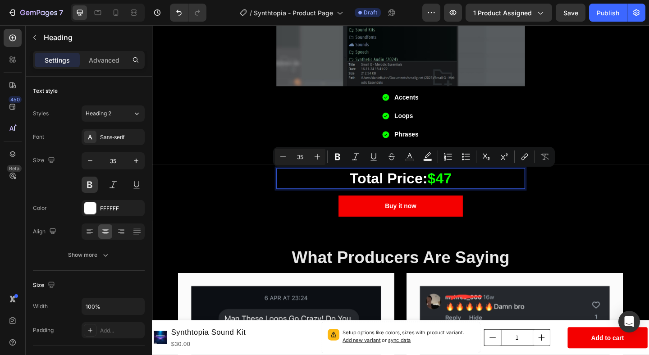
click at [476, 188] on span "$47" at bounding box center [465, 192] width 26 height 18
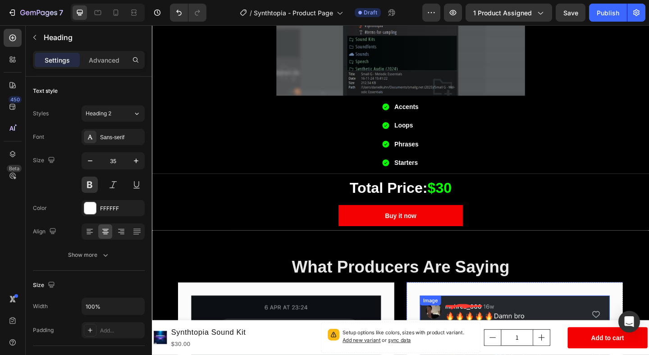
scroll to position [901, 0]
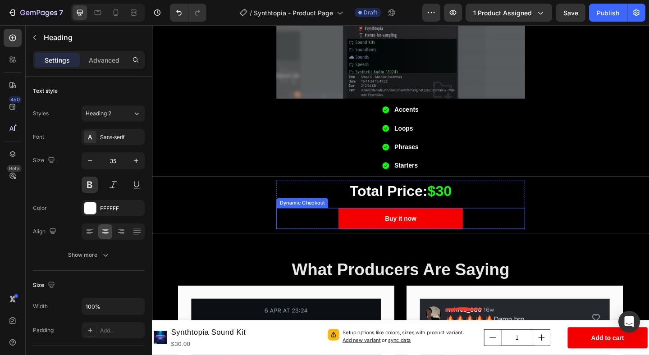
click at [513, 236] on div "Buy it now" at bounding box center [422, 235] width 270 height 23
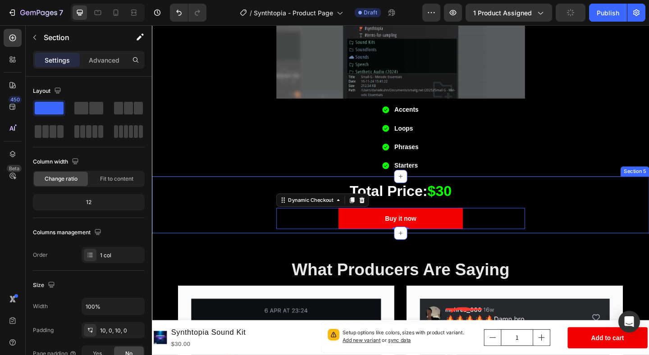
click at [605, 237] on div "Total Price: $30 Heading Buy it now Dynamic Checkout 0 Product" at bounding box center [422, 220] width 541 height 53
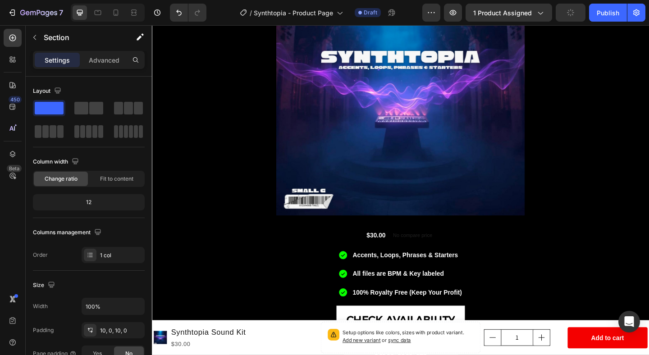
scroll to position [0, 0]
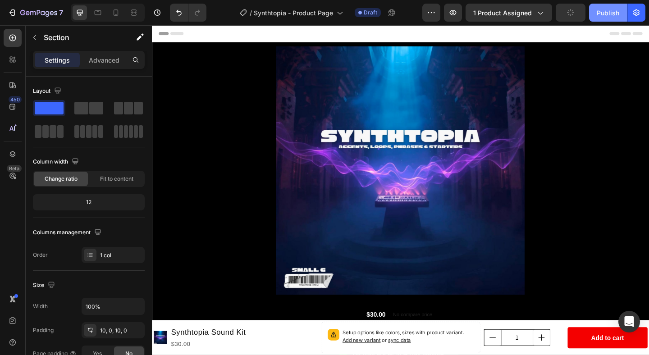
click at [607, 12] on div "Publish" at bounding box center [608, 12] width 23 height 9
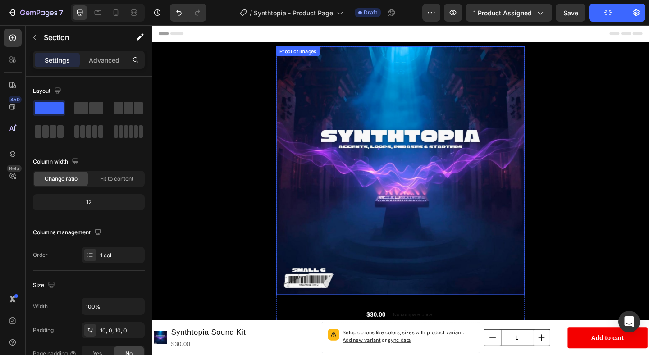
click at [522, 87] on img at bounding box center [422, 183] width 270 height 270
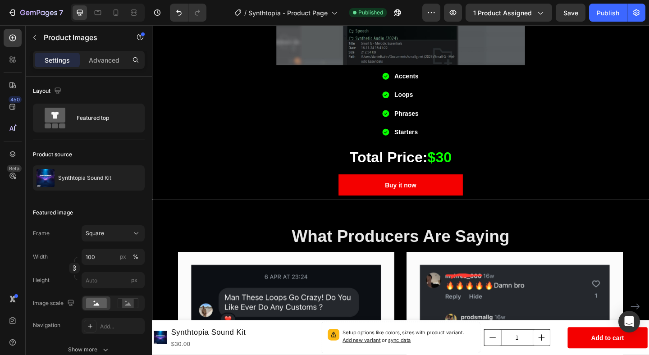
scroll to position [930, 0]
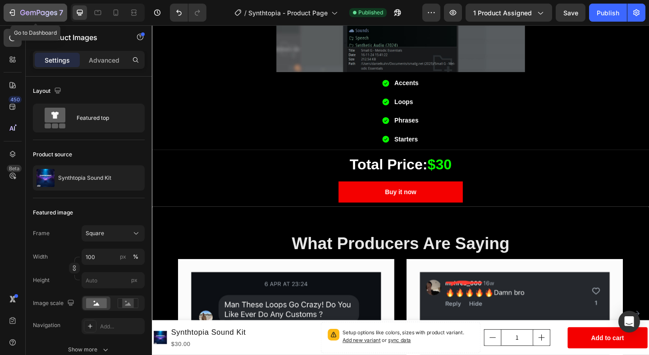
click at [19, 9] on div "7" at bounding box center [35, 12] width 55 height 11
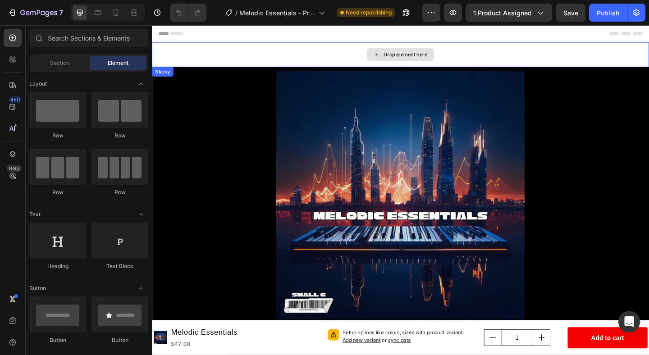
click at [362, 59] on div "Drop element here" at bounding box center [422, 57] width 541 height 27
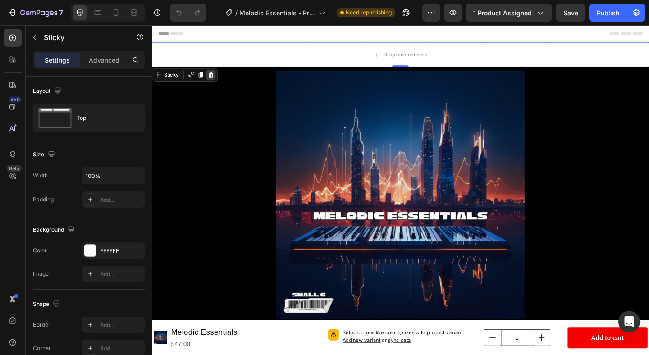
click at [218, 79] on icon at bounding box center [215, 79] width 7 height 7
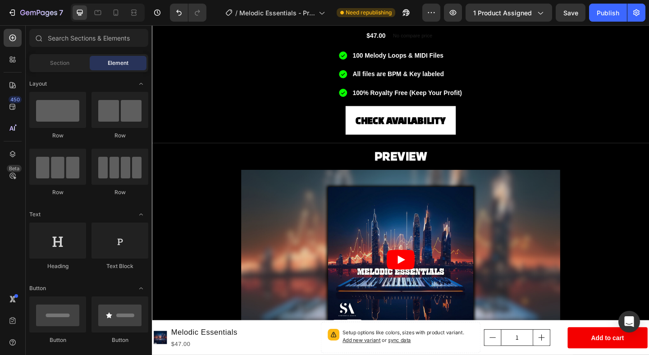
scroll to position [295, 0]
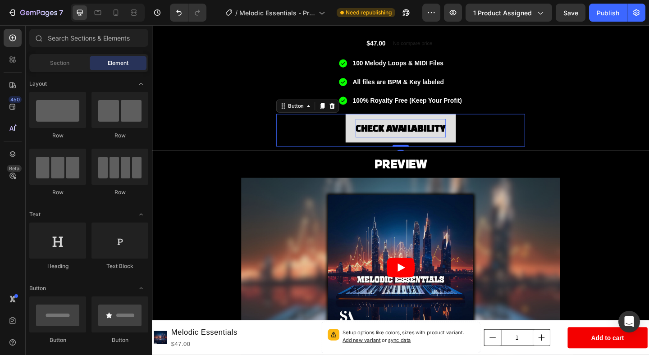
click at [396, 140] on p "CHECK AVAILABILITY" at bounding box center [422, 137] width 98 height 20
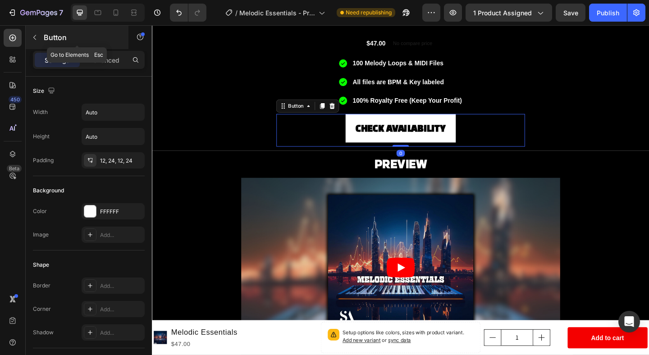
click at [31, 40] on icon "button" at bounding box center [34, 37] width 7 height 7
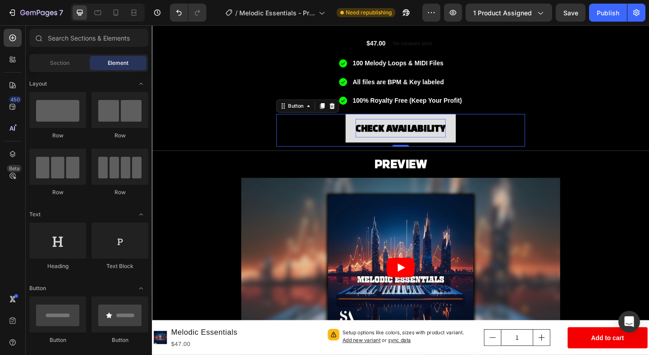
click at [456, 131] on p "CHECK AVAILABILITY" at bounding box center [422, 137] width 98 height 20
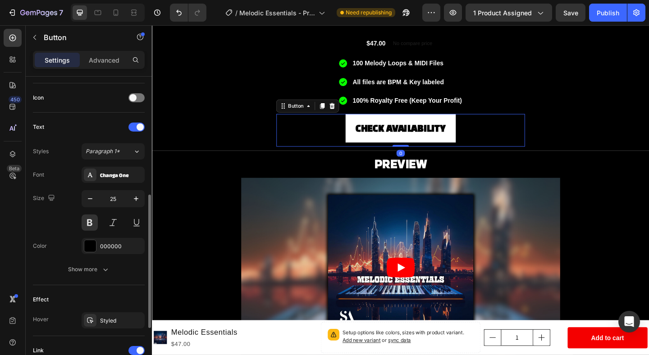
scroll to position [266, 0]
click at [127, 169] on div "Changa One" at bounding box center [113, 173] width 63 height 16
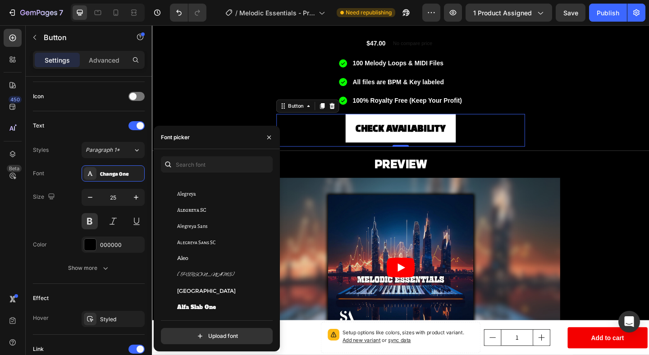
scroll to position [615, 0]
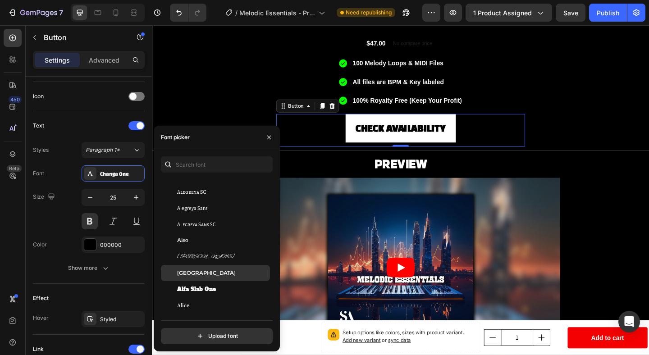
click at [201, 275] on span "Alexandria" at bounding box center [206, 273] width 59 height 8
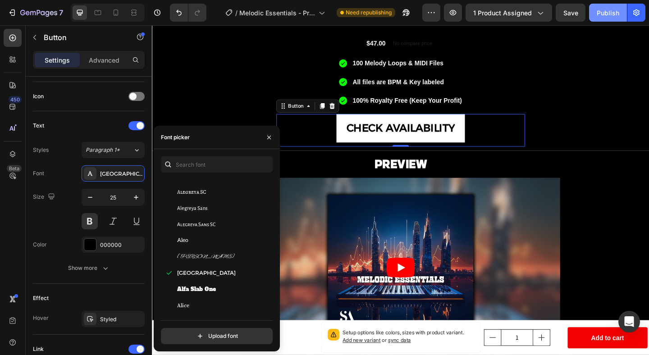
click at [616, 16] on div "Publish" at bounding box center [608, 12] width 23 height 9
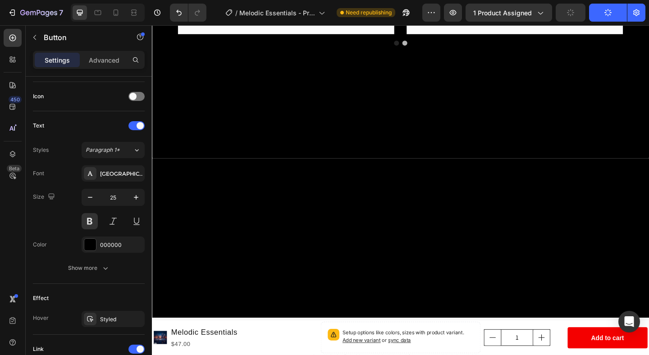
scroll to position [1076, 0]
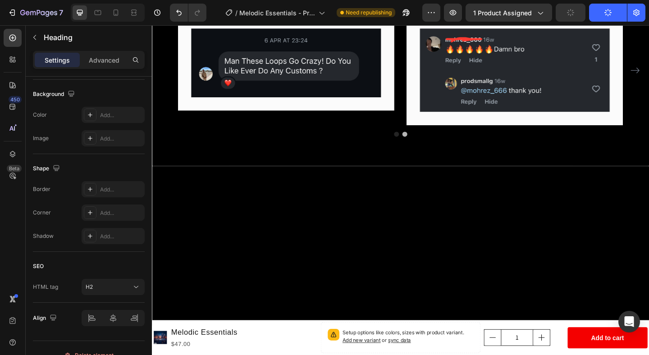
scroll to position [0, 0]
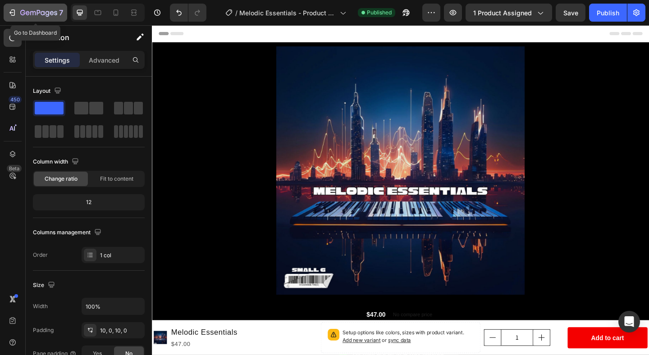
click at [13, 10] on icon "button" at bounding box center [12, 12] width 9 height 9
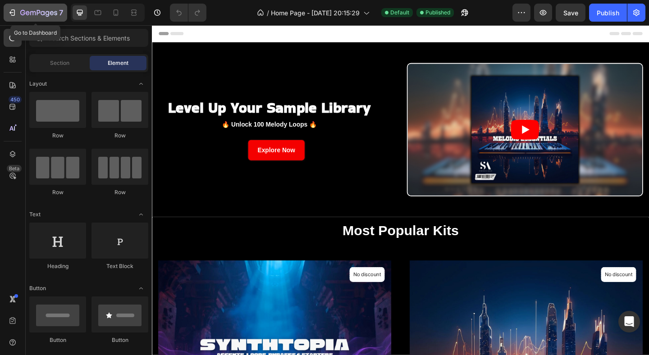
click at [11, 9] on icon "button" at bounding box center [12, 12] width 9 height 9
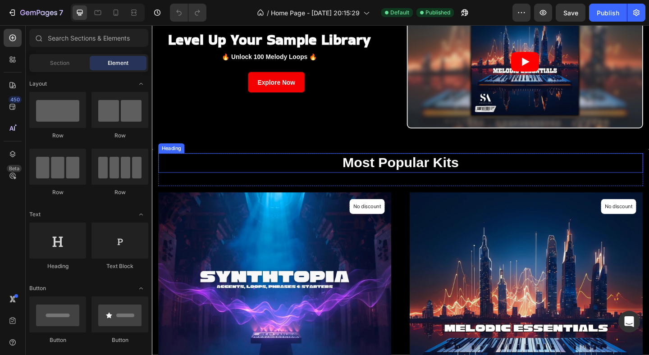
scroll to position [74, 0]
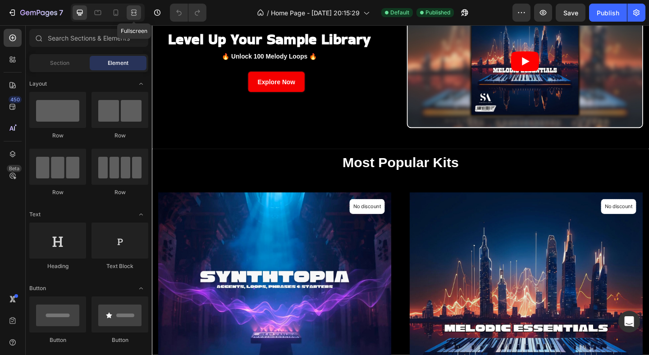
click at [135, 13] on icon at bounding box center [133, 12] width 9 height 9
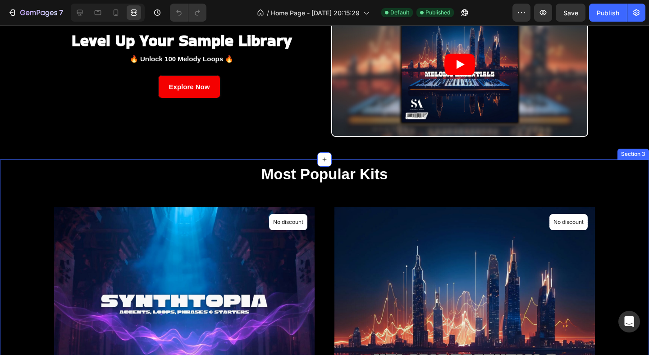
click at [647, 167] on div "Most Popular Kits Heading Row (P) Images No discount Not be displayed when publ…" at bounding box center [324, 347] width 649 height 374
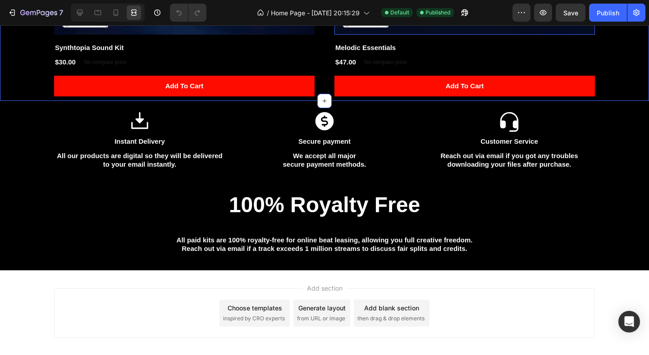
scroll to position [508, 0]
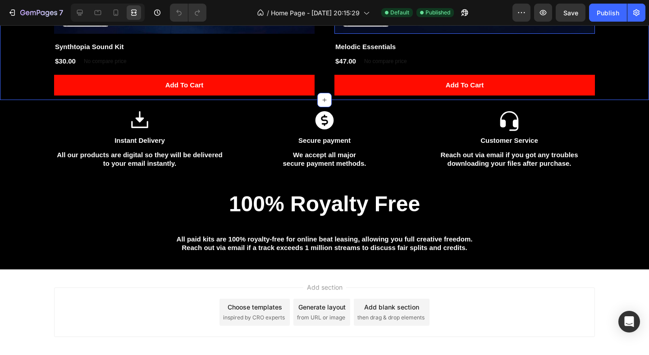
click at [425, 213] on h2 "100% Royalty Free" at bounding box center [324, 204] width 347 height 30
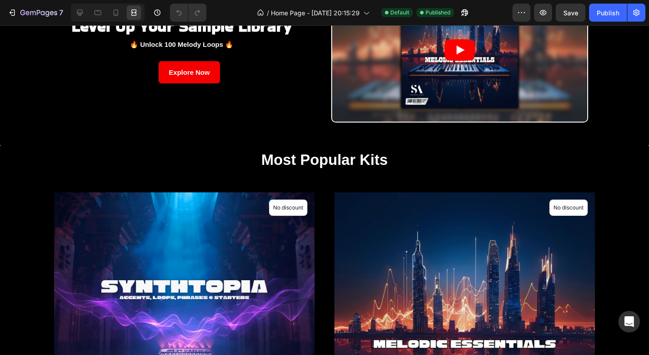
scroll to position [84, 0]
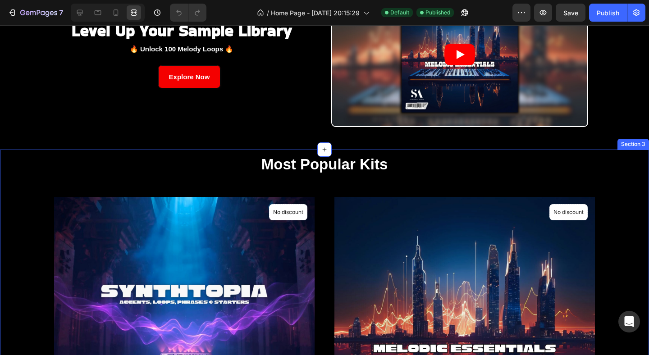
click at [277, 151] on div "Most Popular Kits Heading Row (P) Images No discount Not be displayed when publ…" at bounding box center [324, 337] width 649 height 374
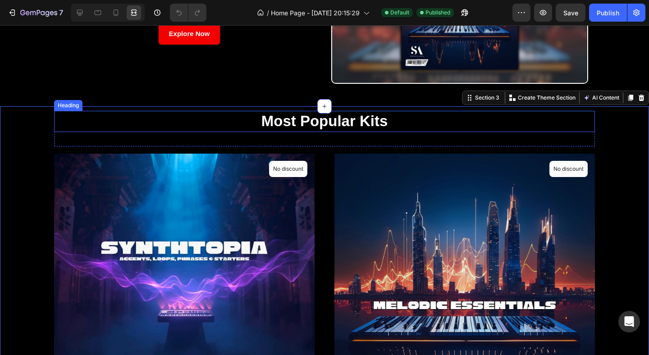
scroll to position [125, 0]
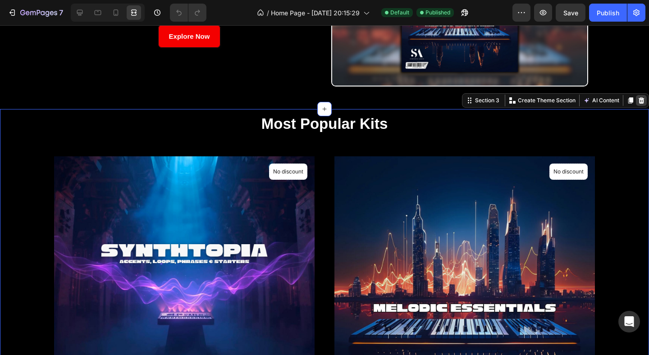
click at [641, 97] on icon at bounding box center [642, 100] width 6 height 6
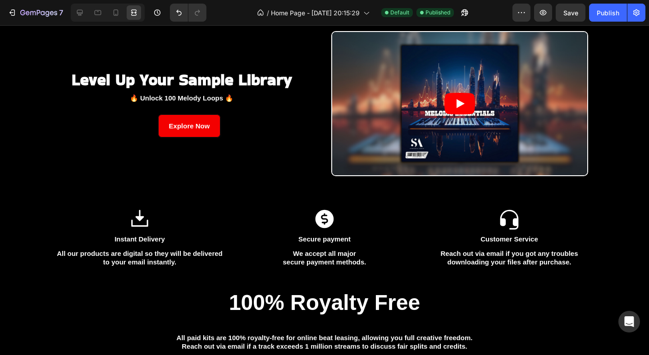
scroll to position [0, 0]
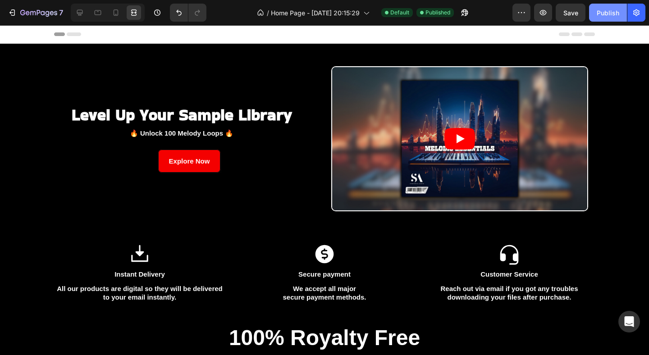
click at [607, 11] on div "Publish" at bounding box center [608, 12] width 23 height 9
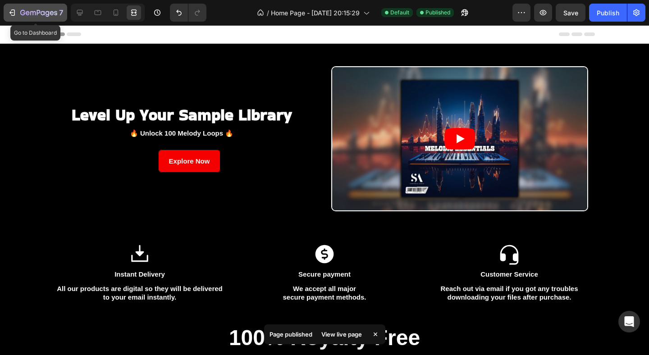
click at [33, 13] on icon "button" at bounding box center [32, 13] width 5 height 4
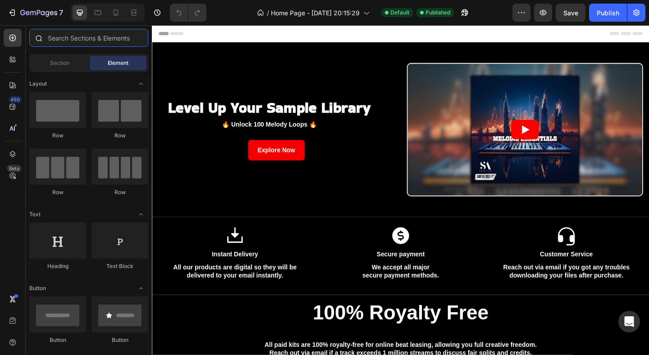
click at [94, 37] on input "text" at bounding box center [88, 38] width 119 height 18
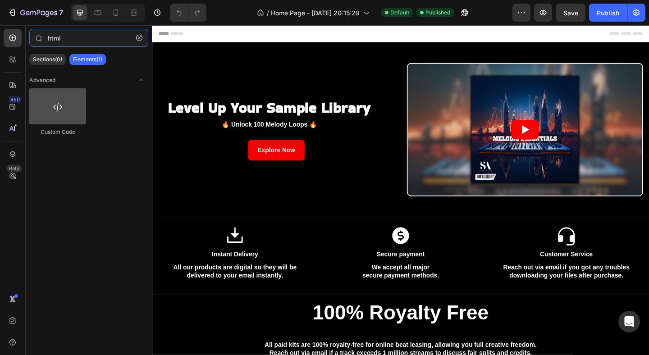
type input "html"
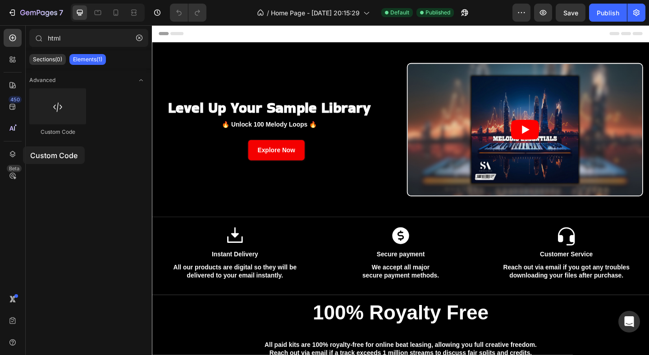
drag, startPoint x: 59, startPoint y: 113, endPoint x: 55, endPoint y: 146, distance: 33.2
click at [54, 146] on div "Advanced Custom Code" at bounding box center [89, 112] width 126 height 87
click at [121, 186] on div "Advanced Custom Code" at bounding box center [89, 209] width 126 height 281
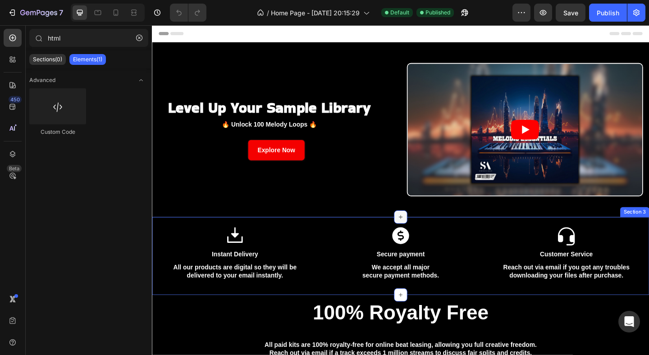
click at [420, 233] on icon at bounding box center [422, 233] width 7 height 7
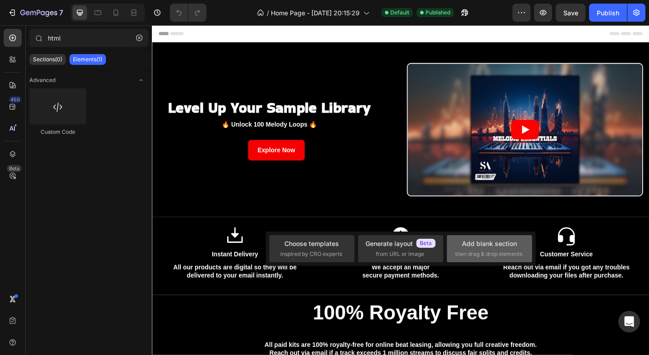
click at [481, 244] on div "Add blank section" at bounding box center [489, 243] width 55 height 9
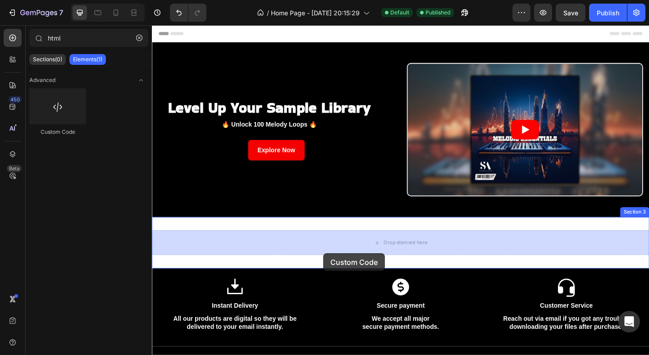
drag, startPoint x: 224, startPoint y: 141, endPoint x: 338, endPoint y: 274, distance: 174.9
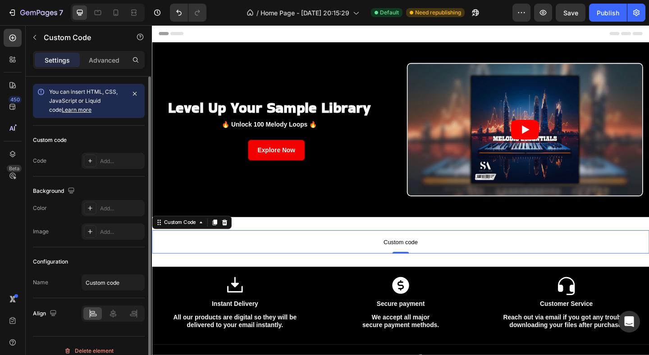
scroll to position [10, 0]
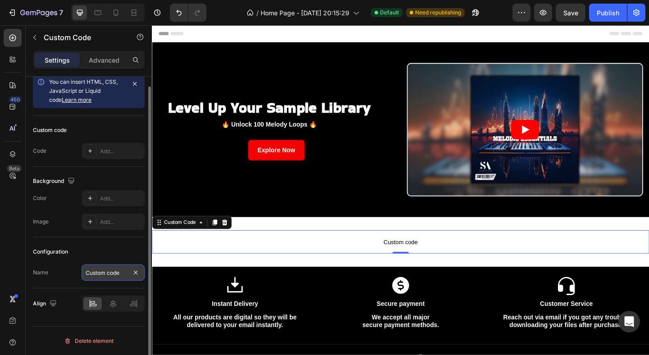
click at [105, 277] on input "Custom code" at bounding box center [113, 273] width 63 height 16
click at [106, 270] on input "Custom code" at bounding box center [113, 273] width 63 height 16
click at [115, 248] on div "Configuration" at bounding box center [89, 252] width 112 height 14
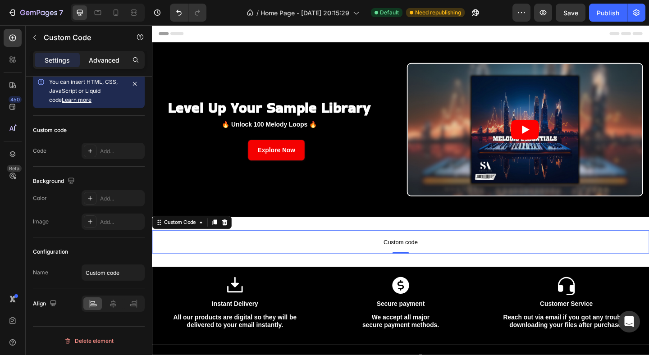
click at [102, 60] on p "Advanced" at bounding box center [104, 59] width 31 height 9
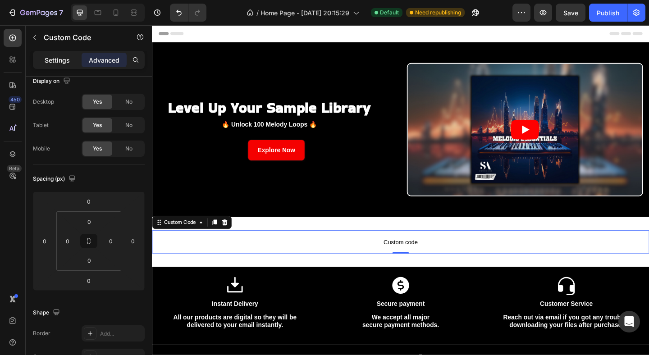
click at [64, 59] on p "Settings" at bounding box center [57, 59] width 25 height 9
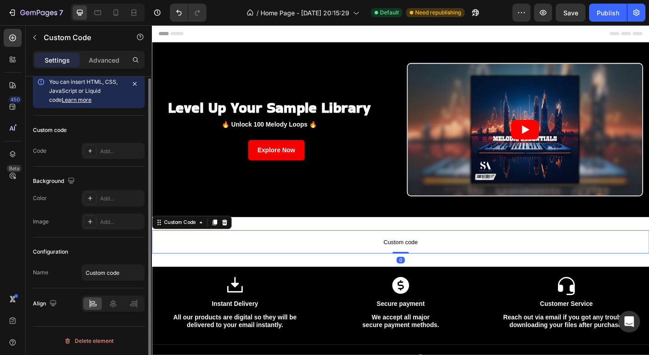
scroll to position [0, 0]
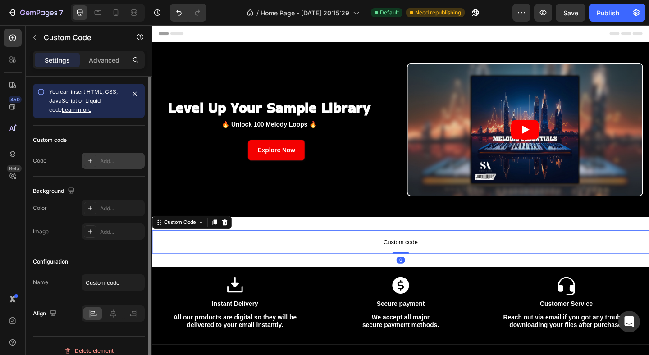
click at [91, 164] on icon at bounding box center [90, 160] width 7 height 7
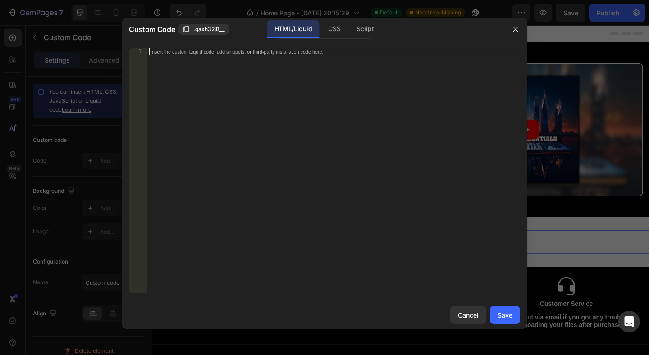
click at [236, 55] on div "Insert the custom Liquid code, add snippets, or third-party installation code h…" at bounding box center [333, 178] width 373 height 260
paste textarea "<iframe data-testid="embed-iframe" style="border-radius:12px" src="[URL][DOMAIN…"
type textarea "<iframe data-testid="embed-iframe" style="border-radius:12px" src="[URL][DOMAIN…"
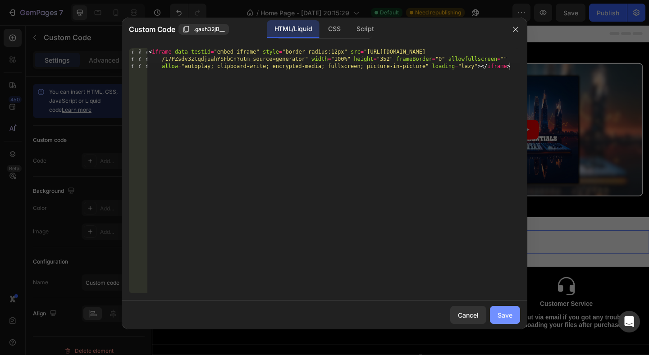
click at [508, 318] on div "Save" at bounding box center [505, 315] width 15 height 9
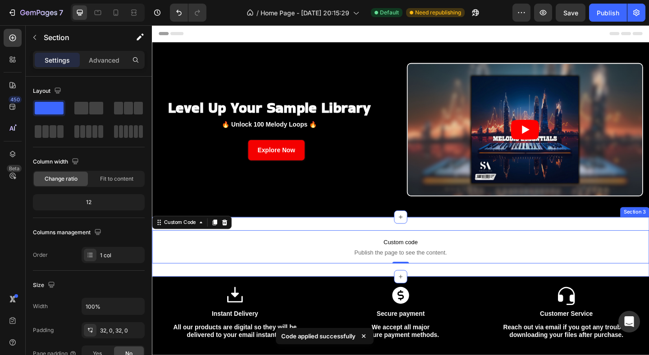
click at [465, 240] on div "Custom code Publish the page to see the content. Custom Code 0 Section 3" at bounding box center [422, 266] width 541 height 65
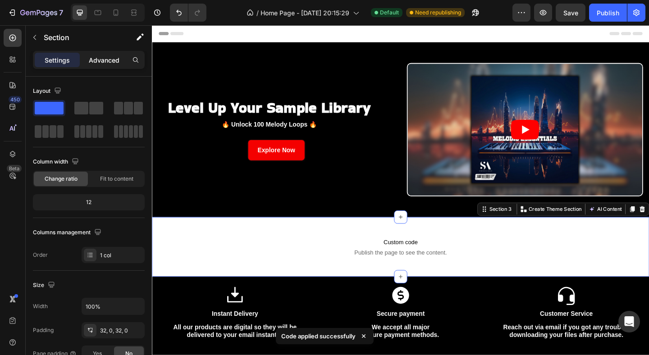
click at [93, 59] on p "Advanced" at bounding box center [104, 59] width 31 height 9
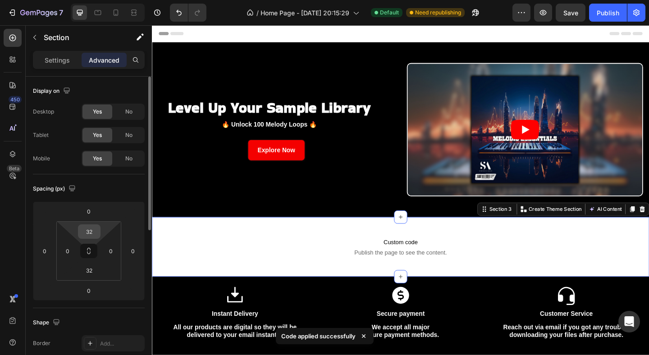
click at [91, 233] on input "32" at bounding box center [89, 232] width 18 height 14
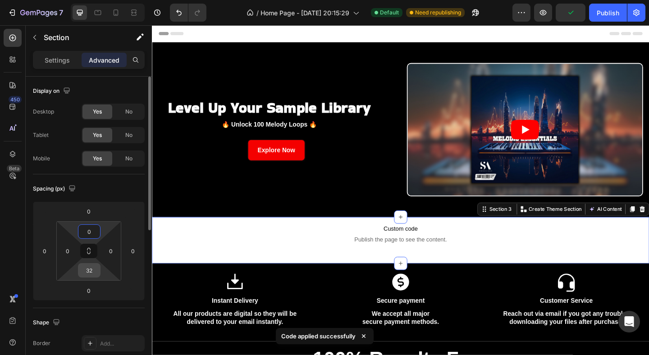
type input "0"
click at [92, 271] on input "32" at bounding box center [89, 271] width 18 height 14
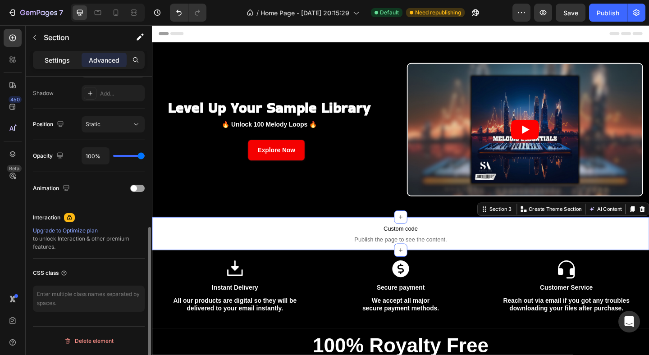
type input "0"
click at [62, 55] on div "Settings" at bounding box center [57, 60] width 45 height 14
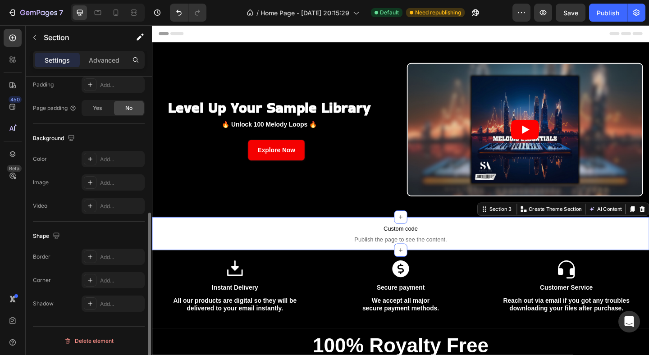
scroll to position [246, 0]
click at [91, 156] on icon at bounding box center [90, 159] width 7 height 7
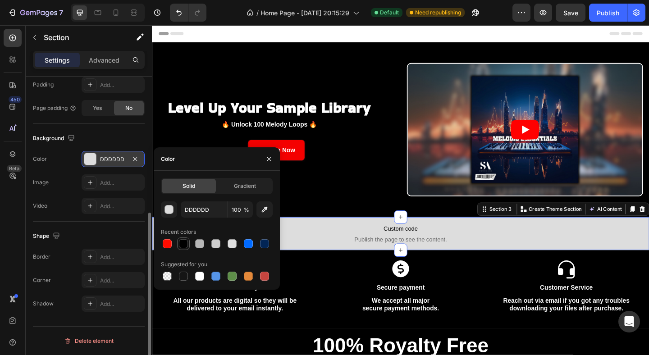
click at [184, 243] on div at bounding box center [183, 243] width 9 height 9
type input "000000"
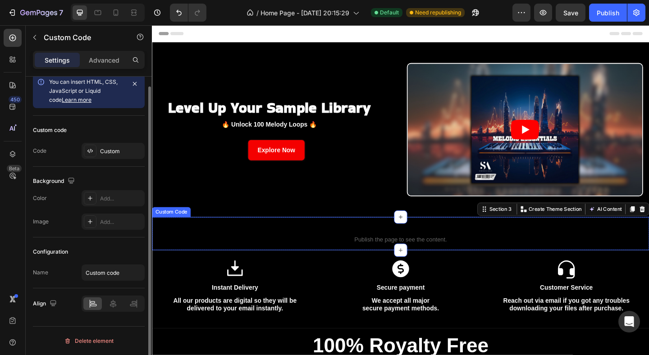
scroll to position [0, 0]
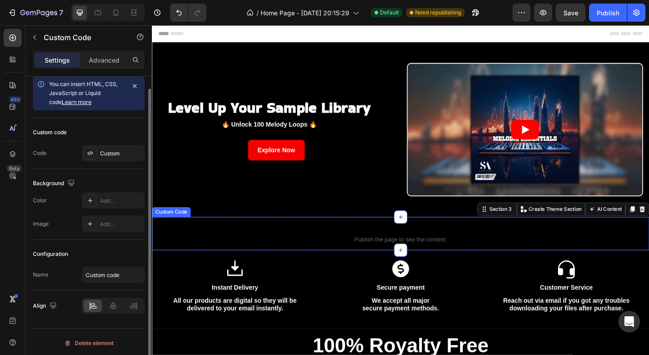
click at [355, 261] on span "Publish the page to see the content." at bounding box center [422, 258] width 541 height 9
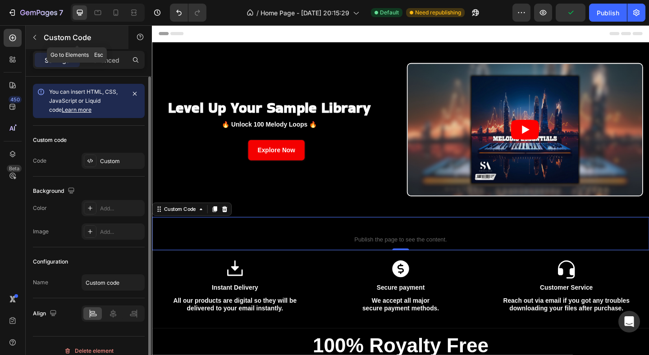
click at [36, 34] on icon "button" at bounding box center [34, 37] width 7 height 7
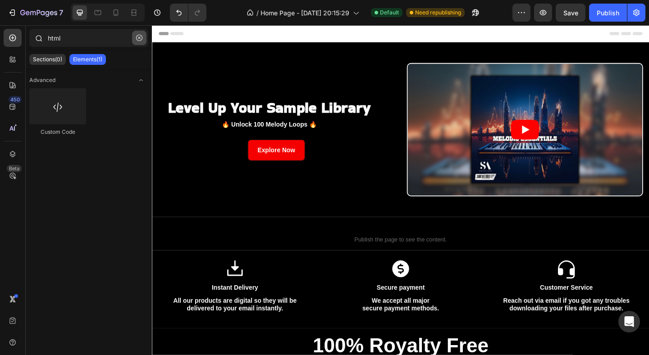
click at [138, 39] on icon "button" at bounding box center [139, 38] width 6 height 6
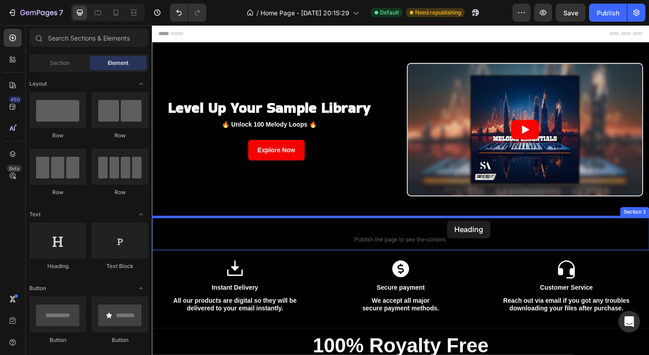
drag, startPoint x: 231, startPoint y: 272, endPoint x: 472, endPoint y: 238, distance: 244.0
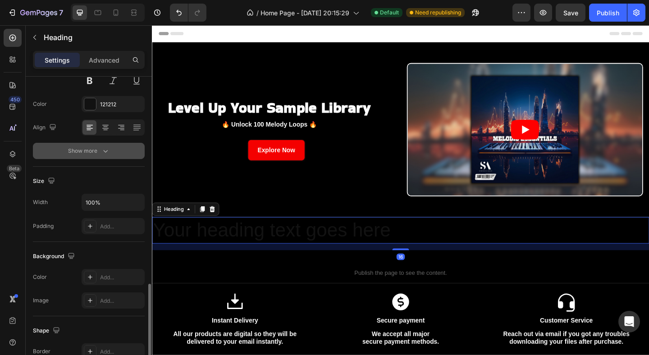
scroll to position [281, 0]
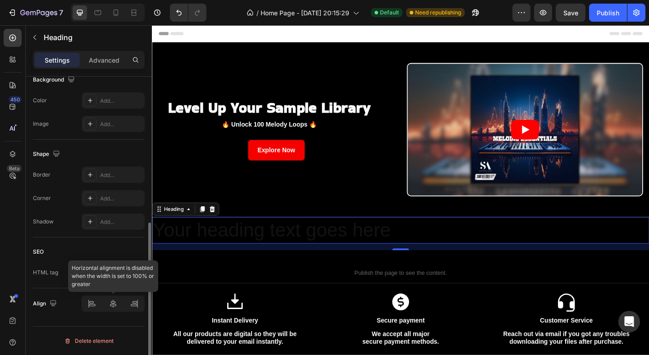
click at [113, 305] on div at bounding box center [113, 304] width 63 height 16
click at [113, 301] on div at bounding box center [113, 304] width 63 height 16
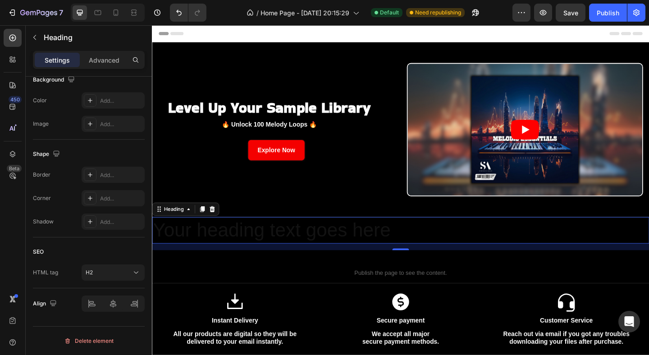
click at [275, 240] on h2 "Your heading text goes here" at bounding box center [422, 248] width 541 height 29
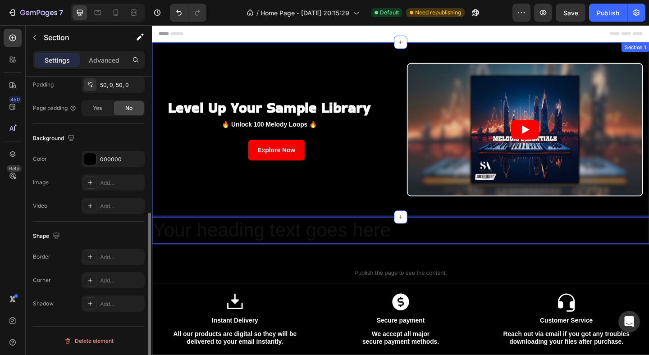
scroll to position [0, 0]
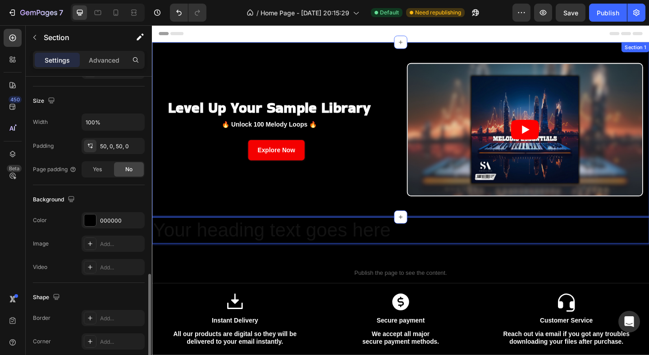
click at [289, 212] on div "Level Up Your Sample Library Heading 🔥 Unlock 100 Melody Loops 🔥 Text Block Row…" at bounding box center [422, 139] width 541 height 190
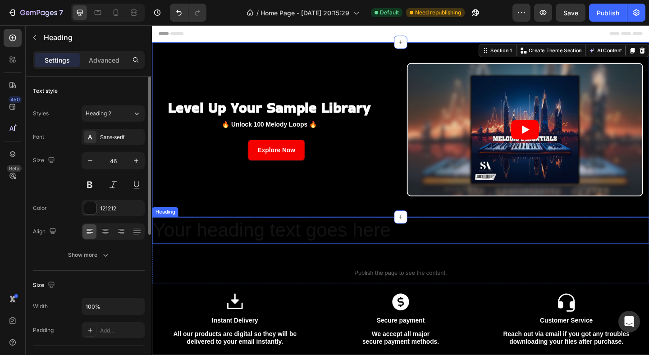
click at [278, 250] on p "Your heading text goes here" at bounding box center [422, 248] width 539 height 27
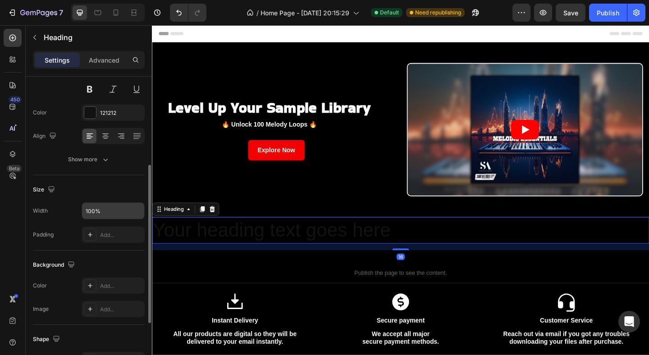
scroll to position [281, 0]
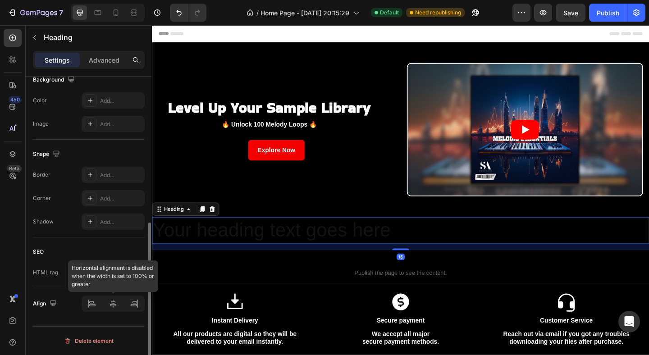
click at [113, 307] on div at bounding box center [113, 304] width 63 height 16
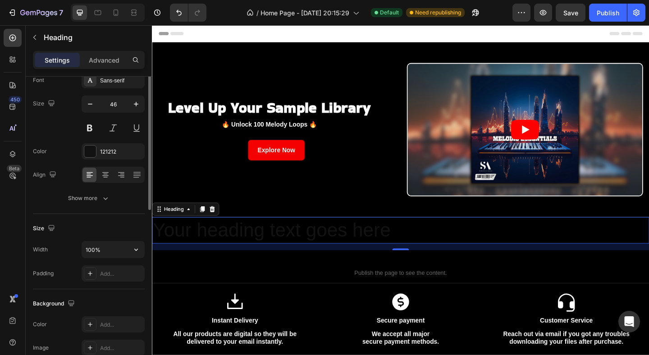
scroll to position [78, 0]
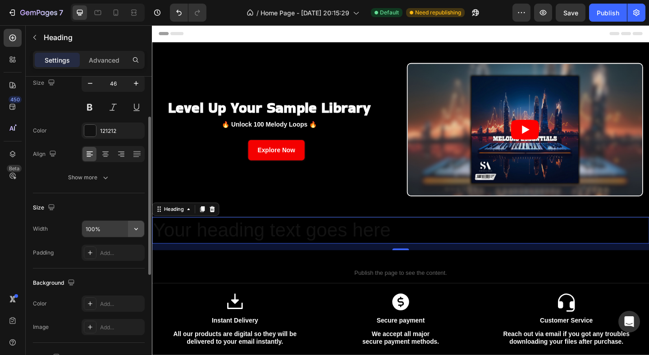
click at [134, 228] on icon "button" at bounding box center [136, 228] width 9 height 9
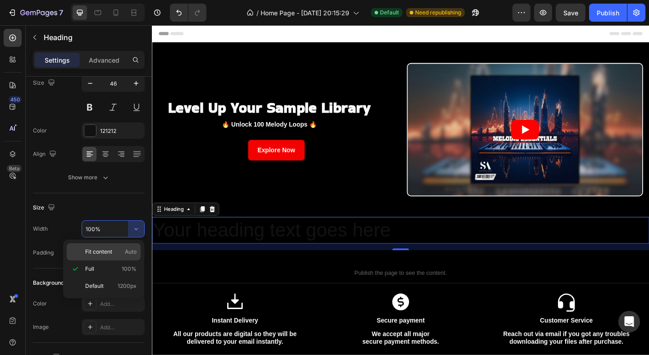
click at [105, 255] on span "Fit content" at bounding box center [98, 252] width 27 height 8
type input "Auto"
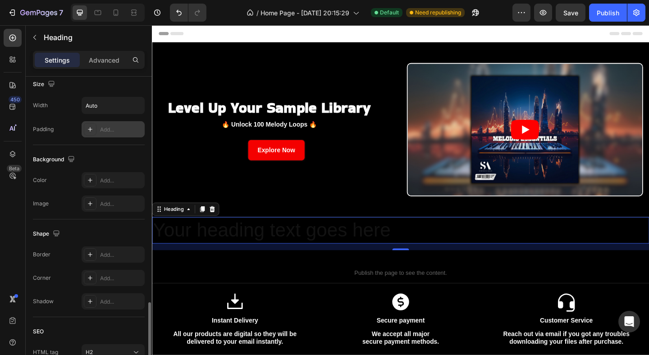
scroll to position [281, 0]
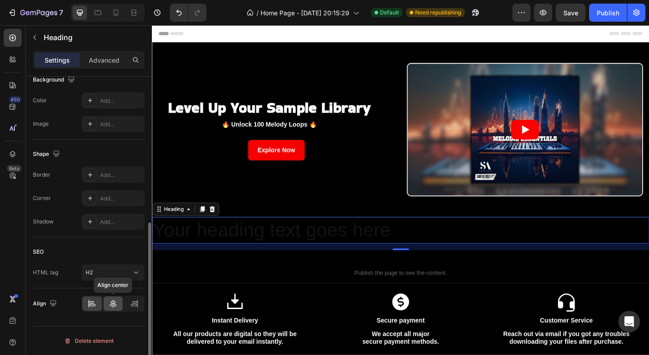
click at [111, 307] on icon at bounding box center [113, 303] width 9 height 9
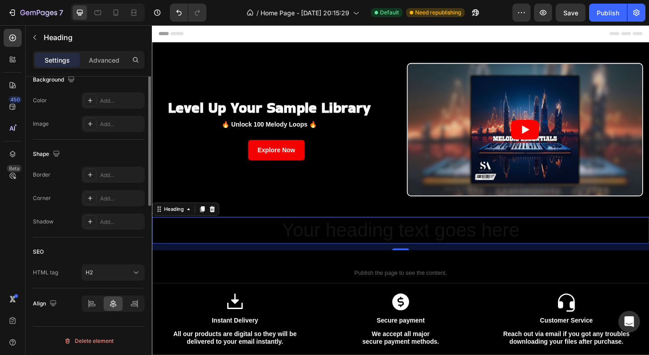
scroll to position [0, 0]
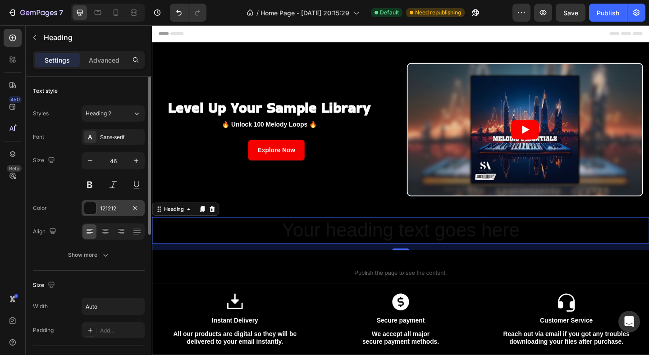
click at [90, 211] on div at bounding box center [90, 208] width 12 height 12
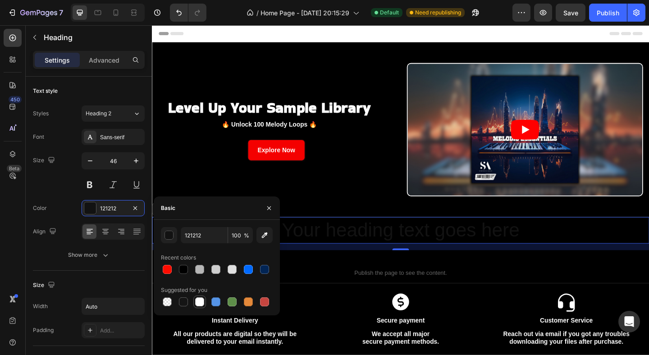
click at [200, 303] on div at bounding box center [199, 301] width 9 height 9
type input "FFFFFF"
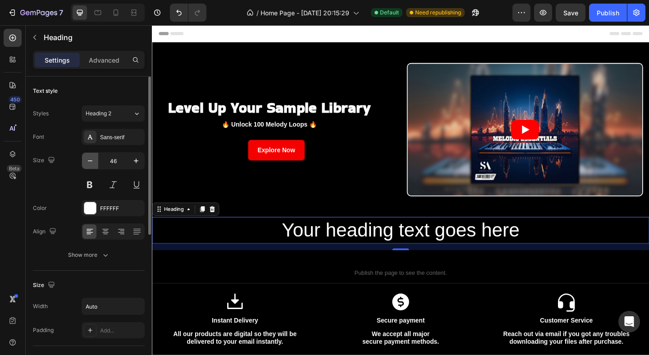
click at [90, 165] on icon "button" at bounding box center [90, 160] width 9 height 9
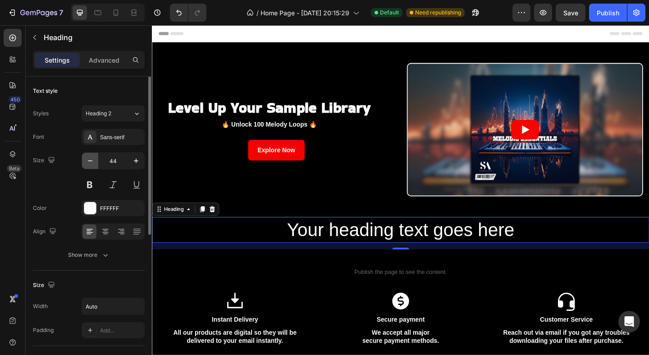
click at [90, 165] on icon "button" at bounding box center [90, 160] width 9 height 9
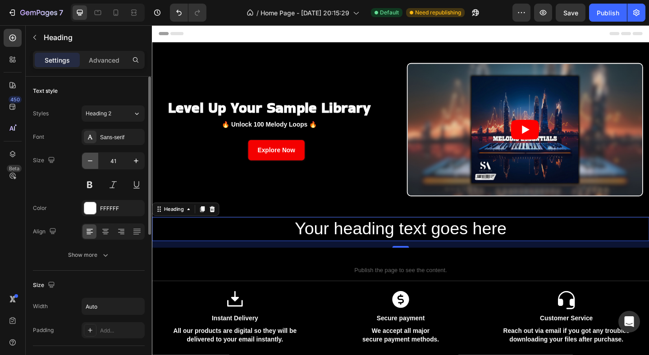
click at [90, 165] on icon "button" at bounding box center [90, 160] width 9 height 9
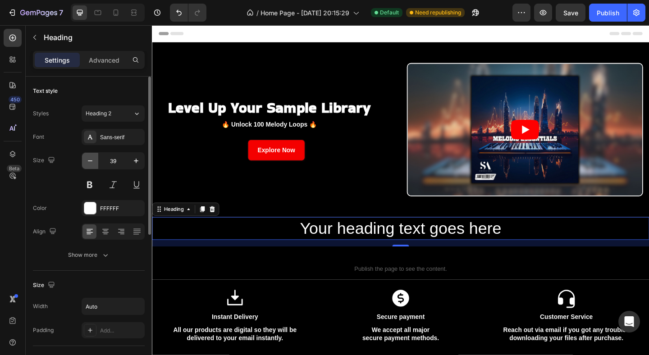
click at [90, 165] on icon "button" at bounding box center [90, 160] width 9 height 9
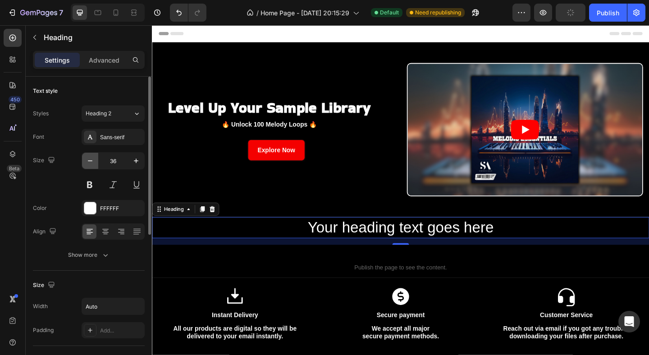
click at [90, 165] on icon "button" at bounding box center [90, 160] width 9 height 9
click at [91, 183] on button at bounding box center [90, 185] width 16 height 16
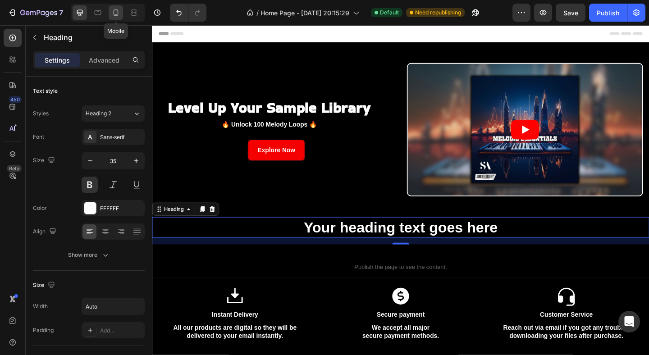
click at [114, 13] on icon at bounding box center [116, 12] width 5 height 6
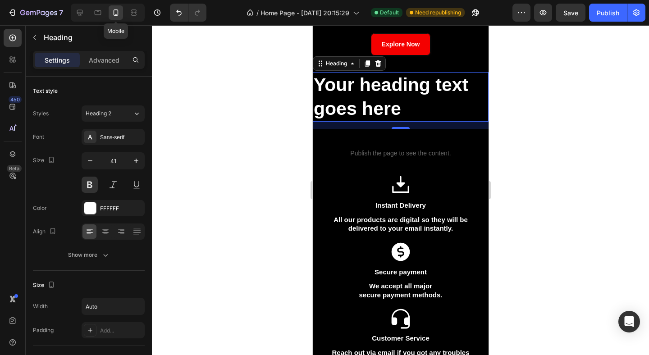
scroll to position [191, 0]
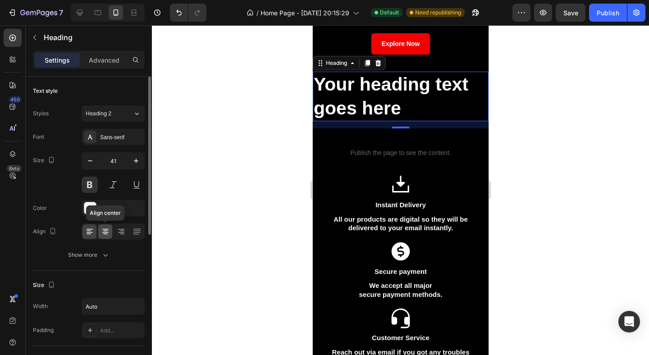
click at [105, 231] on icon at bounding box center [105, 231] width 9 height 9
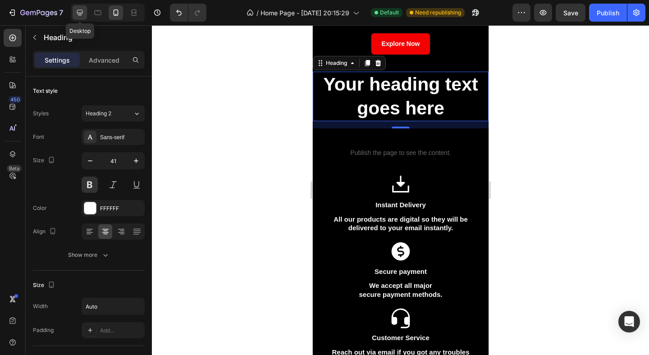
click at [79, 11] on icon at bounding box center [79, 12] width 9 height 9
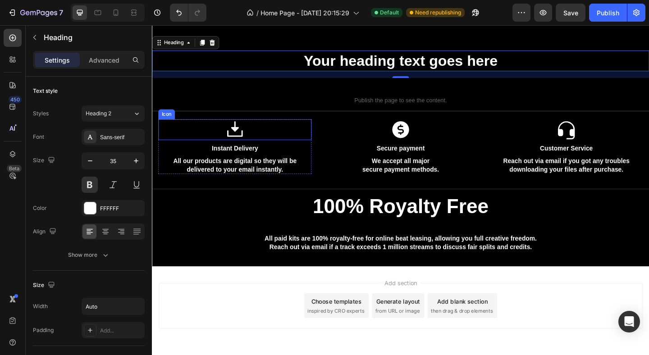
scroll to position [117, 0]
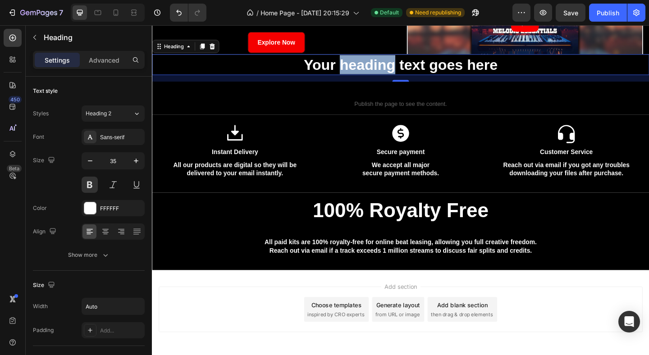
click at [392, 71] on p "Your heading text goes here" at bounding box center [422, 68] width 211 height 21
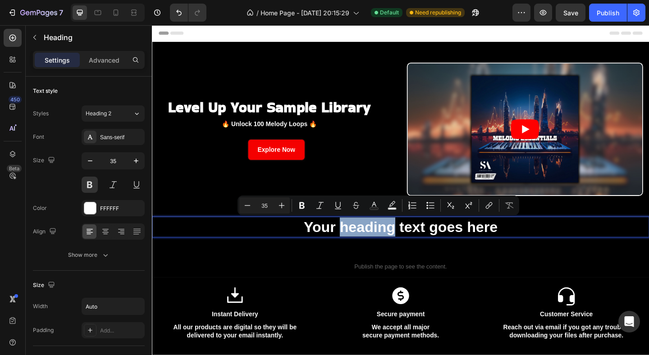
scroll to position [0, 0]
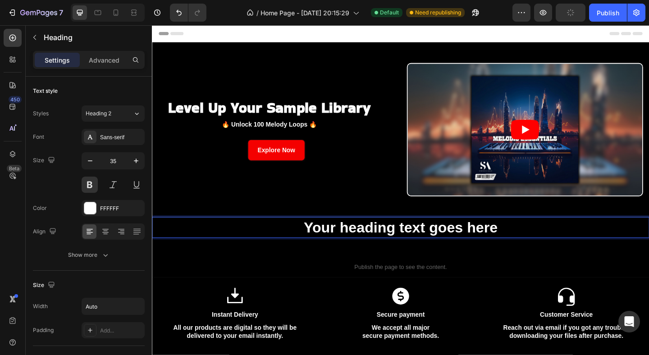
click at [426, 253] on p "Your heading text goes here" at bounding box center [422, 245] width 211 height 21
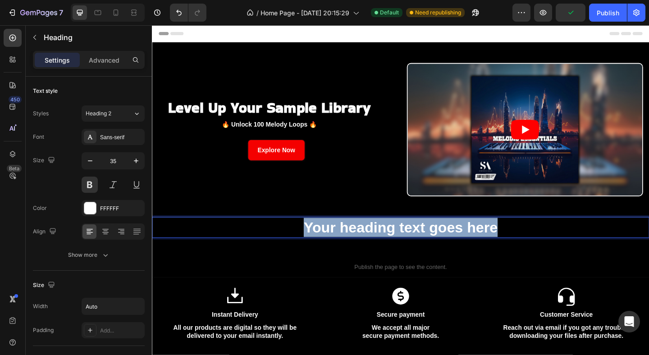
click at [426, 253] on p "Your heading text goes here" at bounding box center [422, 245] width 211 height 21
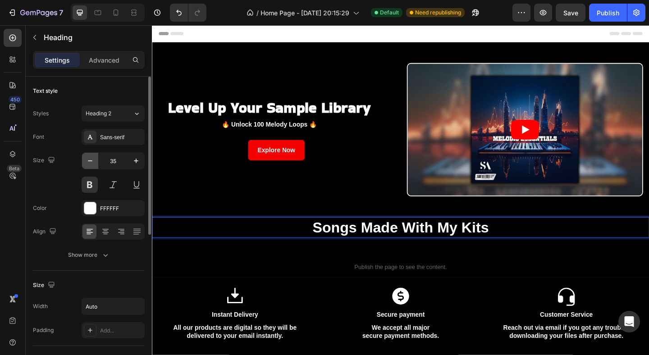
click at [88, 159] on icon "button" at bounding box center [90, 160] width 9 height 9
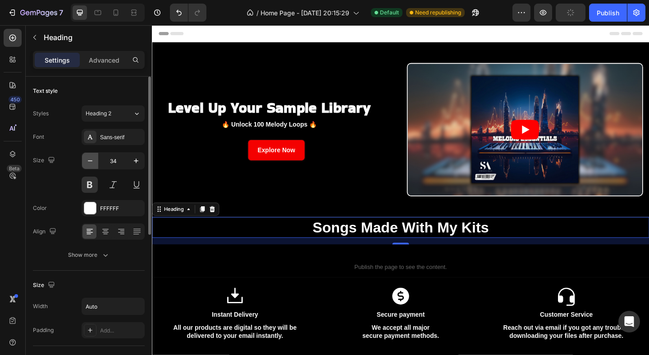
click at [88, 159] on icon "button" at bounding box center [90, 160] width 9 height 9
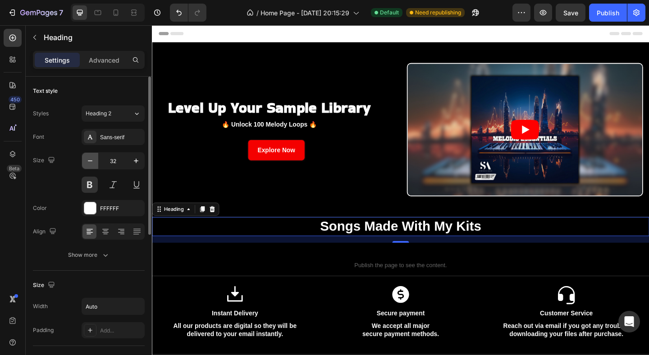
click at [88, 159] on icon "button" at bounding box center [90, 160] width 9 height 9
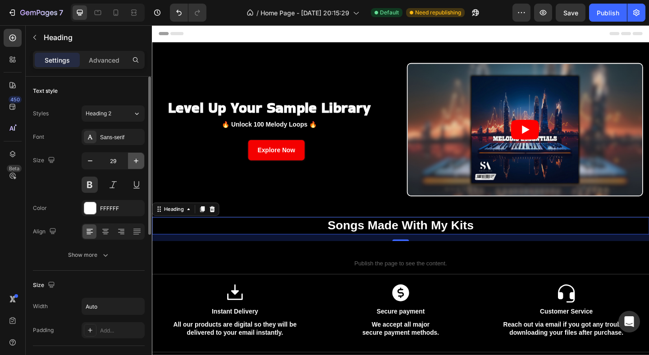
click at [137, 160] on icon "button" at bounding box center [136, 160] width 9 height 9
type input "30"
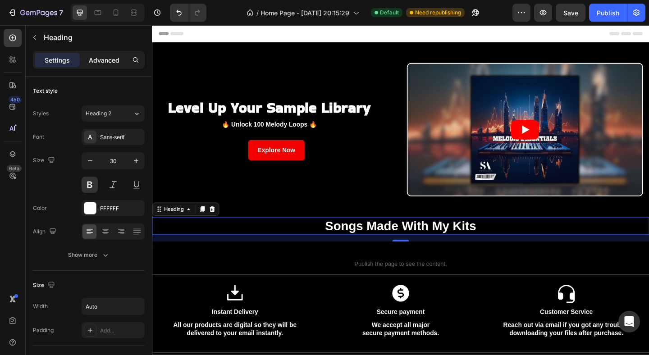
click at [111, 57] on p "Advanced" at bounding box center [104, 59] width 31 height 9
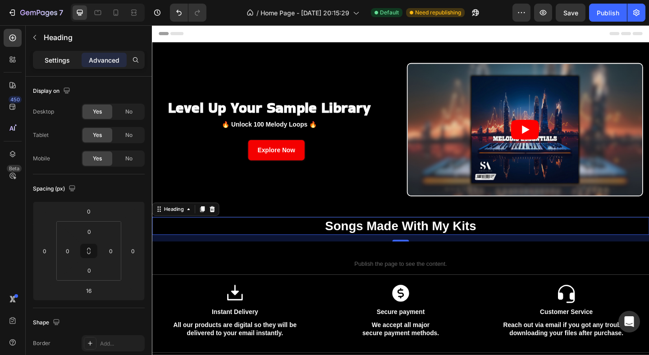
click at [64, 60] on p "Settings" at bounding box center [57, 59] width 25 height 9
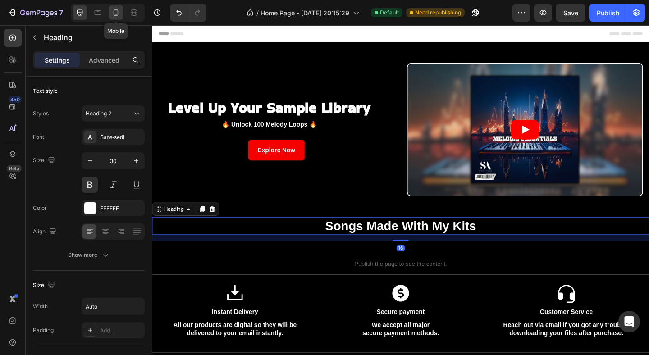
click at [112, 9] on icon at bounding box center [115, 12] width 9 height 9
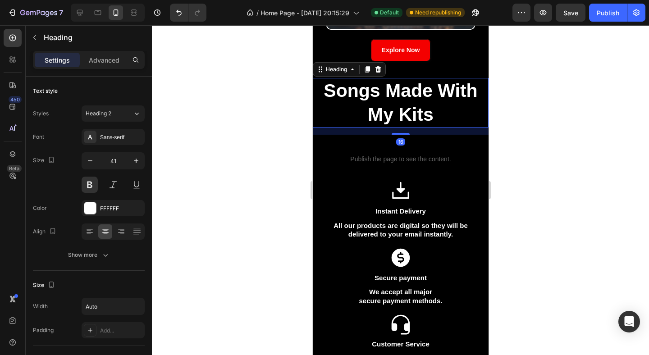
scroll to position [191, 0]
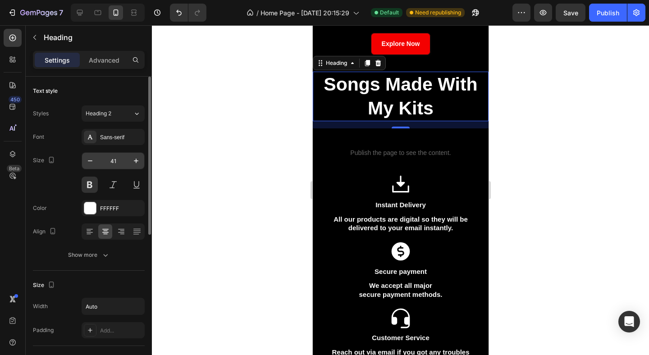
click at [114, 157] on input "41" at bounding box center [113, 161] width 30 height 16
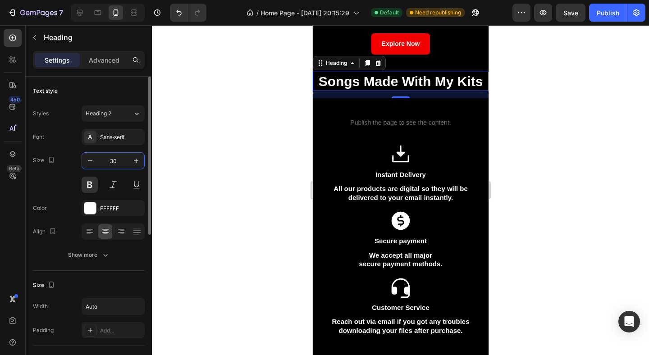
click at [111, 165] on input "30" at bounding box center [113, 161] width 30 height 16
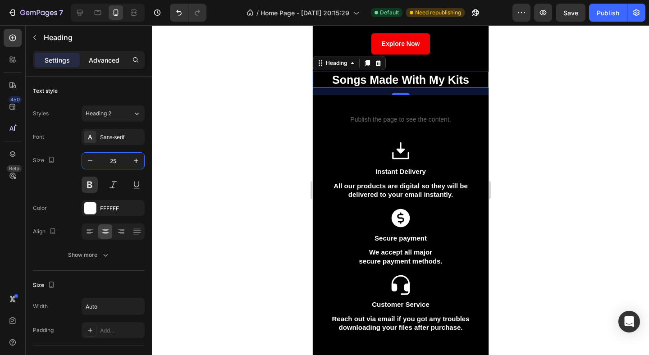
type input "25"
click at [106, 56] on p "Advanced" at bounding box center [104, 59] width 31 height 9
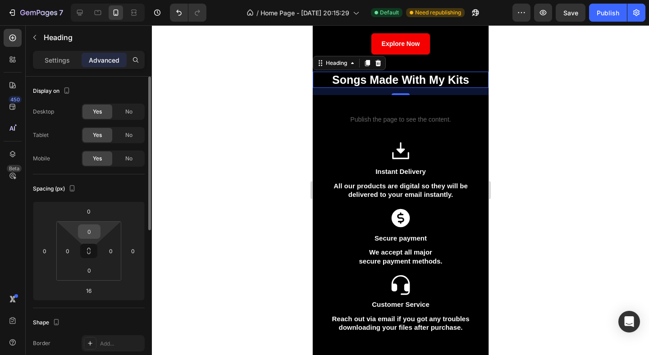
click at [90, 232] on input "0" at bounding box center [89, 232] width 18 height 14
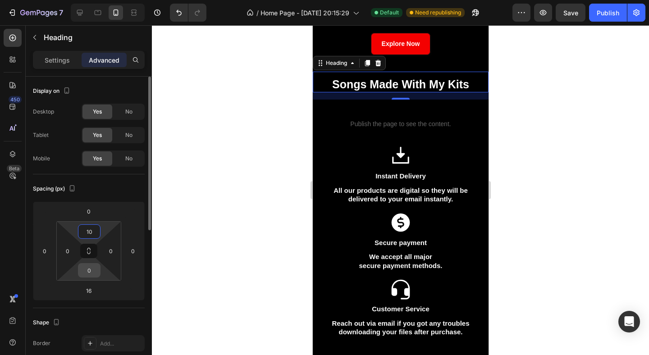
type input "10"
click at [91, 270] on input "0" at bounding box center [89, 271] width 18 height 14
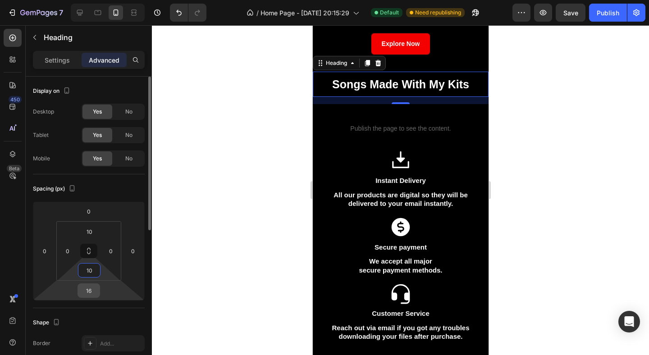
type input "10"
click at [90, 291] on input "16" at bounding box center [89, 291] width 18 height 14
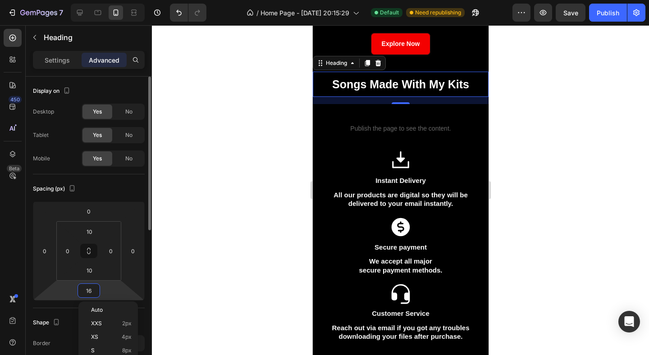
type input "0"
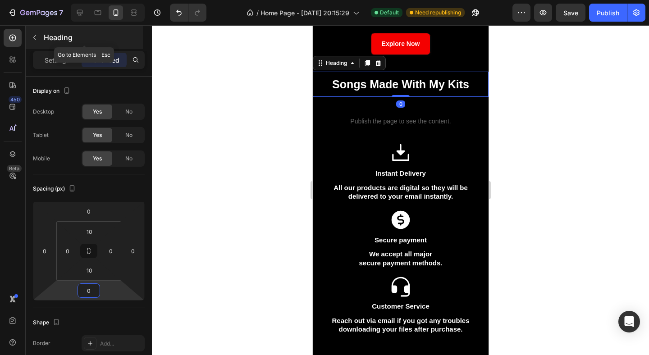
click at [34, 35] on icon "button" at bounding box center [34, 37] width 7 height 7
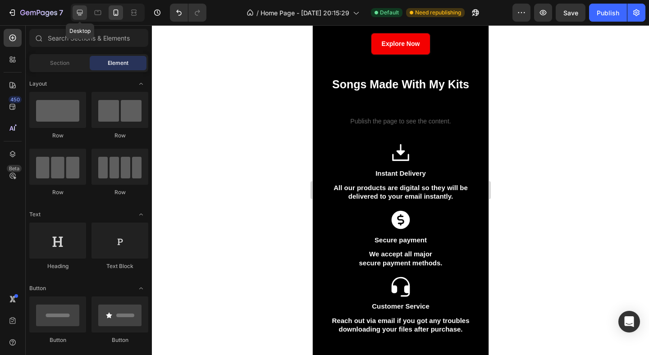
click at [82, 10] on icon at bounding box center [80, 13] width 6 height 6
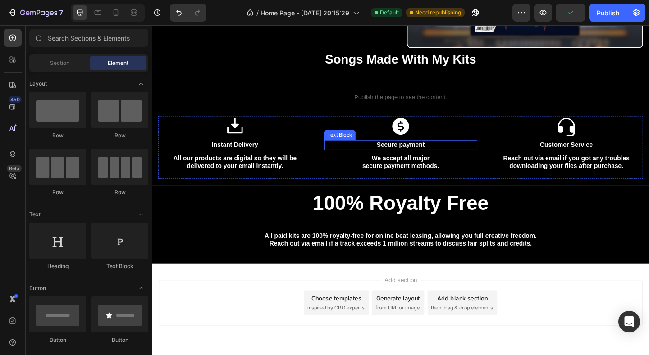
scroll to position [38, 0]
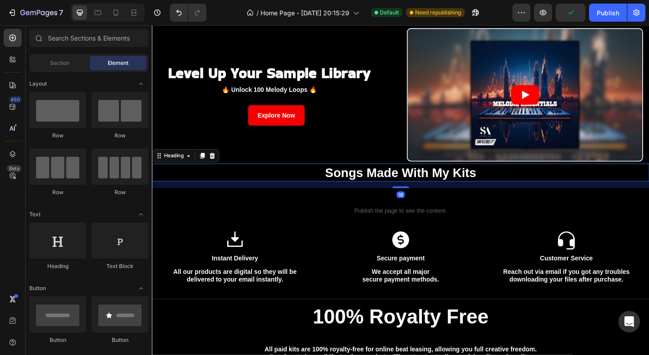
click at [392, 189] on p "Songs Made With My Kits" at bounding box center [422, 186] width 165 height 18
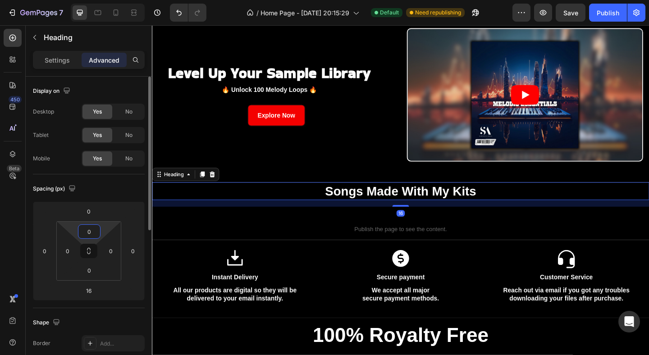
click at [91, 235] on input "0" at bounding box center [89, 232] width 18 height 14
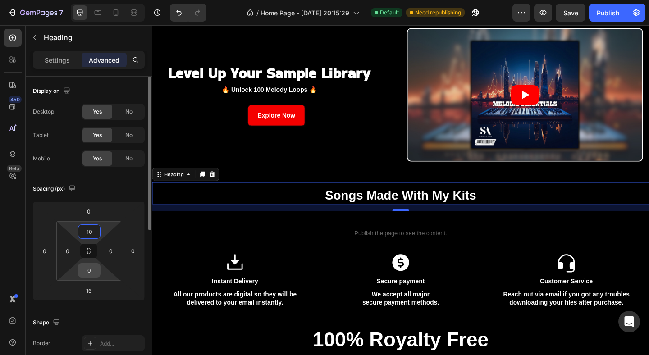
type input "10"
click at [90, 271] on input "0" at bounding box center [89, 271] width 18 height 14
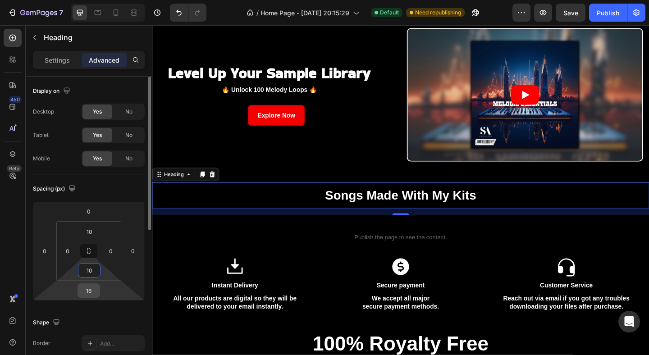
type input "10"
click at [86, 290] on input "16" at bounding box center [89, 291] width 18 height 14
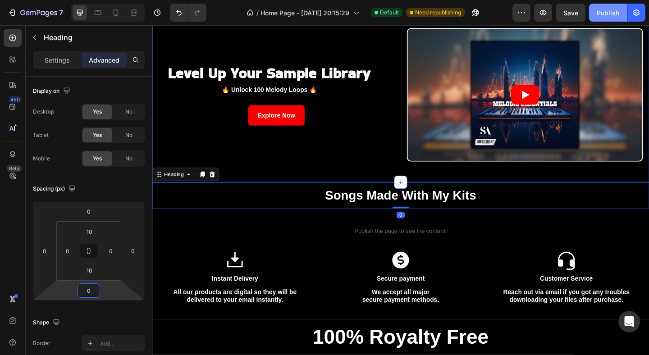
type input "0"
click at [607, 10] on div "Publish" at bounding box center [608, 12] width 23 height 9
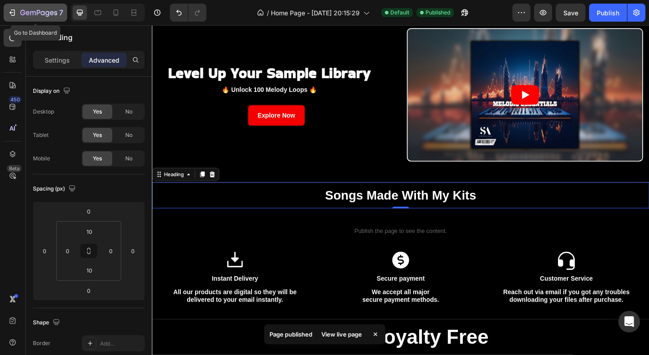
click at [10, 14] on icon "button" at bounding box center [12, 12] width 9 height 9
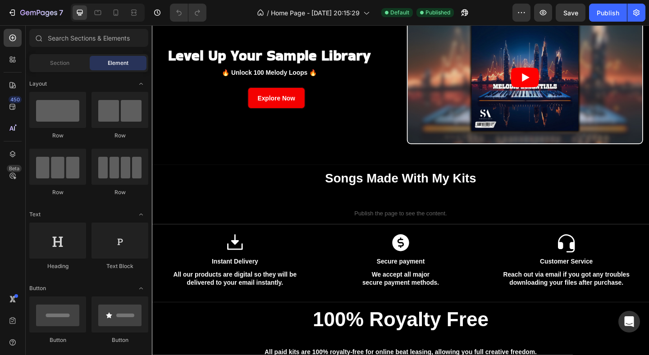
scroll to position [86, 0]
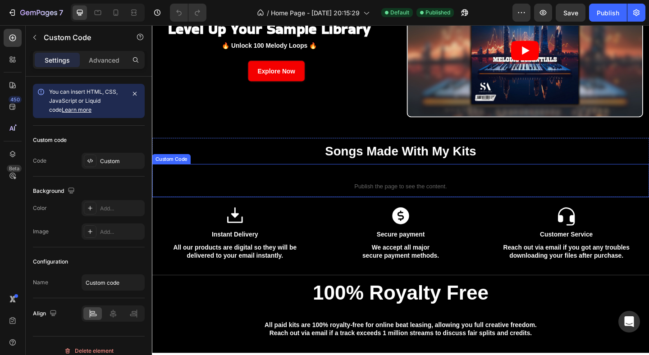
click at [414, 198] on span "Publish the page to see the content." at bounding box center [422, 200] width 541 height 9
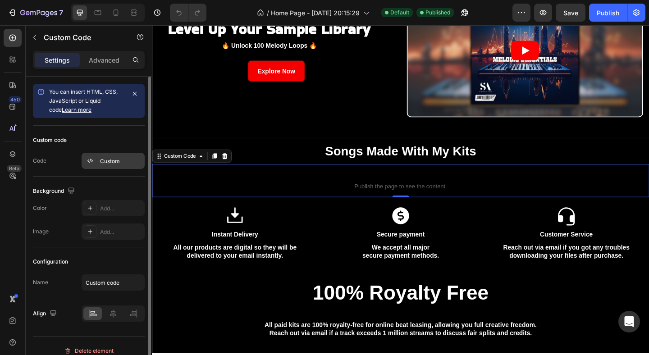
click at [116, 161] on div "Custom" at bounding box center [121, 161] width 42 height 8
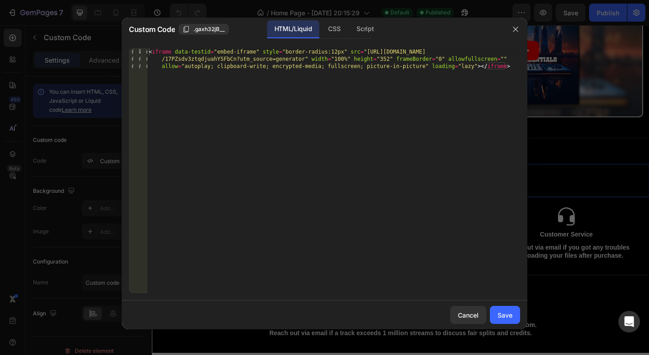
click at [202, 58] on div "< iframe data-testid = "embed-iframe" style = "border-radius:12px" src = "[URL]…" at bounding box center [333, 192] width 373 height 288
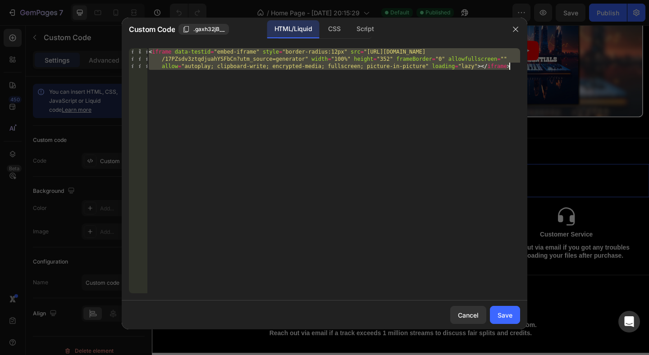
click at [202, 58] on div "< iframe data-testid = "embed-iframe" style = "border-radius:12px" src = "[URL]…" at bounding box center [333, 192] width 373 height 288
paste textarea "1"
type textarea "<iframe data-testid="embed-iframe" style="border-radius:12px" src="[URL][DOMAIN…"
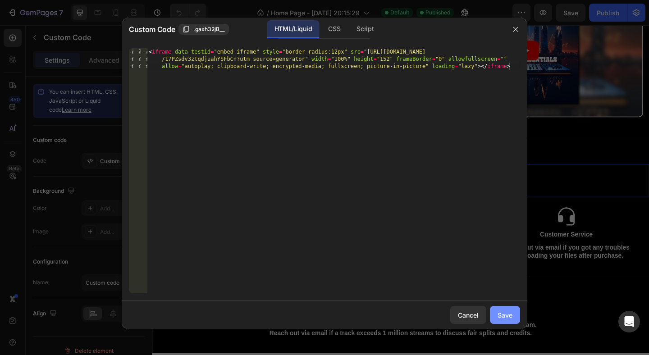
click at [515, 323] on button "Save" at bounding box center [505, 315] width 30 height 18
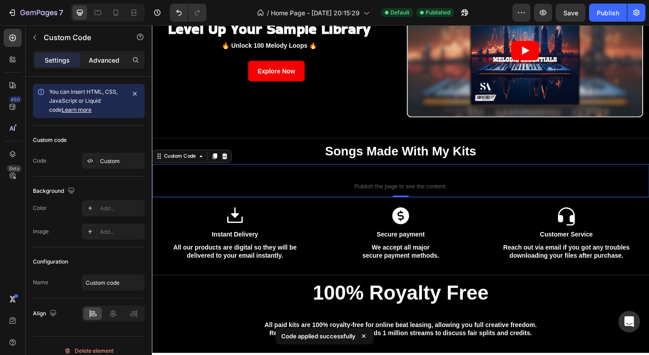
click at [112, 59] on p "Advanced" at bounding box center [104, 59] width 31 height 9
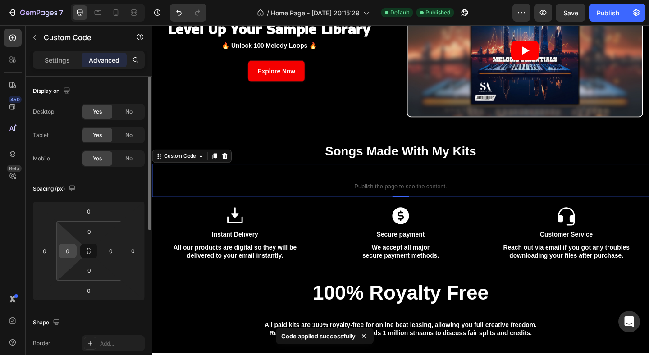
click at [68, 246] on input "0" at bounding box center [68, 251] width 14 height 14
type input "50"
click at [112, 252] on input "0" at bounding box center [111, 251] width 14 height 14
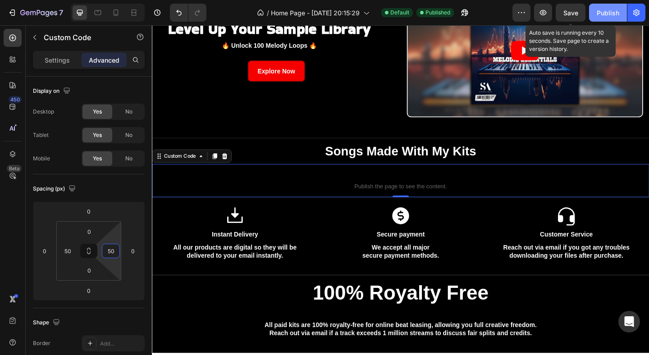
type input "50"
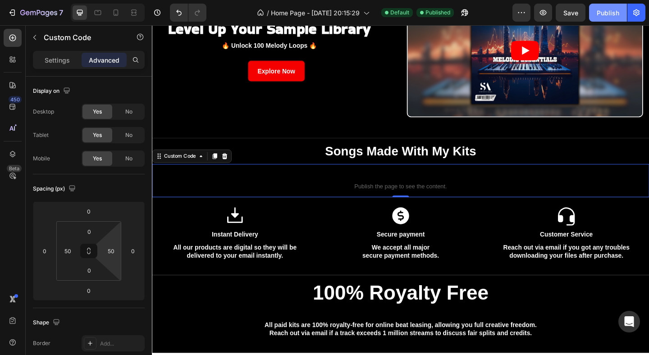
click at [593, 16] on button "Publish" at bounding box center [608, 13] width 38 height 18
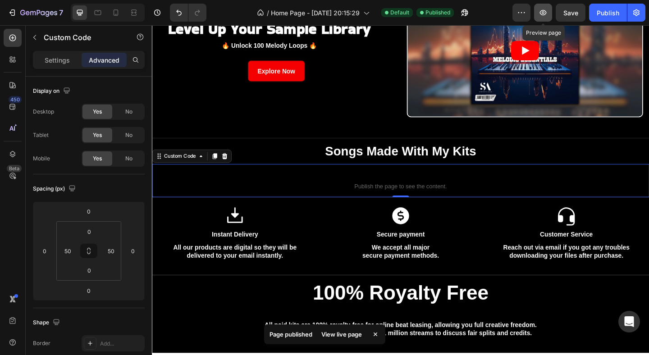
click at [540, 10] on icon "button" at bounding box center [543, 12] width 9 height 9
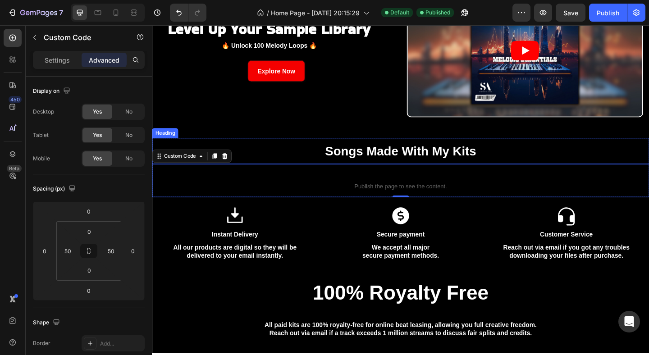
click at [290, 151] on div "Songs Made With My Kits Heading" at bounding box center [422, 162] width 541 height 28
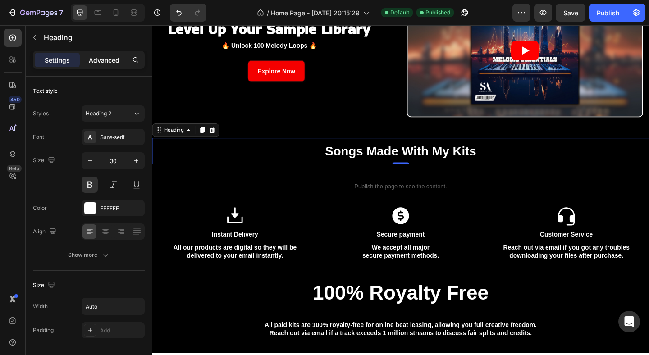
click at [107, 53] on div "Advanced" at bounding box center [104, 60] width 45 height 14
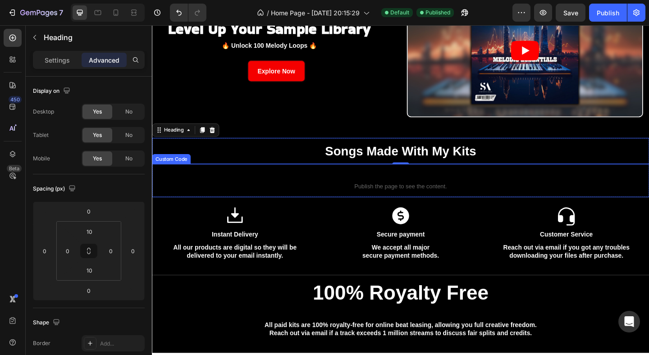
click at [304, 197] on span "Publish the page to see the content." at bounding box center [422, 200] width 496 height 9
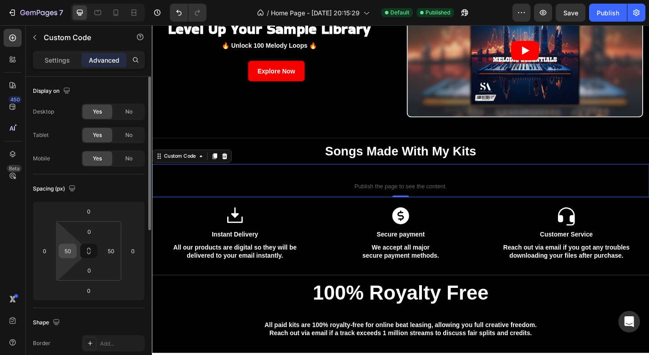
click at [69, 251] on input "50" at bounding box center [68, 251] width 14 height 14
type input "500"
click at [112, 251] on input "50" at bounding box center [111, 251] width 14 height 14
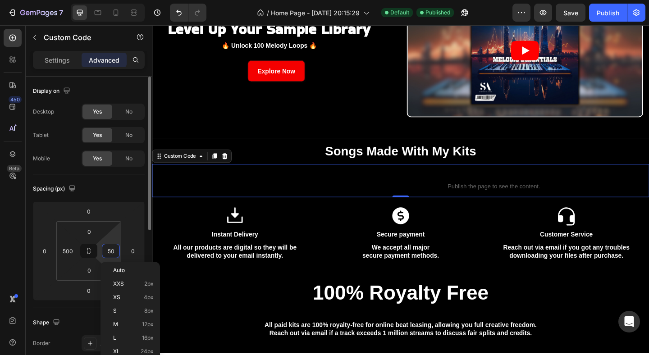
click at [112, 251] on input "50" at bounding box center [111, 251] width 14 height 14
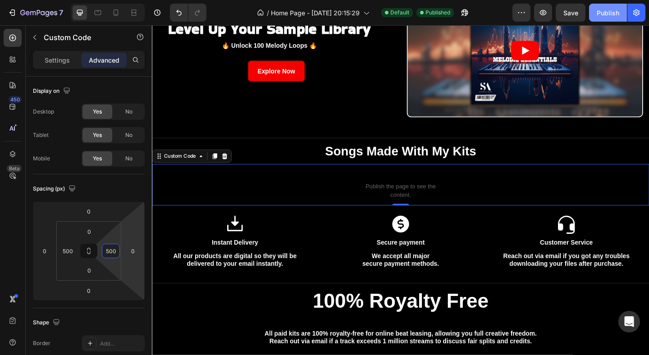
type input "500"
click at [604, 15] on div "Publish" at bounding box center [608, 12] width 23 height 9
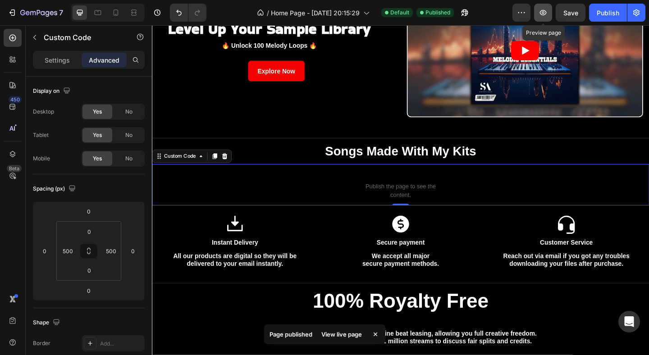
click at [542, 11] on icon "button" at bounding box center [543, 12] width 9 height 9
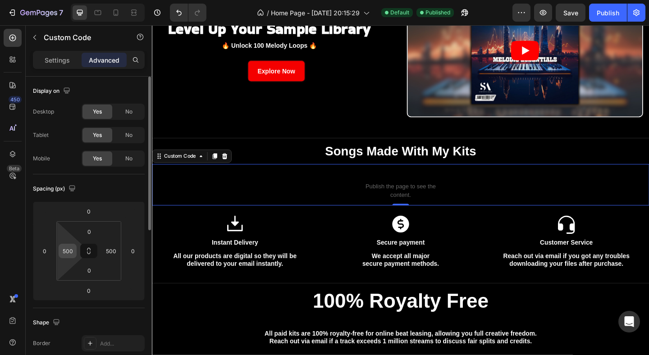
click at [69, 251] on input "500" at bounding box center [68, 251] width 14 height 14
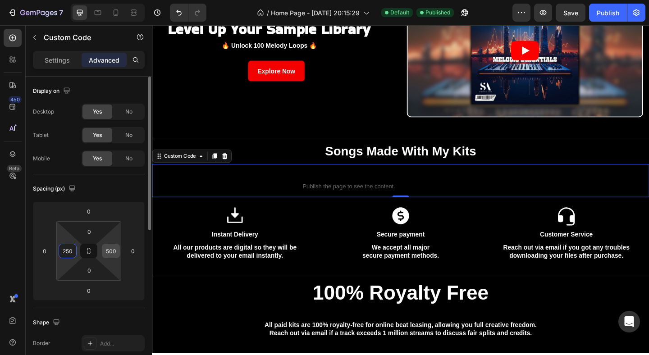
type input "250"
click at [109, 249] on input "500" at bounding box center [111, 251] width 14 height 14
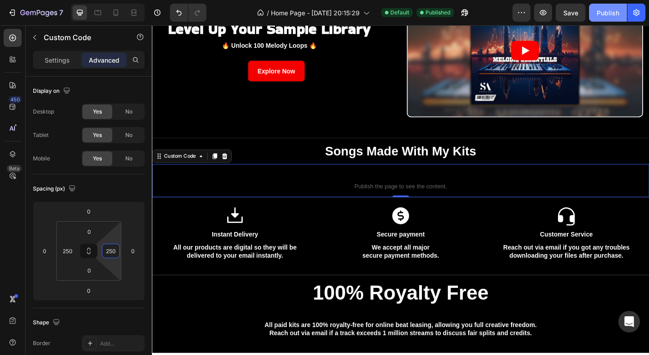
type input "250"
click at [607, 11] on div "Publish" at bounding box center [608, 12] width 23 height 9
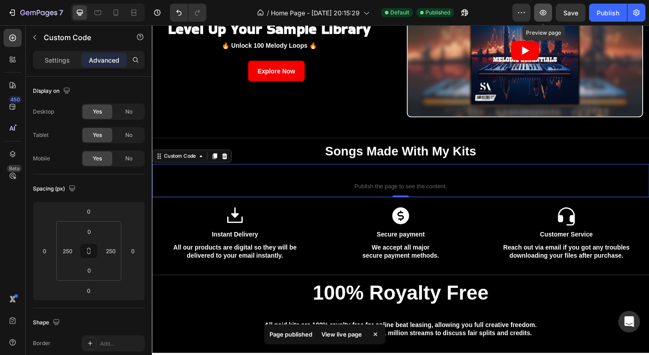
click at [544, 12] on icon "button" at bounding box center [543, 12] width 9 height 9
